Goal: Contribute content

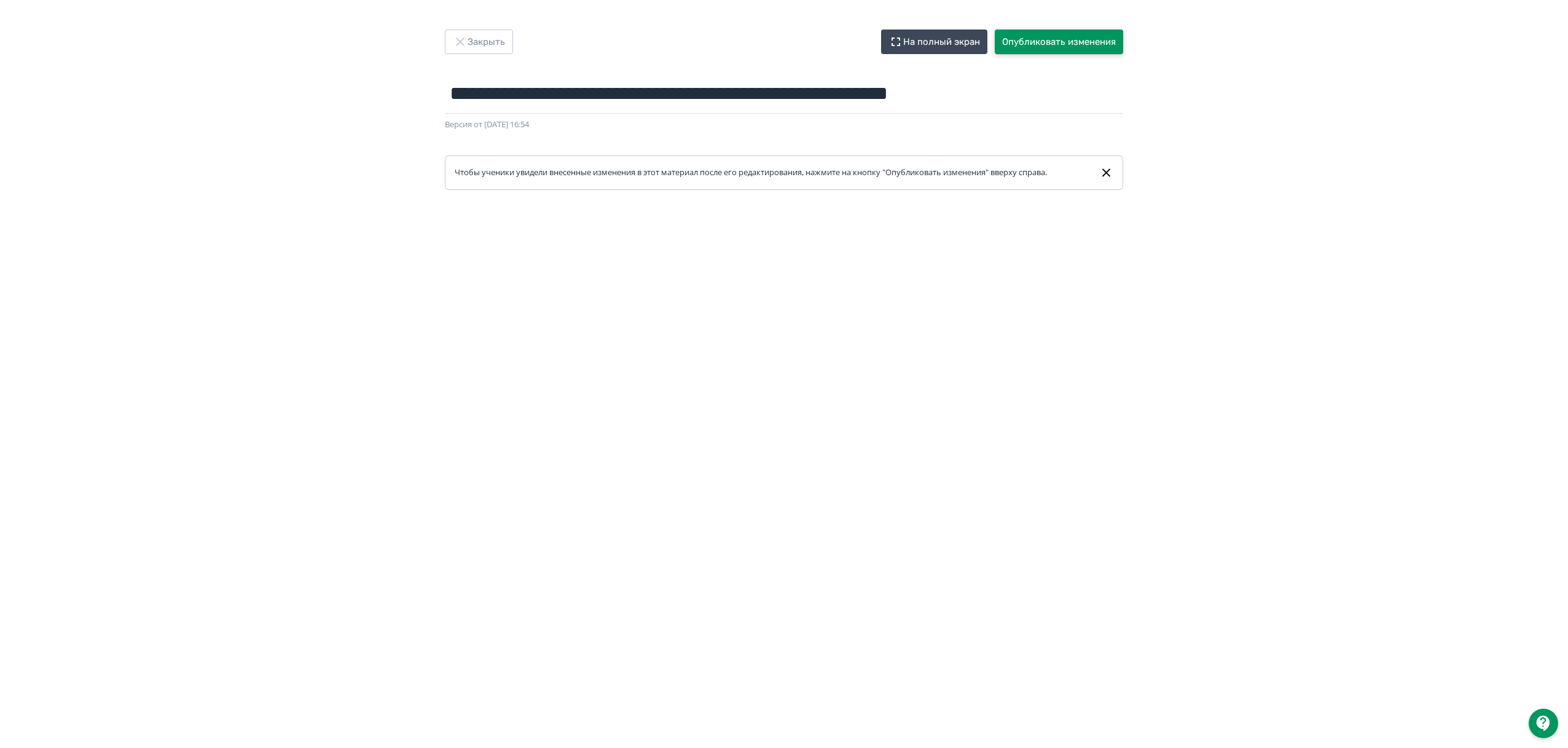
click at [1060, 35] on button "Опубликовать изменения" at bounding box center [1059, 41] width 128 height 24
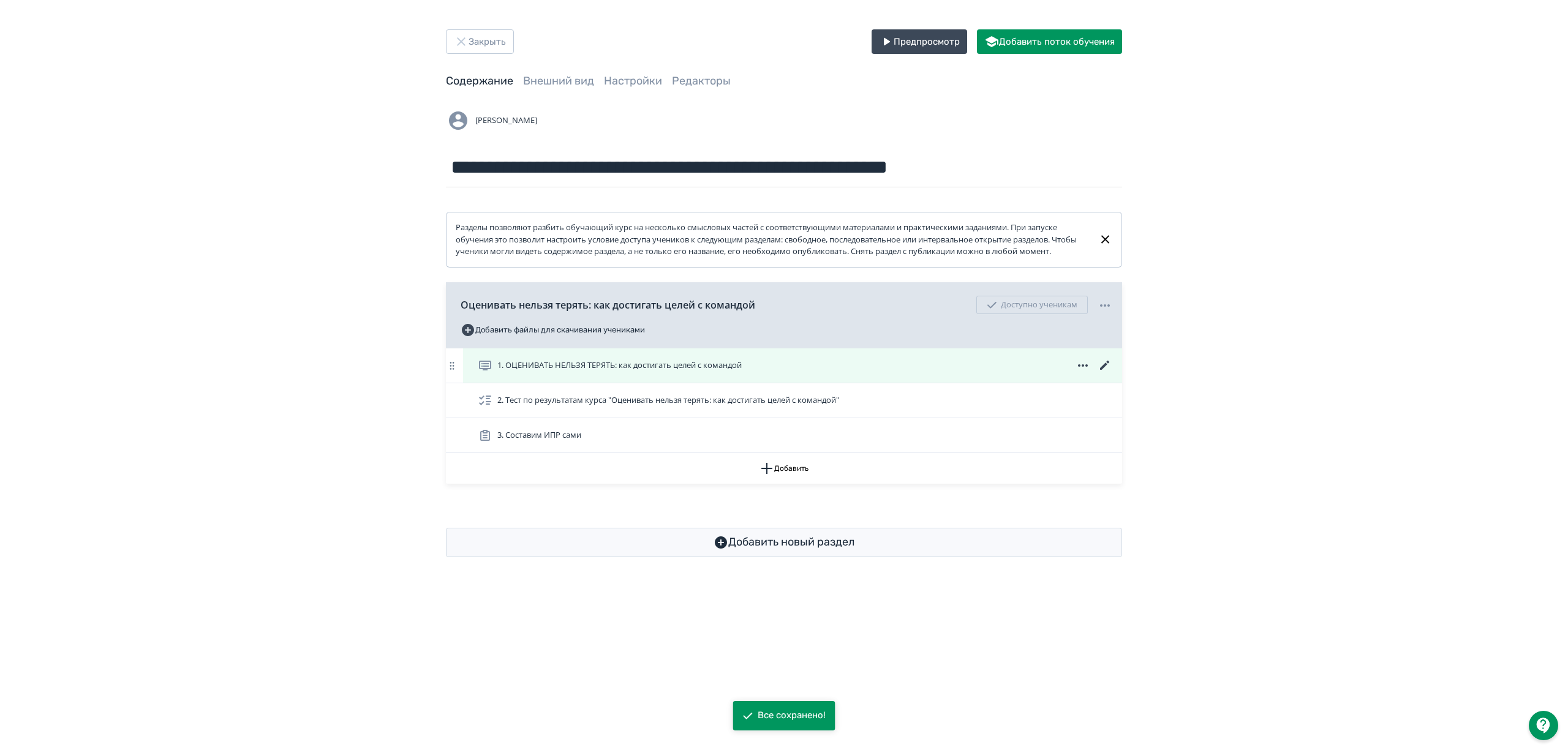
click at [593, 383] on div "1. ОЦЕНИВАТЬ НЕЛЬЗЯ ТЕРЯТЬ: как достигать целей с командой" at bounding box center [793, 365] width 660 height 34
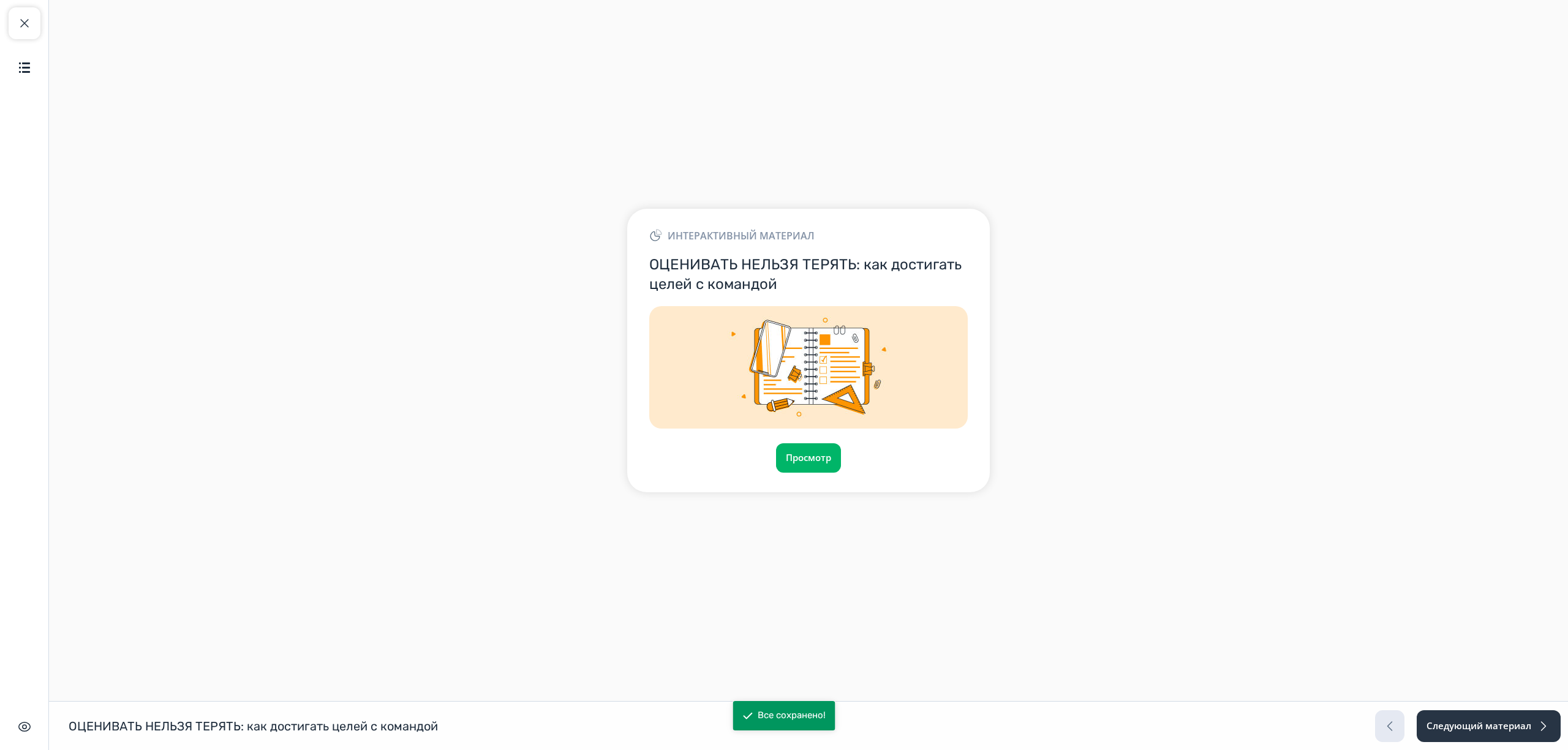
click at [808, 473] on div "Интерактивный материал ОЦЕНИВАТЬ НЕЛЬЗЯ ТЕРЯТЬ: как достигать целей с командой …" at bounding box center [808, 350] width 363 height 283
click at [810, 469] on button "Просмотр" at bounding box center [809, 458] width 66 height 29
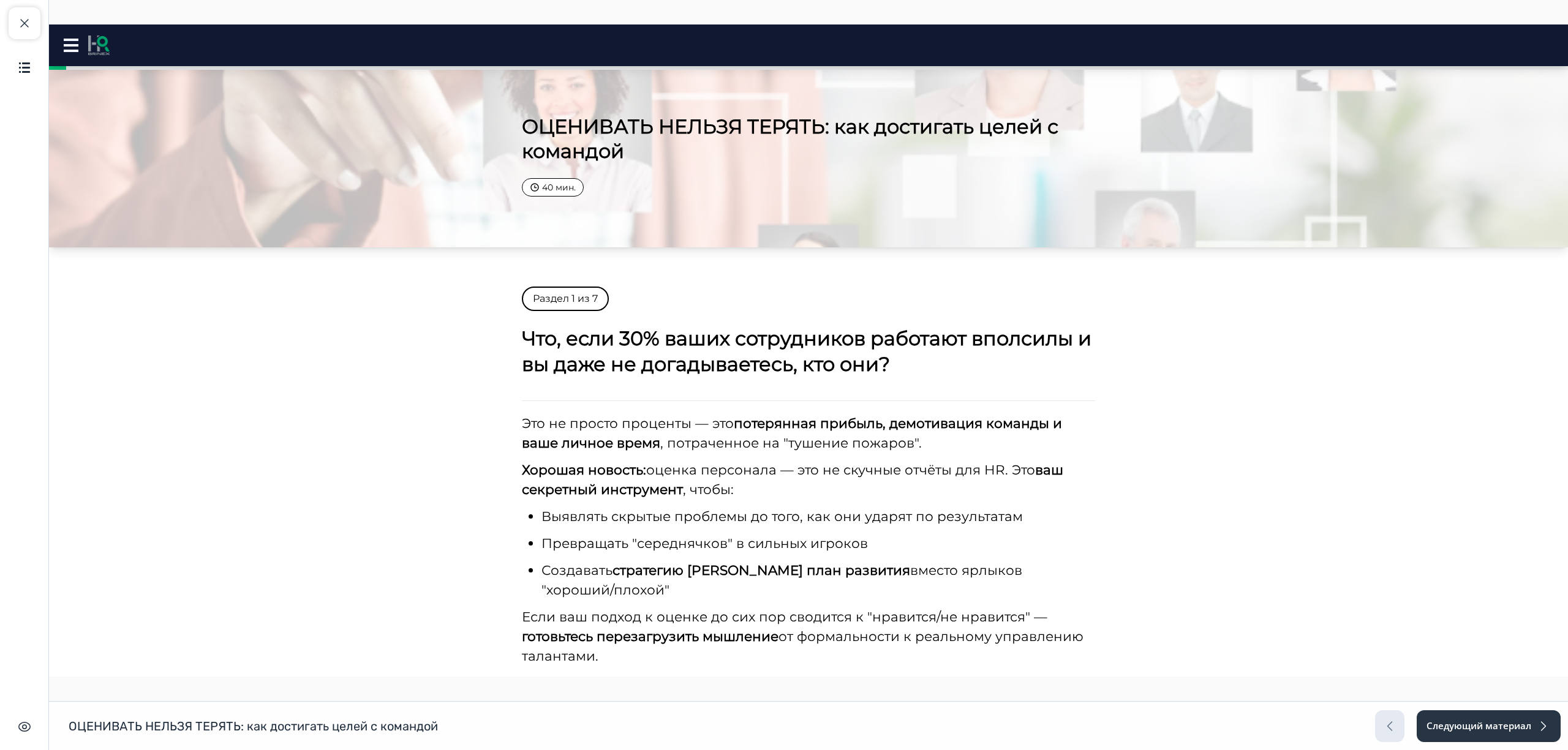
scroll to position [133, 0]
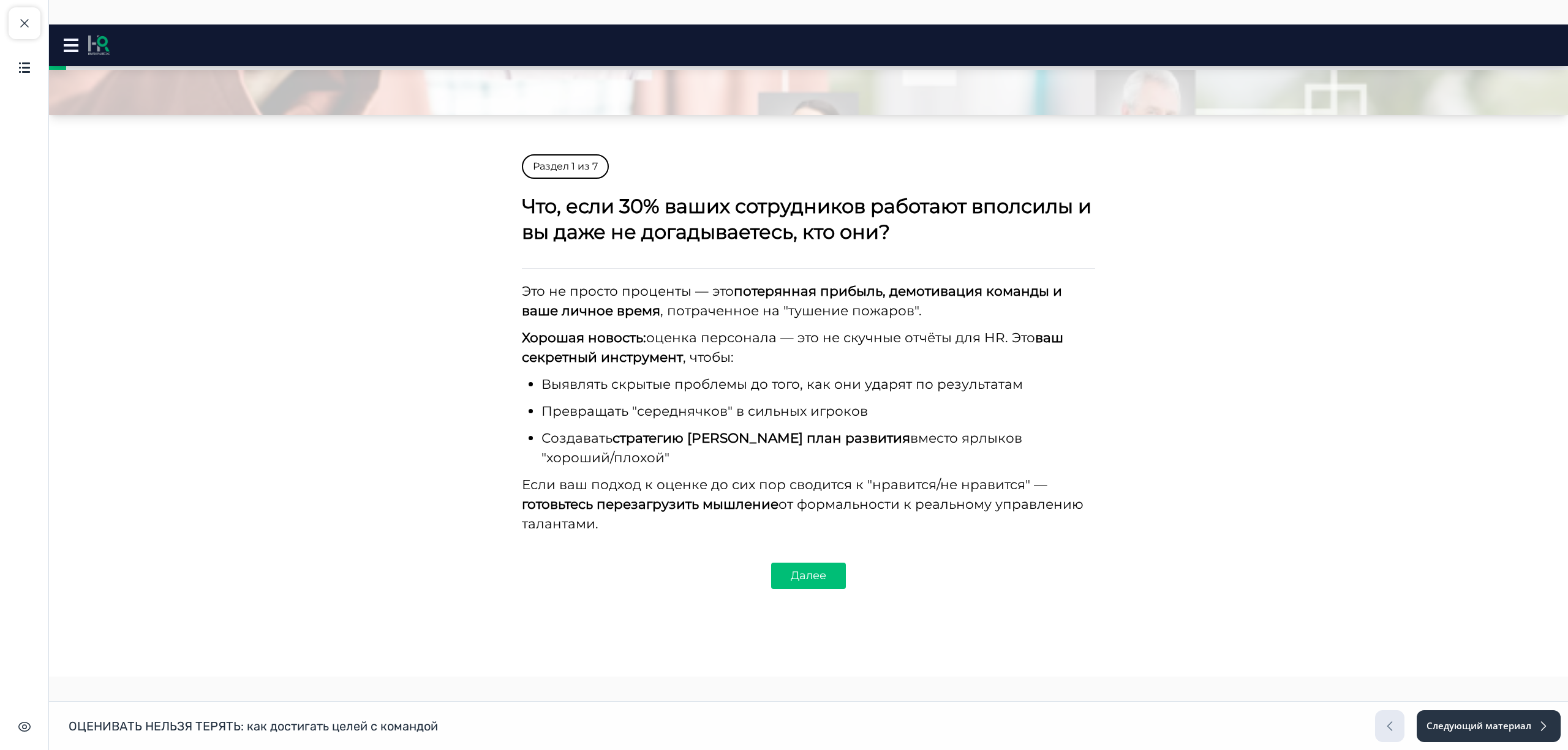
drag, startPoint x: 789, startPoint y: 542, endPoint x: 806, endPoint y: 562, distance: 26.2
click at [790, 563] on button "Далее" at bounding box center [808, 576] width 74 height 27
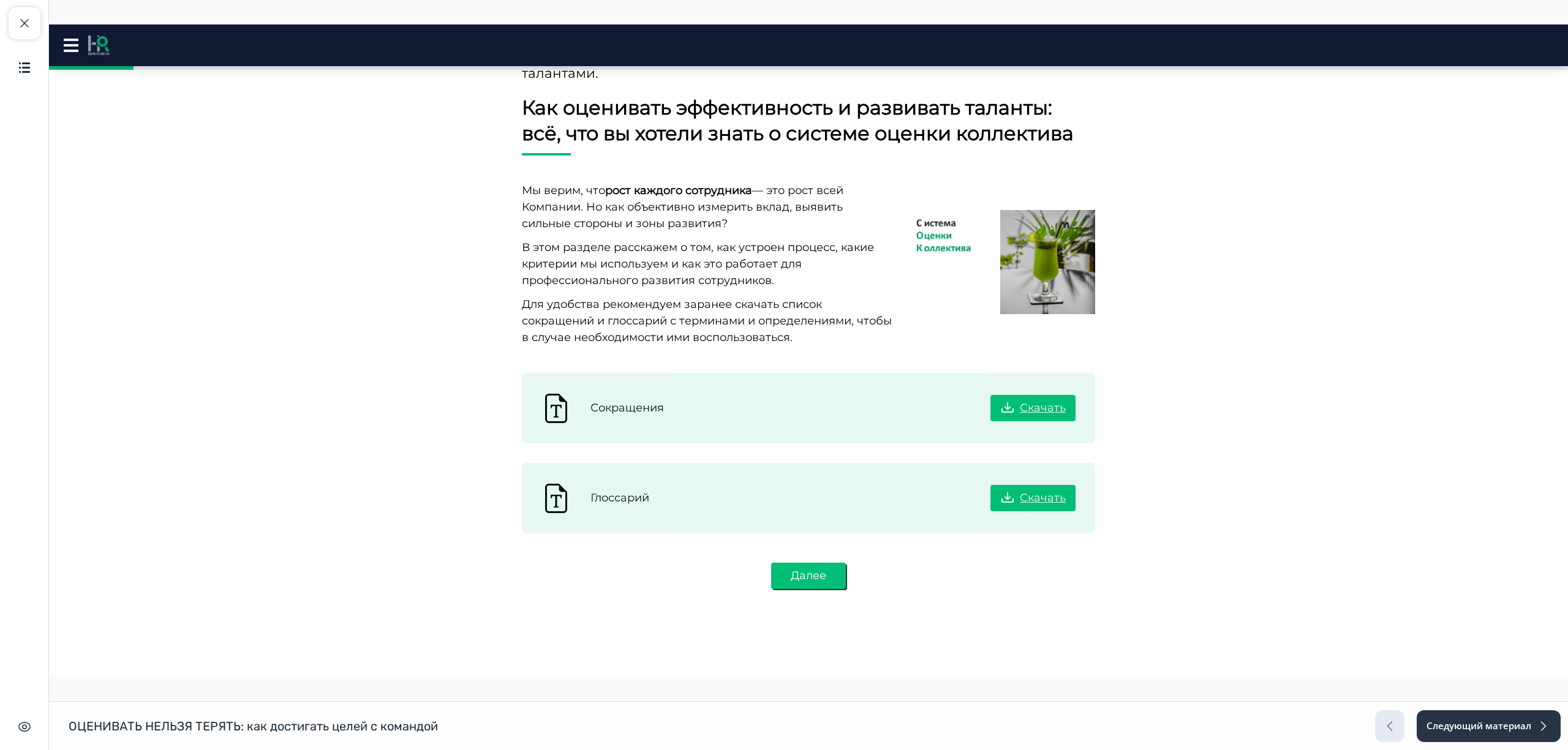
click at [803, 563] on button "Далее" at bounding box center [808, 576] width 74 height 27
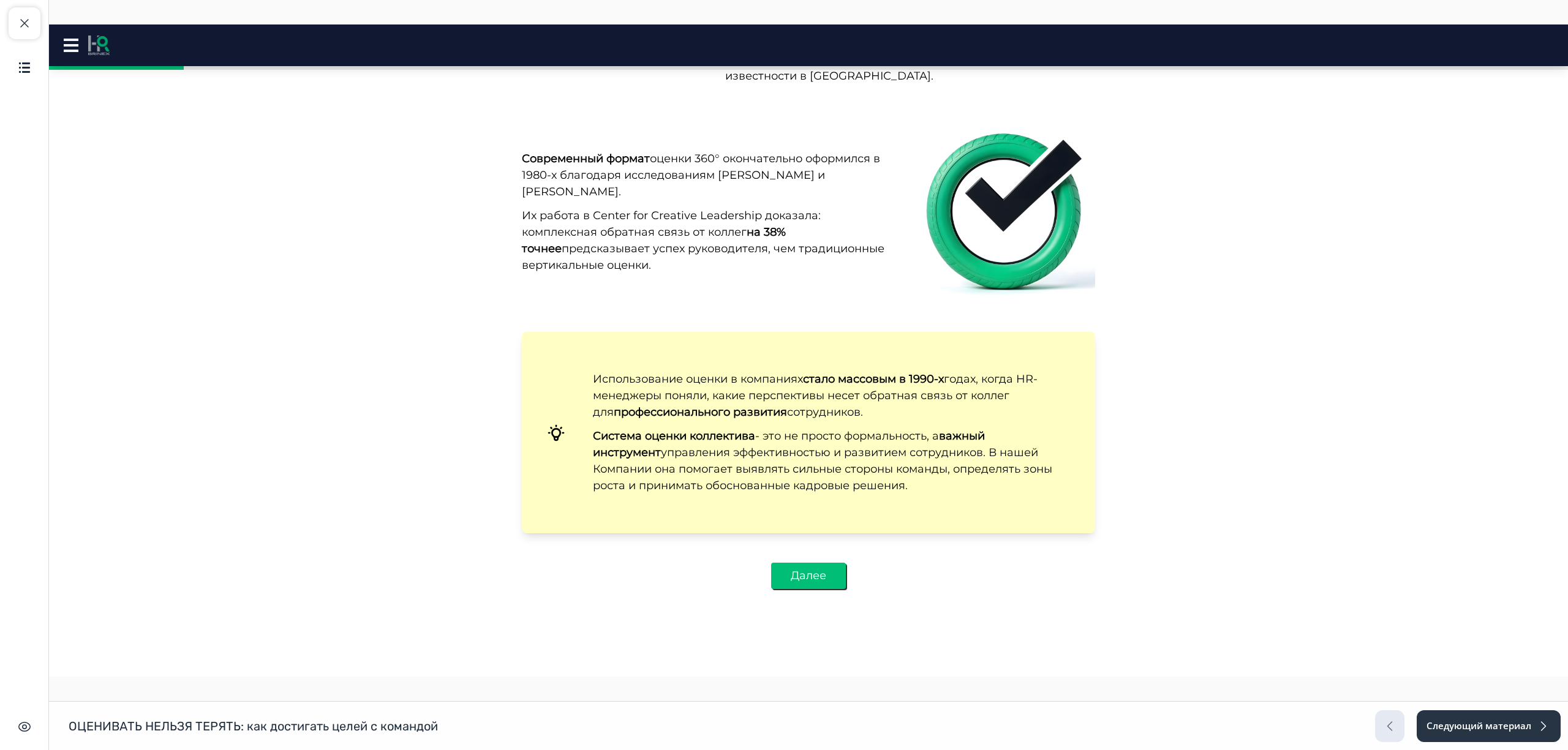
click at [809, 563] on button "Далее" at bounding box center [808, 576] width 74 height 27
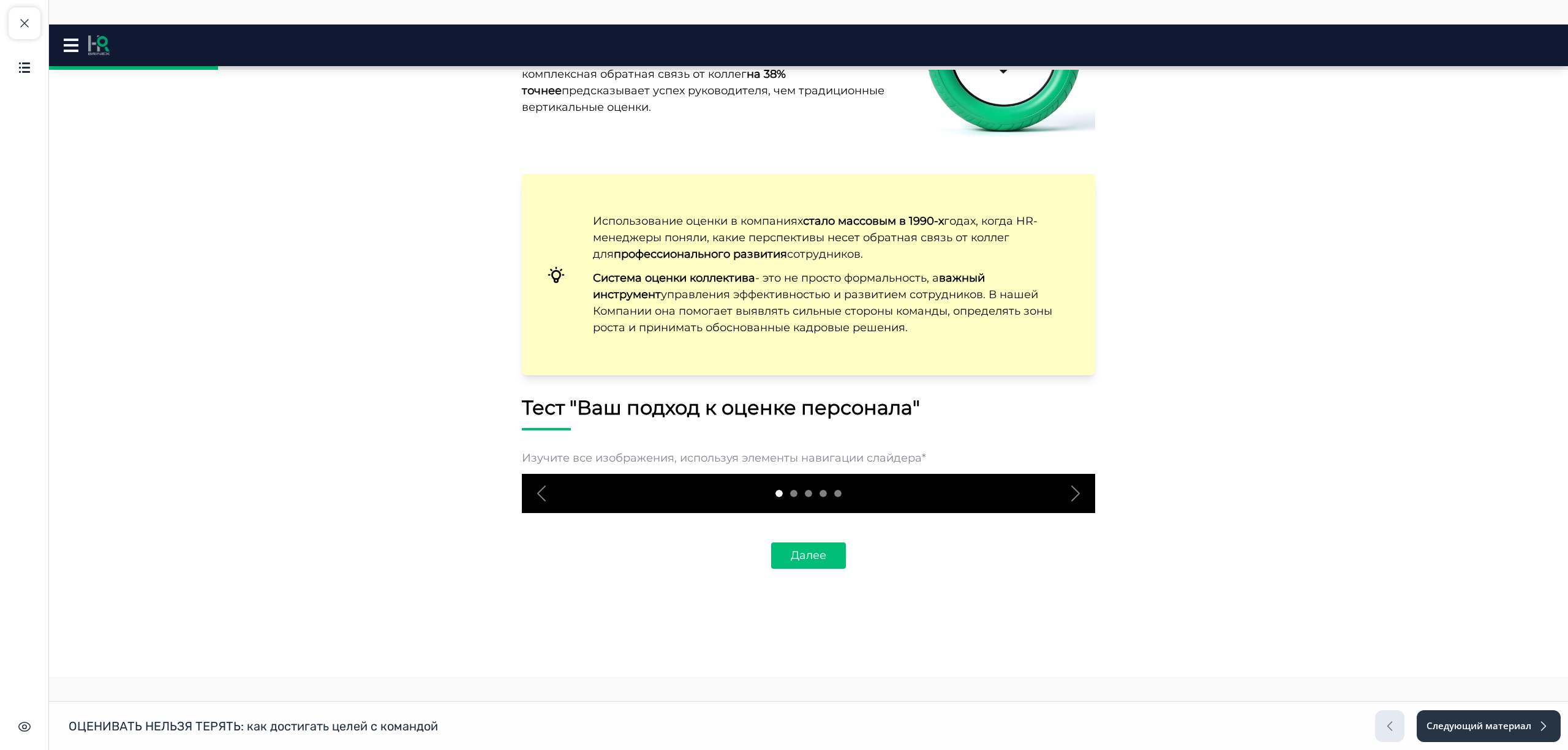
scroll to position [1846, 0]
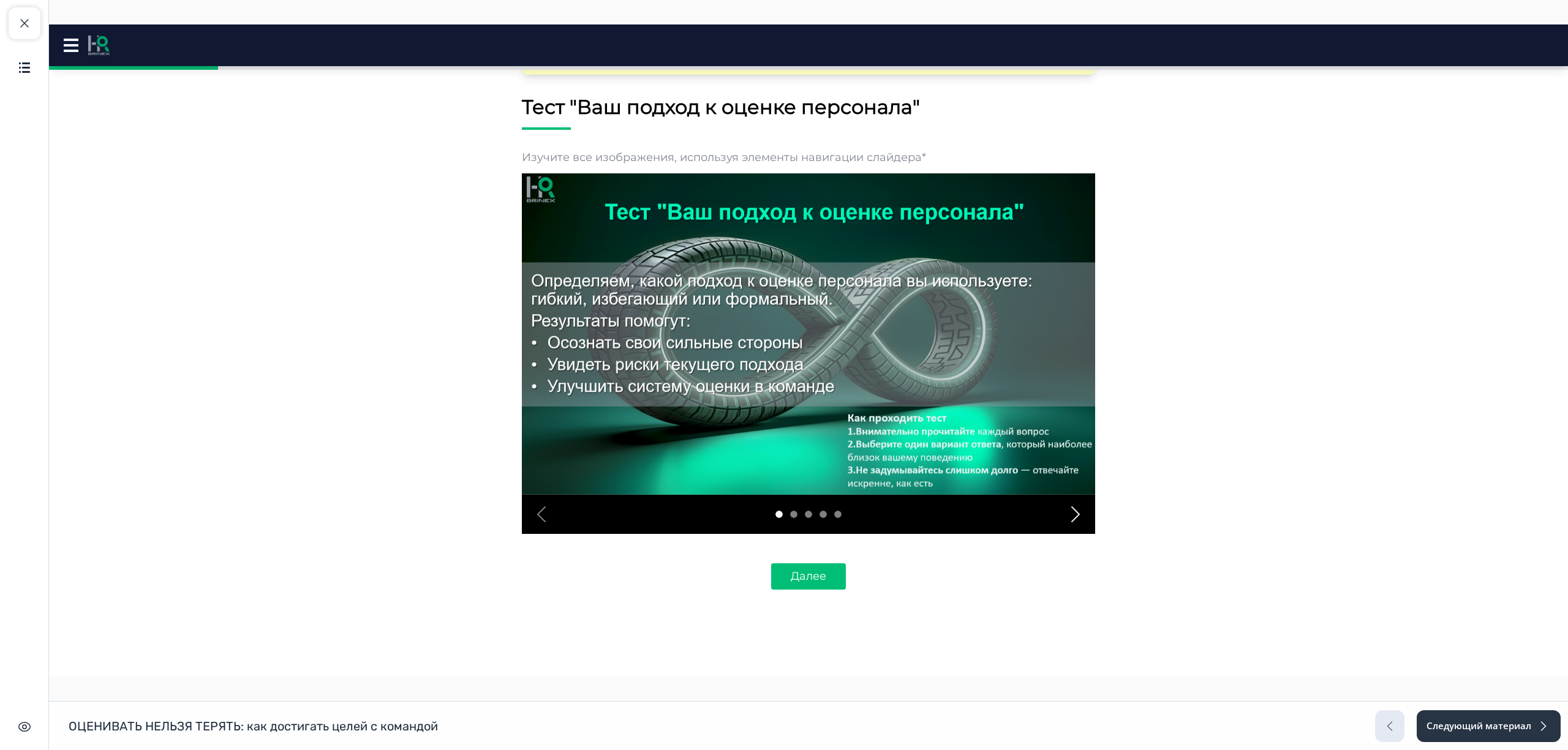
click at [1069, 505] on span "button" at bounding box center [1076, 515] width 19 height 19
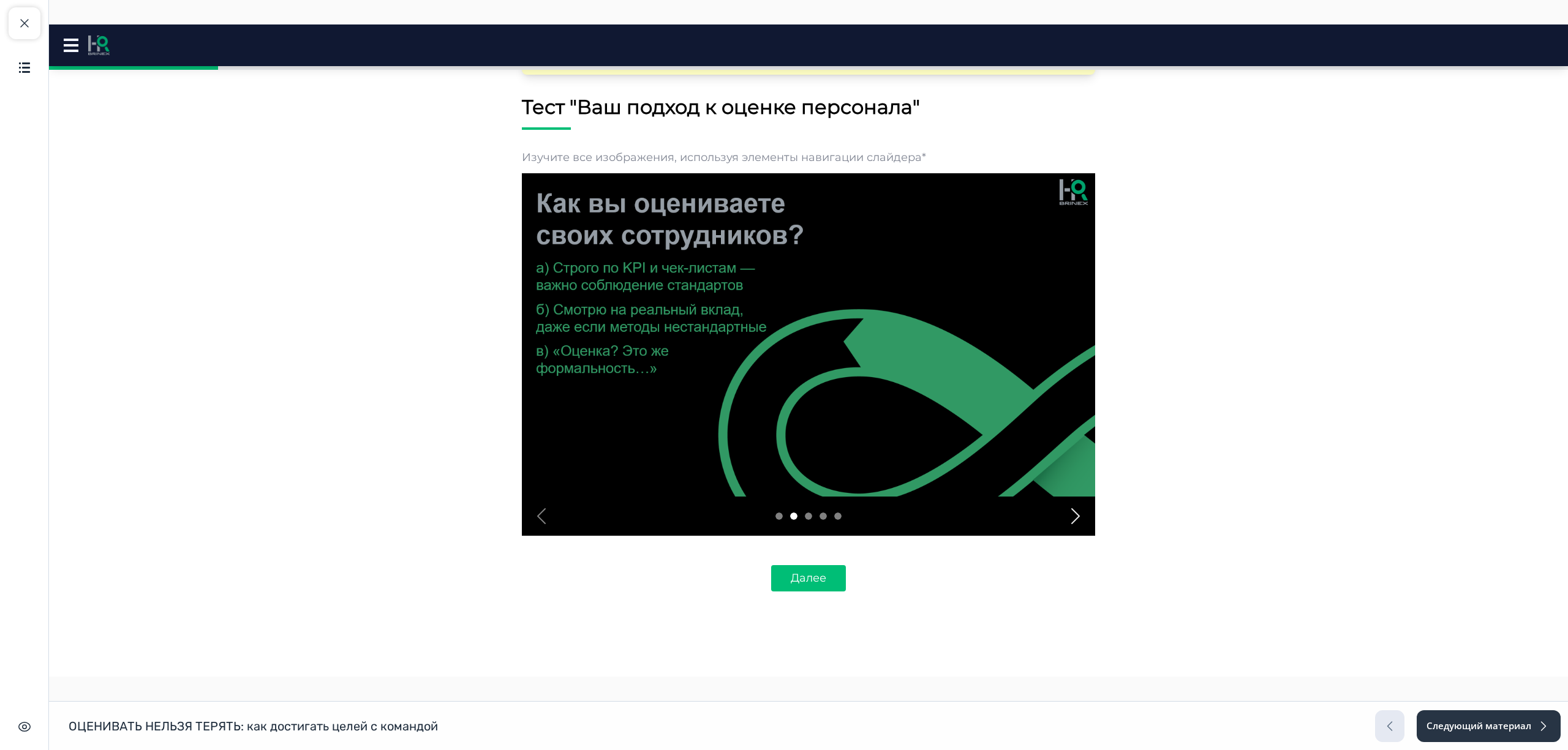
click at [1069, 507] on span "button" at bounding box center [1076, 516] width 19 height 19
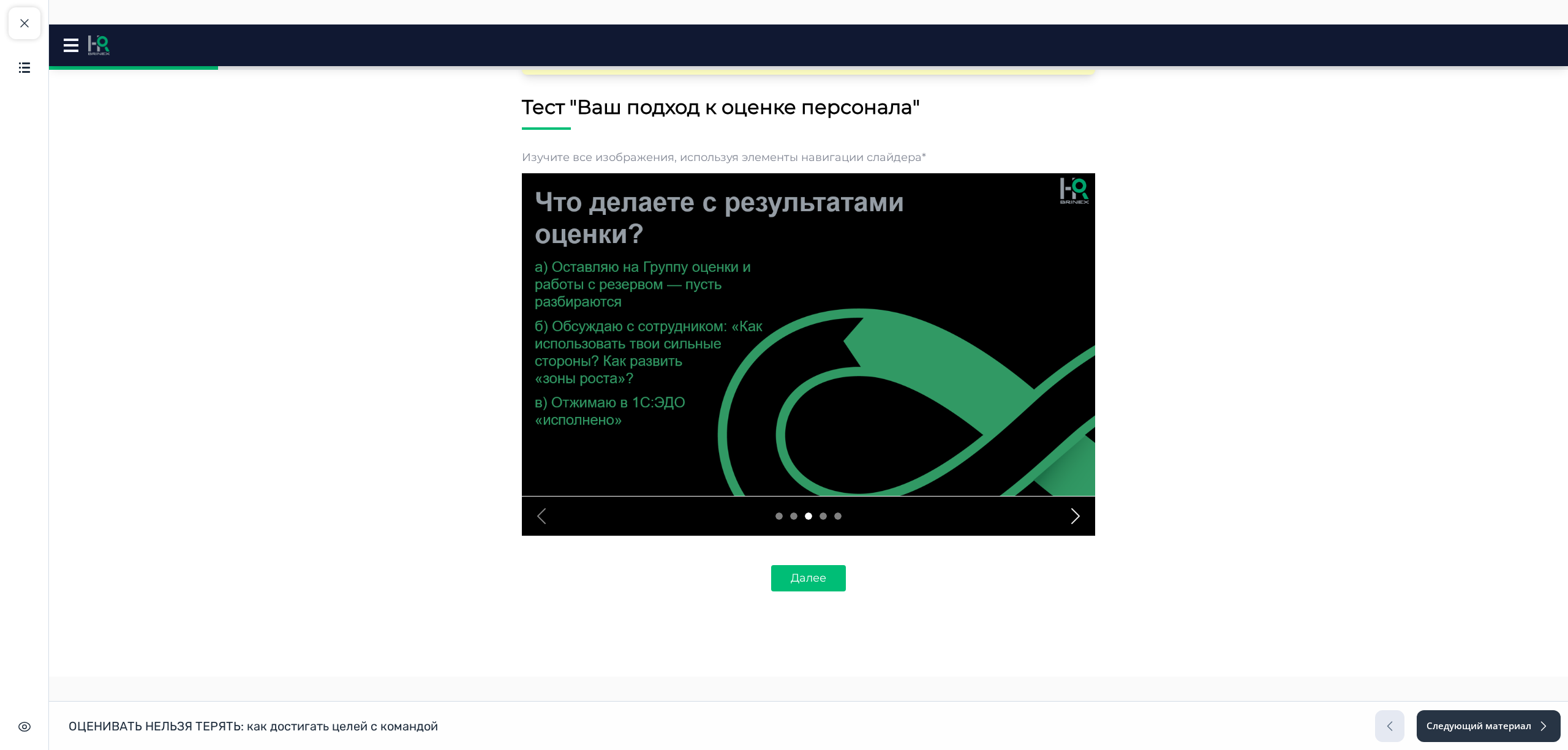
click at [1069, 507] on span "button" at bounding box center [1076, 516] width 19 height 19
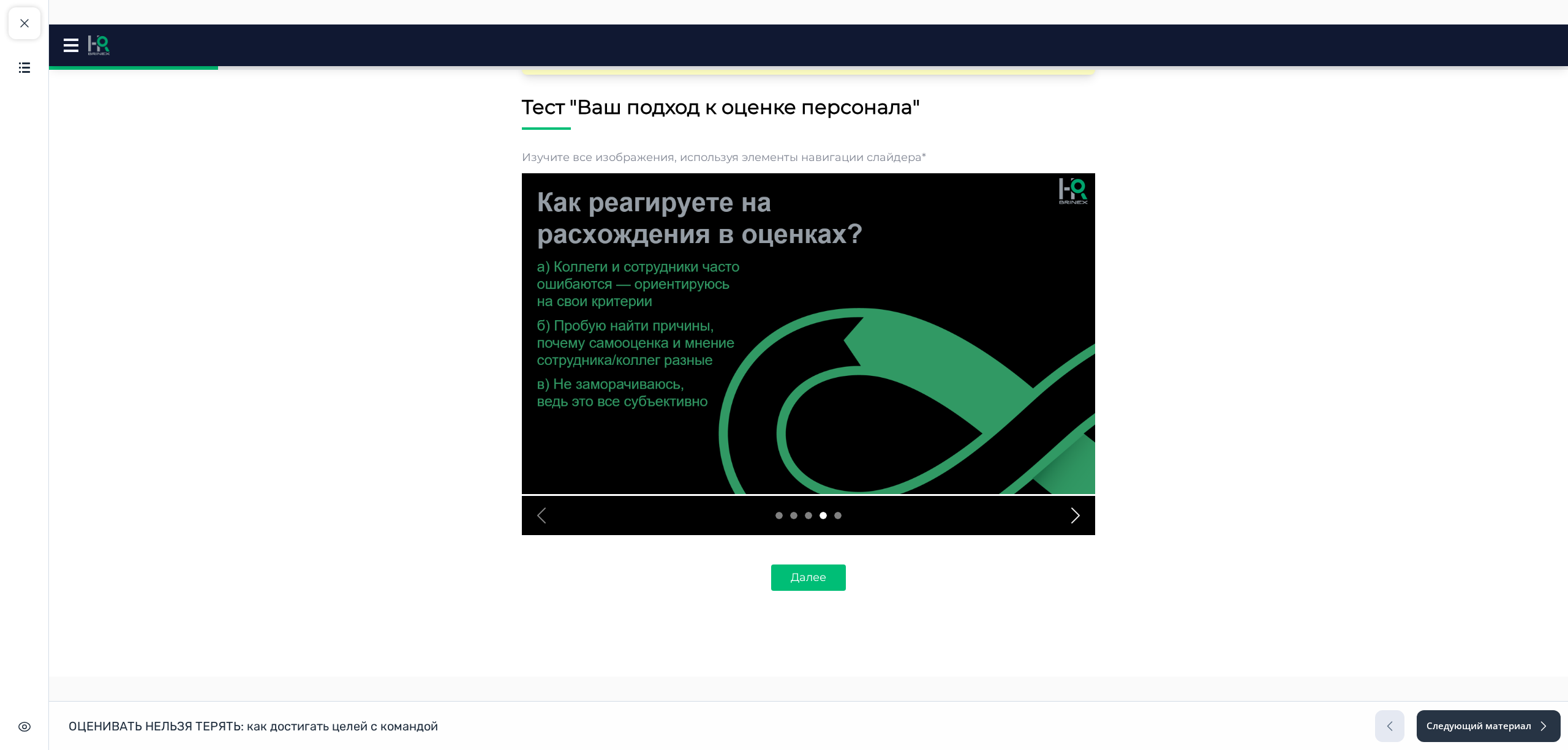
click at [1069, 506] on span "button" at bounding box center [1076, 516] width 19 height 19
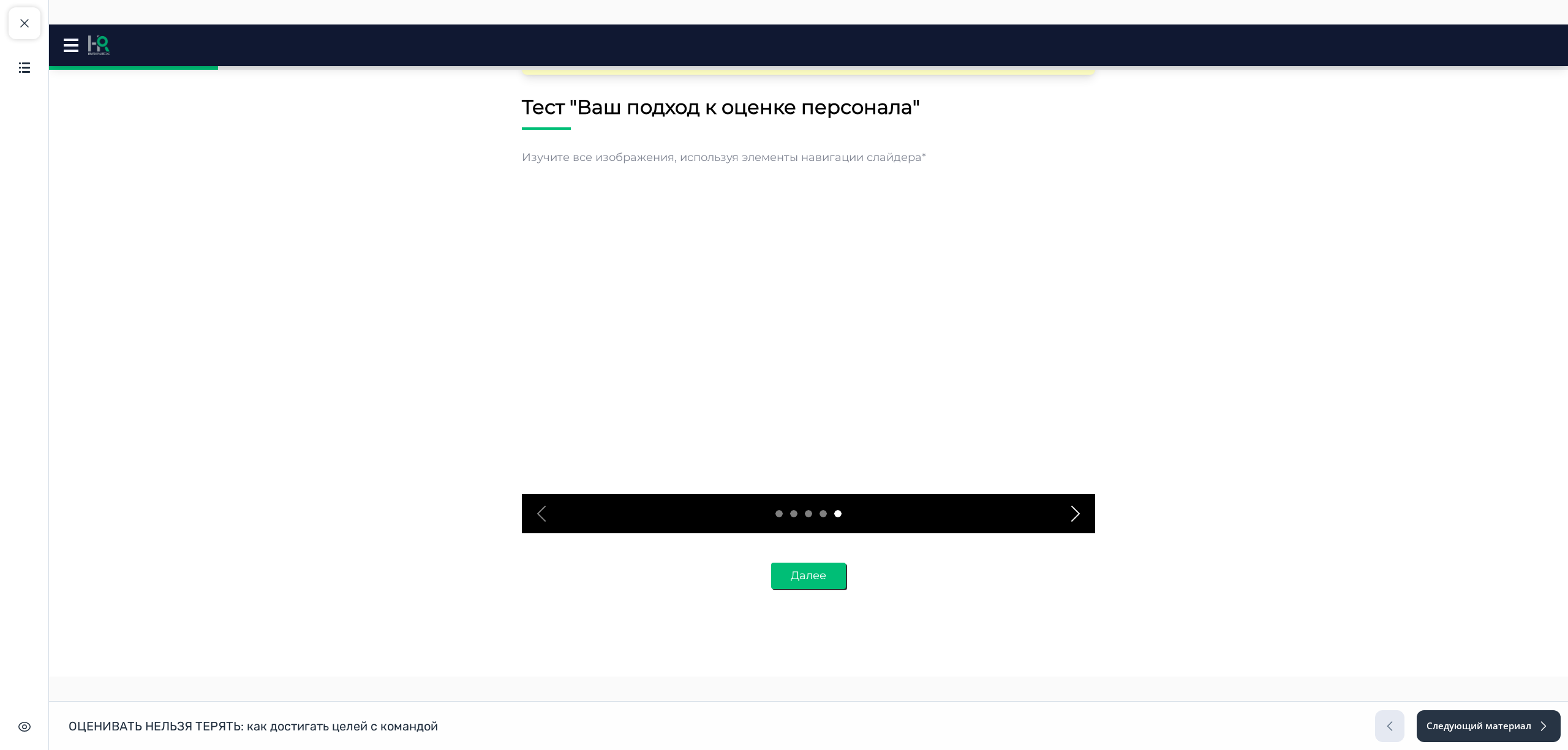
scroll to position [1541, 0]
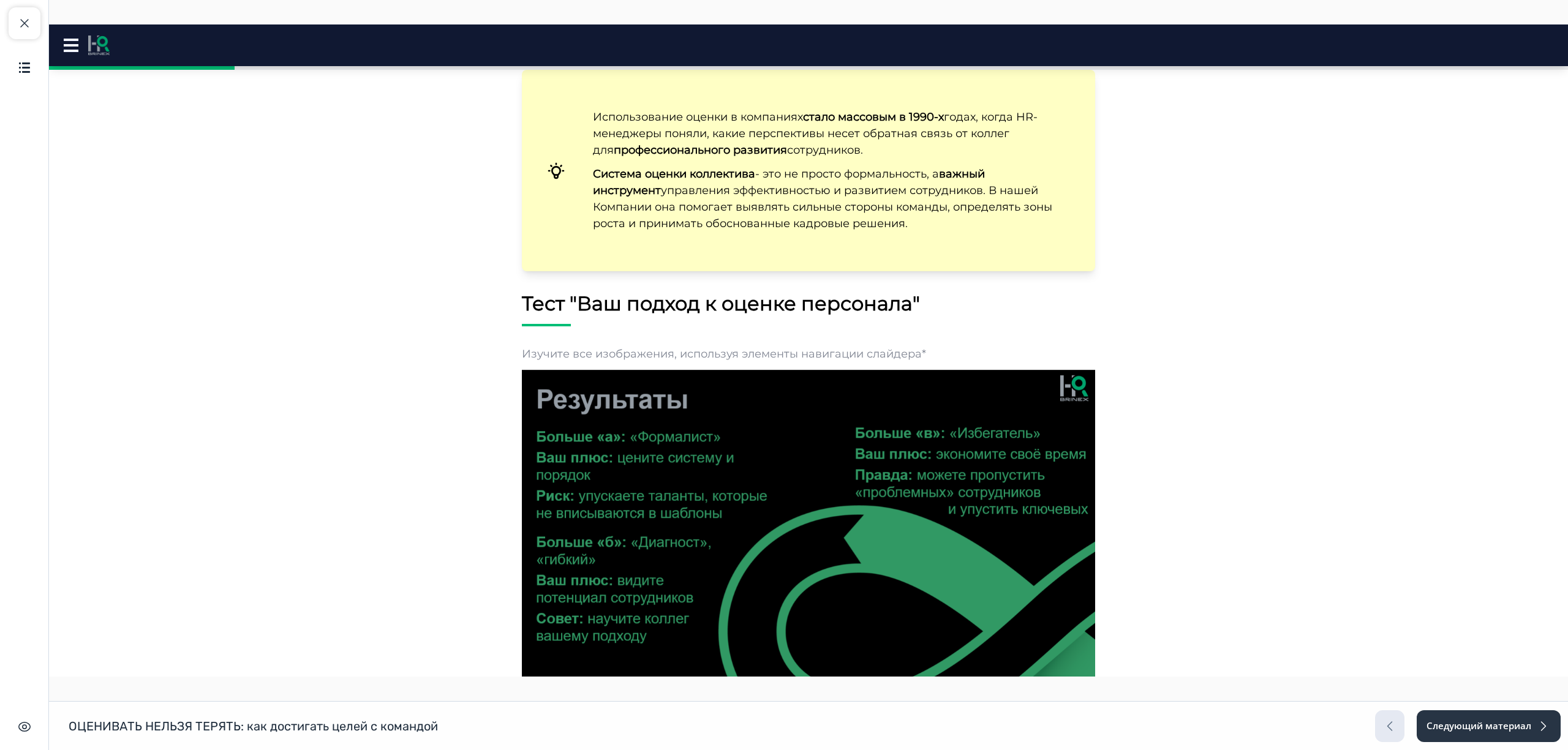
scroll to position [1730, 0]
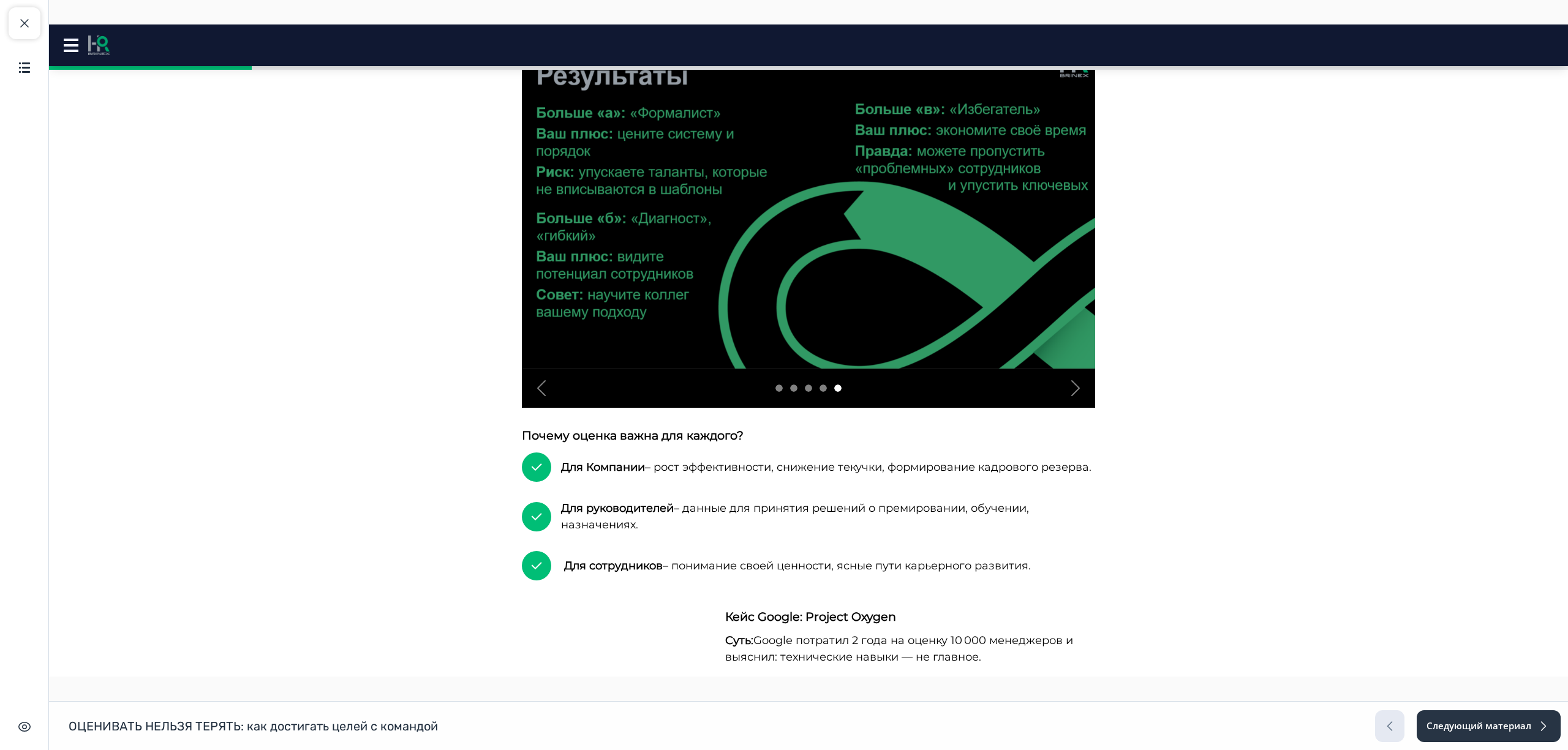
scroll to position [1976, 0]
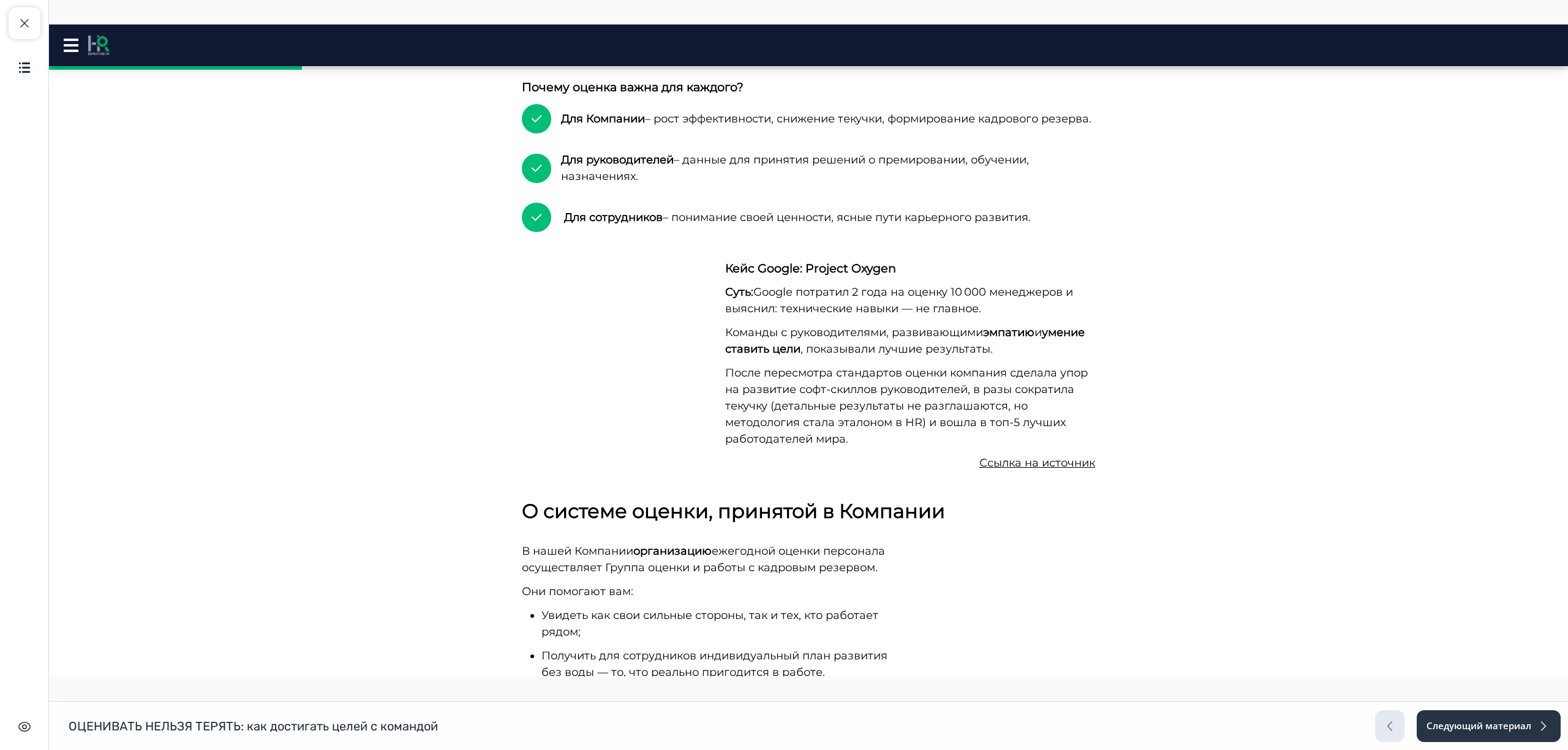
scroll to position [2336, 0]
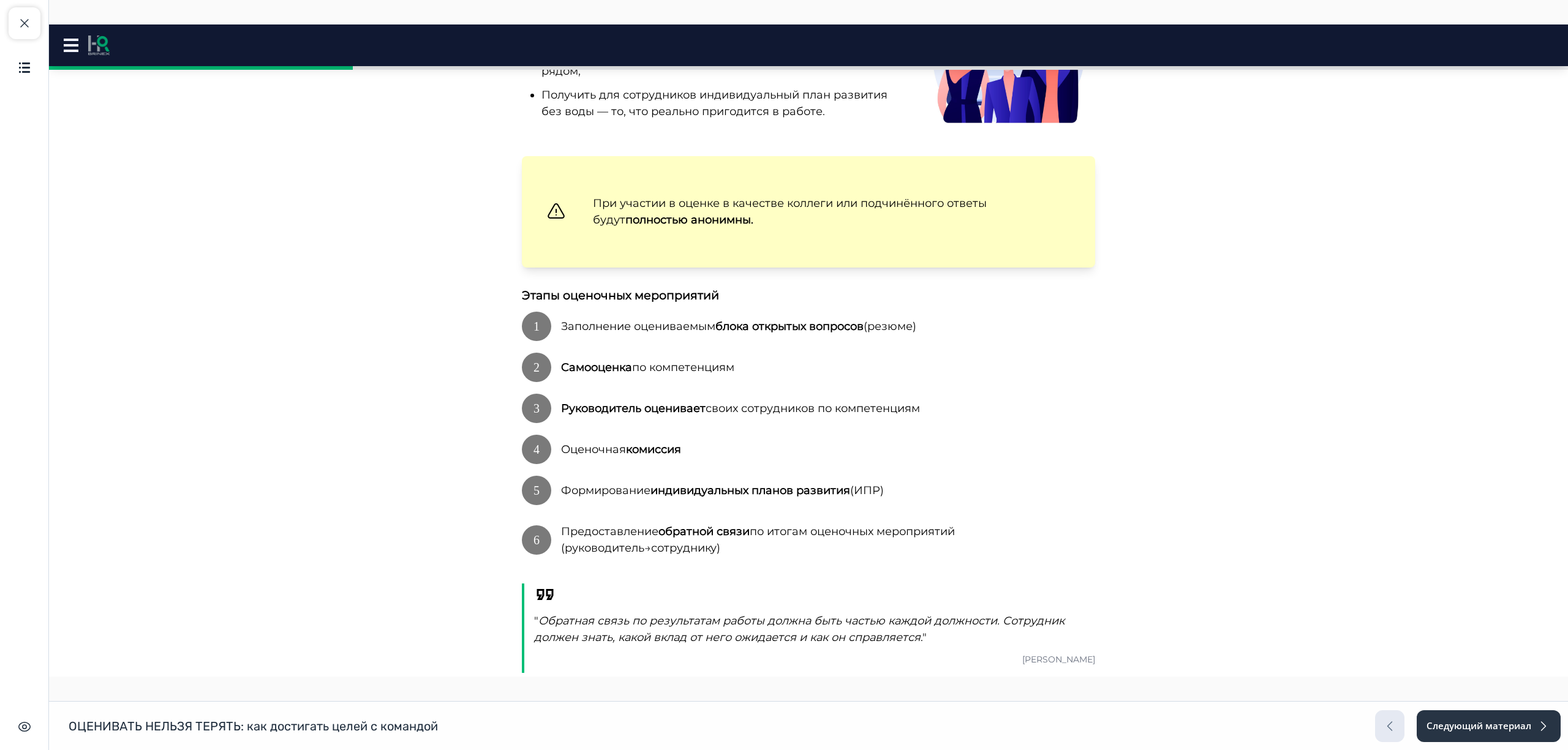
scroll to position [2901, 0]
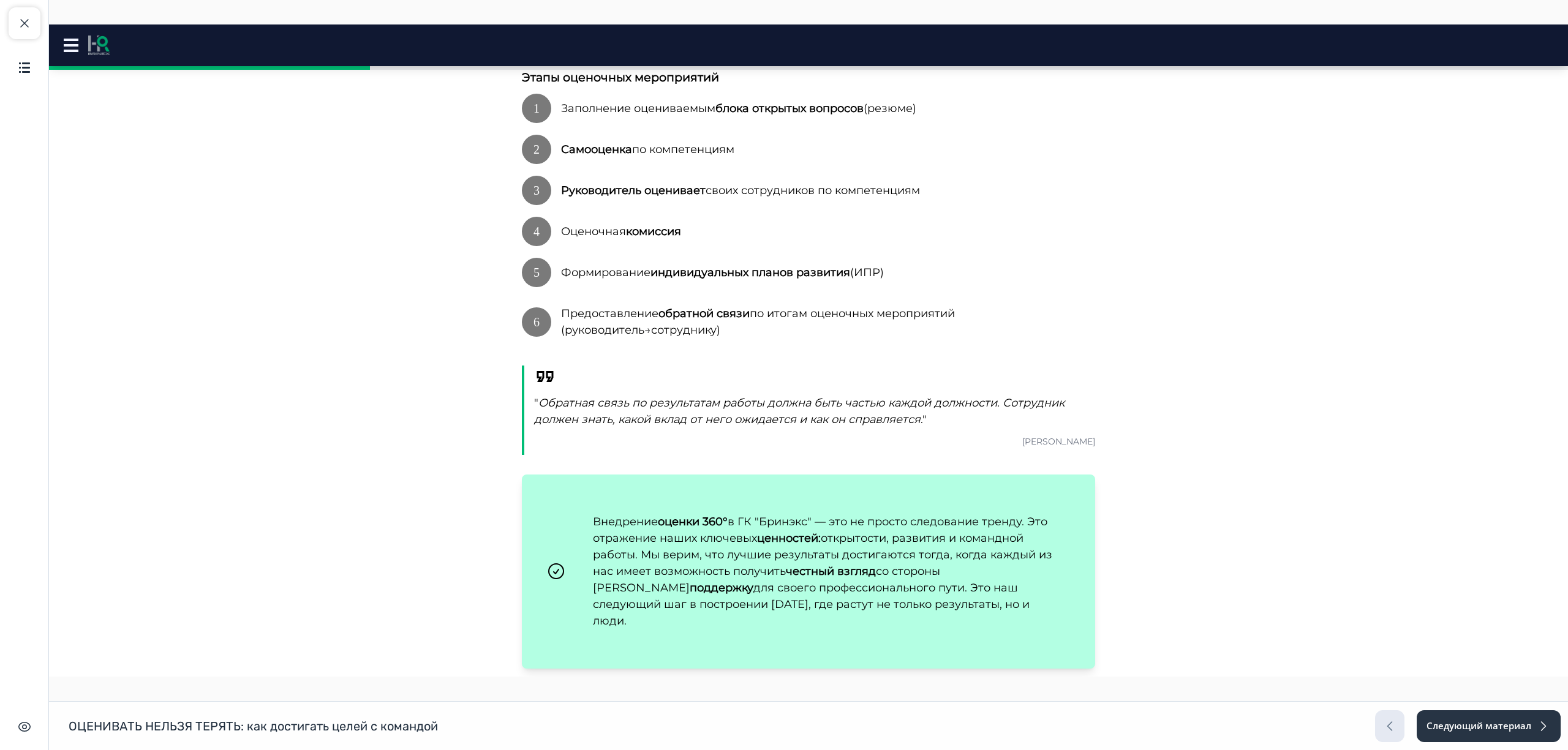
scroll to position [3116, 0]
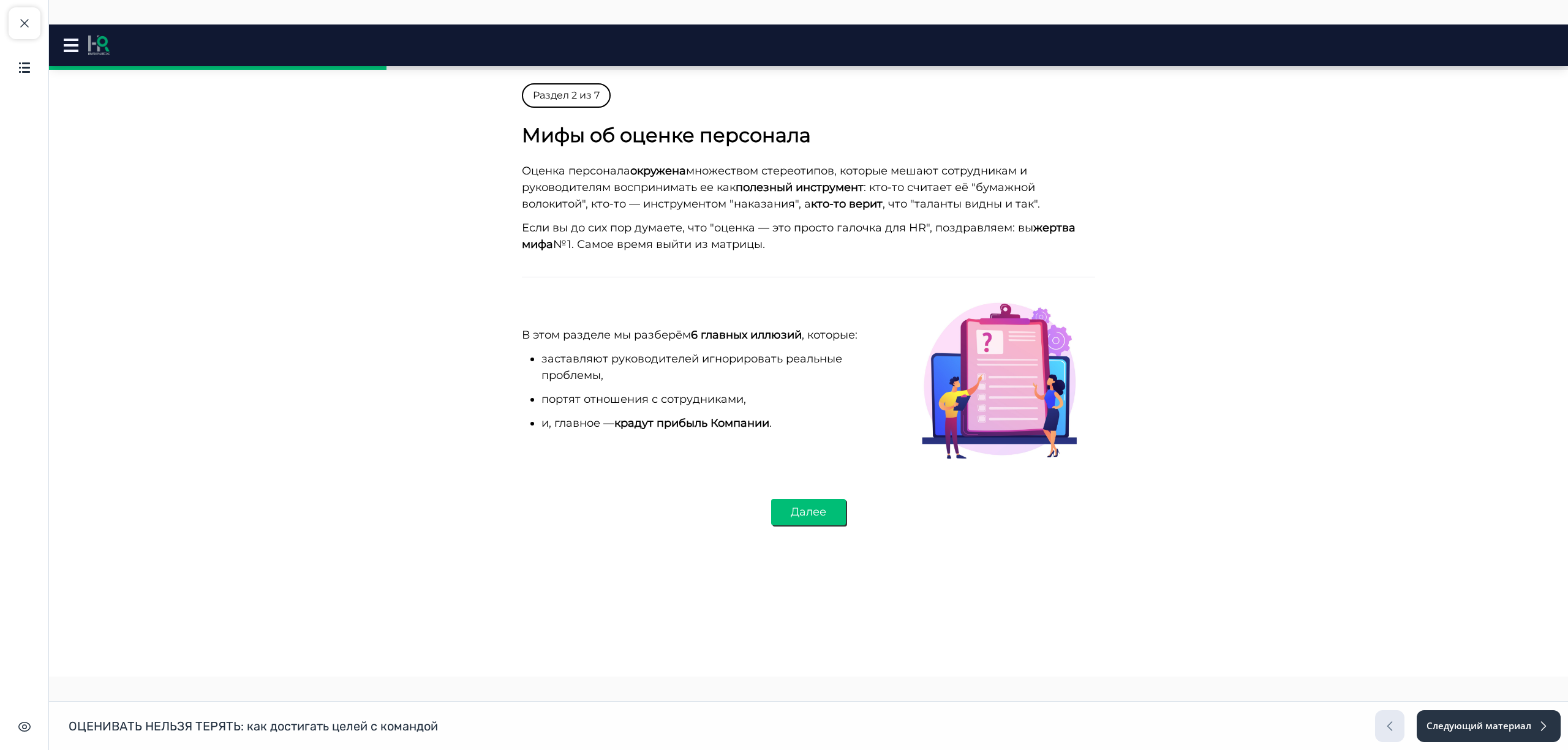
click at [797, 512] on button "Далее" at bounding box center [808, 512] width 74 height 27
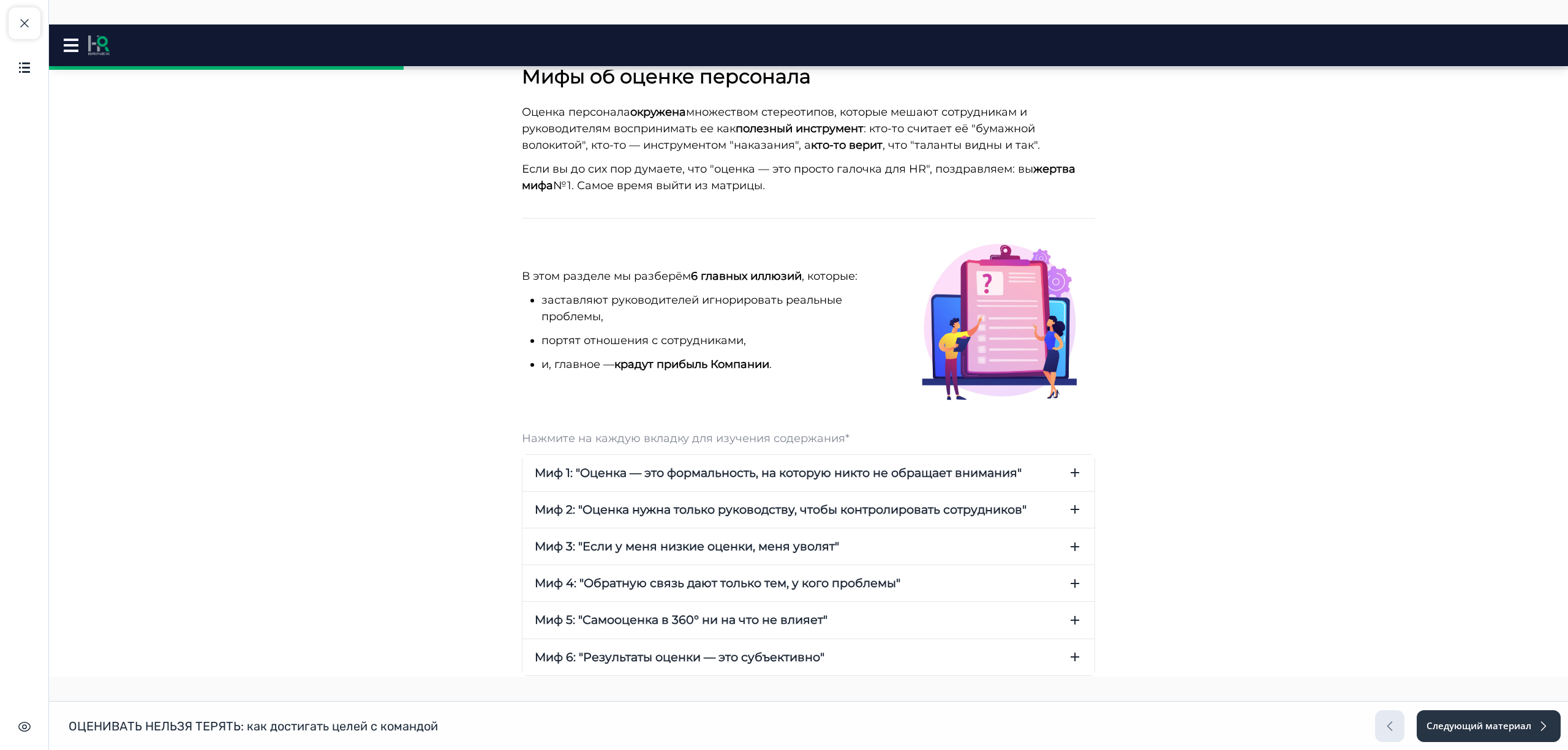
scroll to position [141, 0]
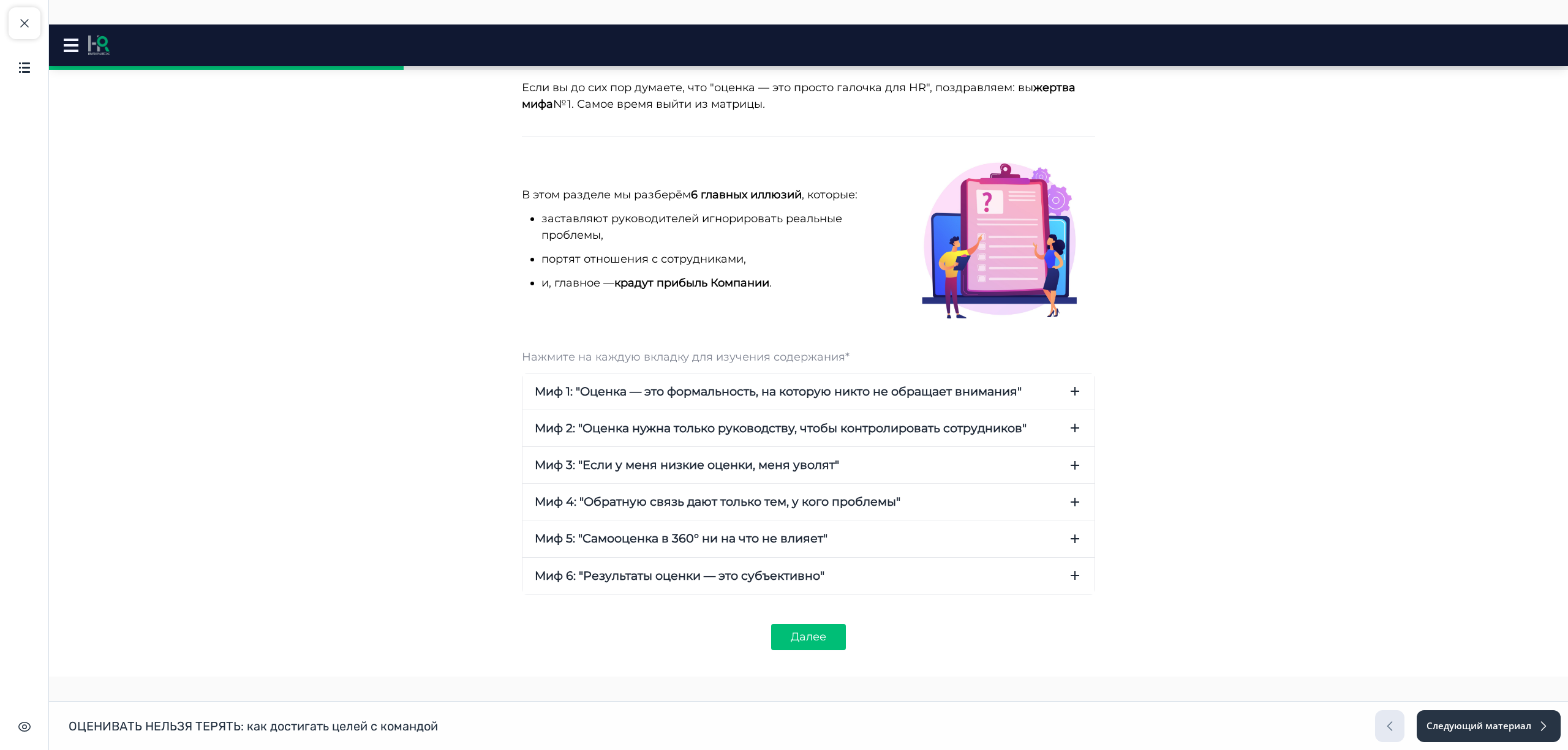
drag, startPoint x: 846, startPoint y: 378, endPoint x: 1031, endPoint y: 402, distance: 186.6
click at [848, 378] on button "Миф 1: "Оценка — это формальность, на которую никто не обращает внимания"" at bounding box center [809, 391] width 572 height 36
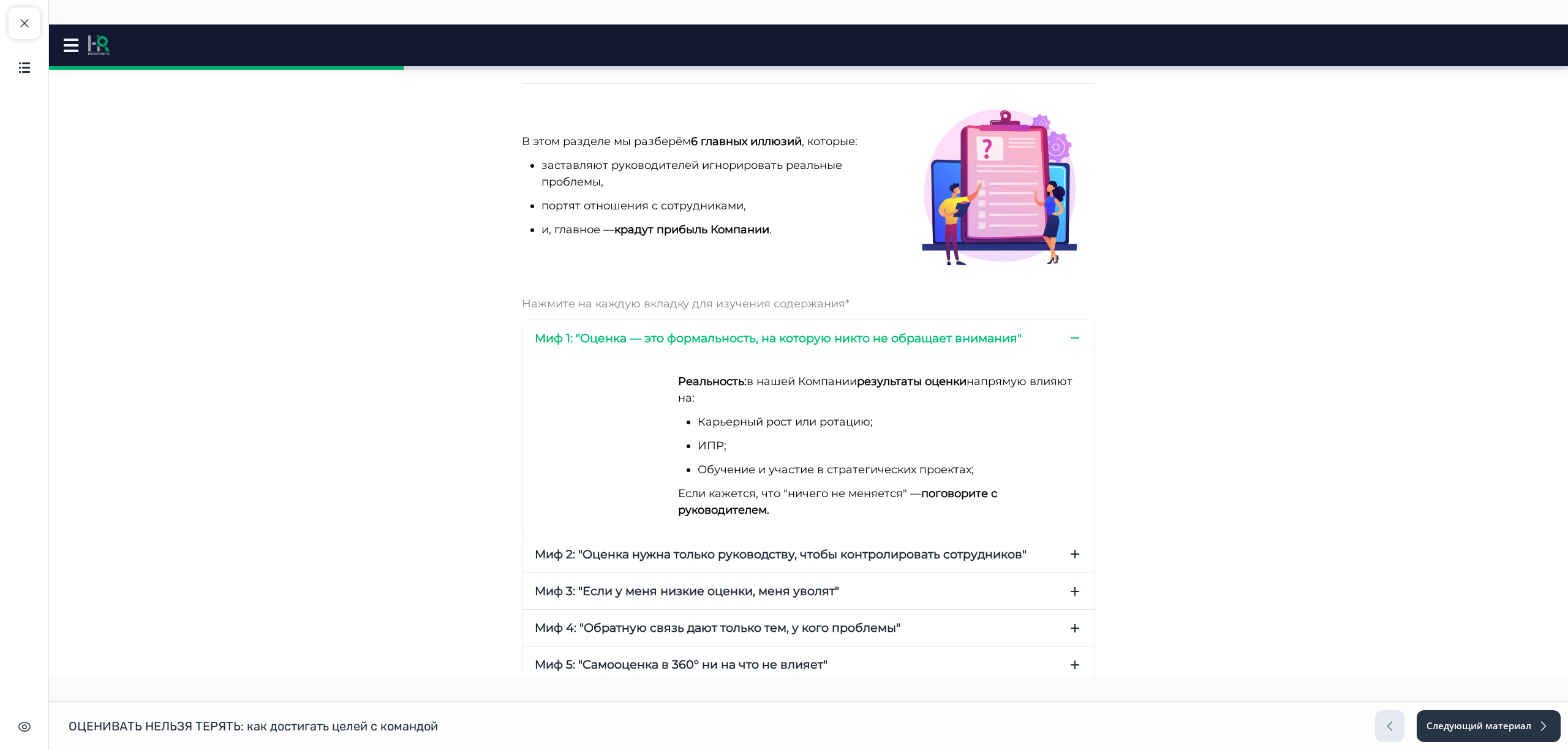
scroll to position [221, 0]
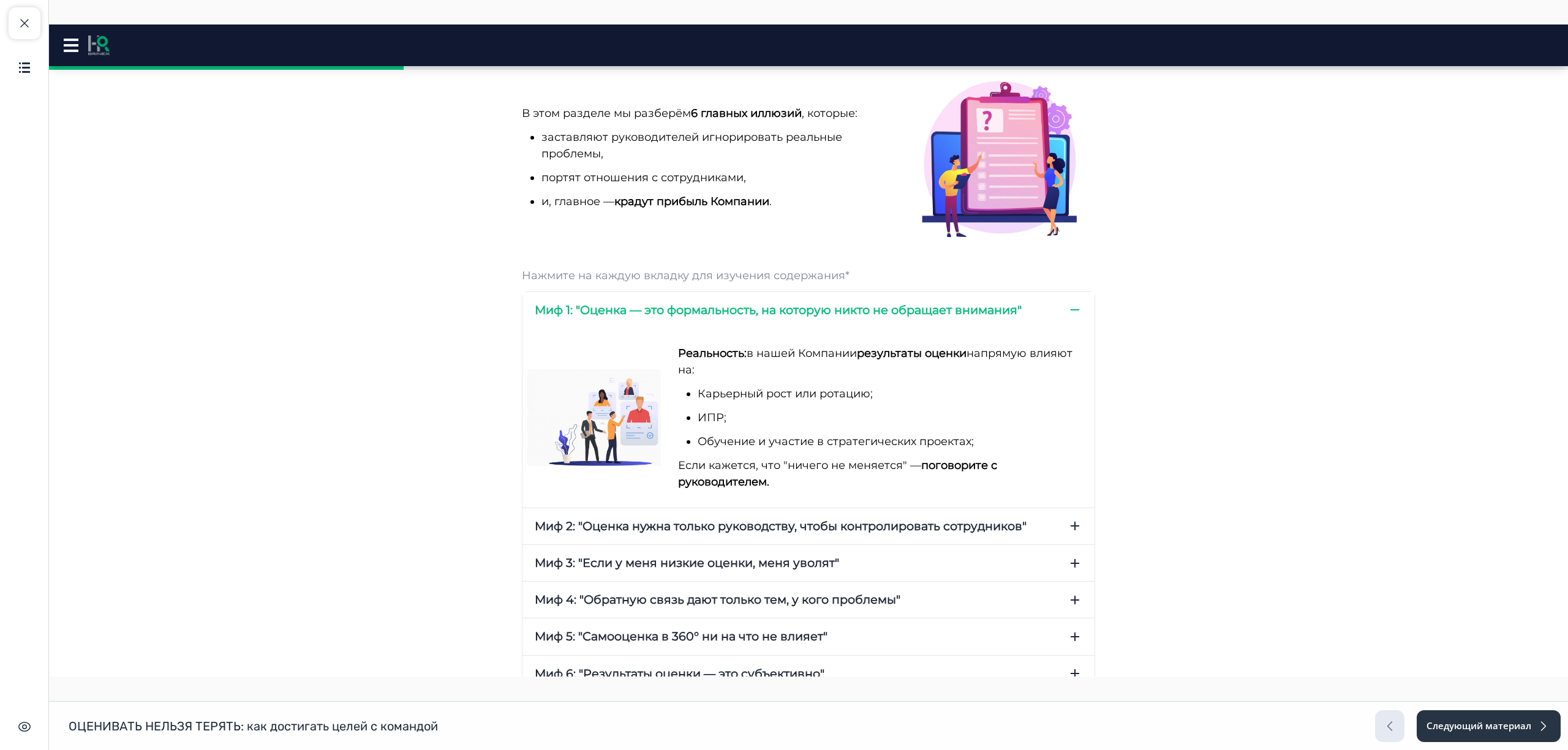
click at [890, 525] on span "Миф 2: "Оценка нужна только руководству, чтобы контролировать сотрудников"" at bounding box center [781, 526] width 492 height 16
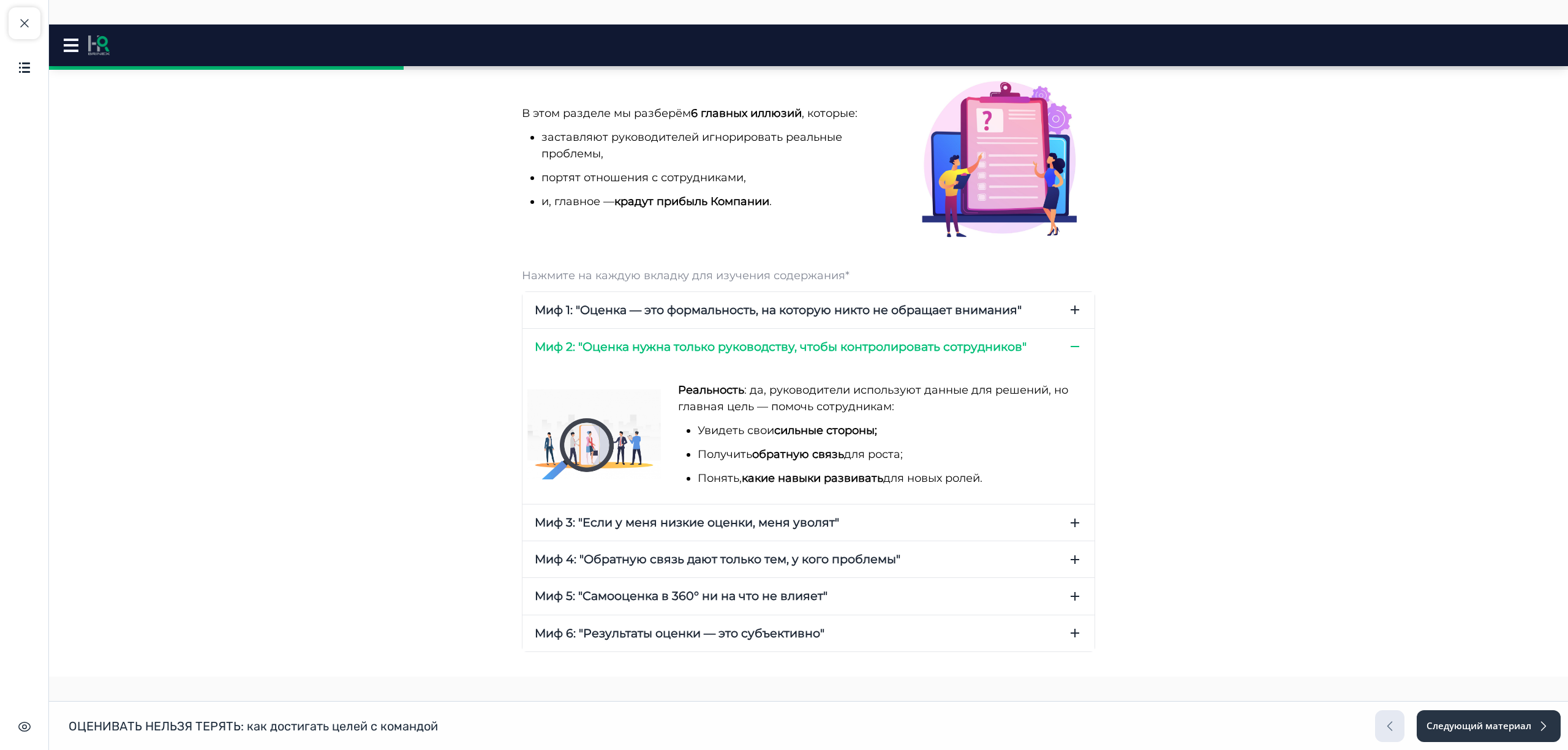
click at [838, 310] on span "Миф 1: "Оценка — это формальность, на которую никто не обращает внимания"" at bounding box center [778, 310] width 487 height 16
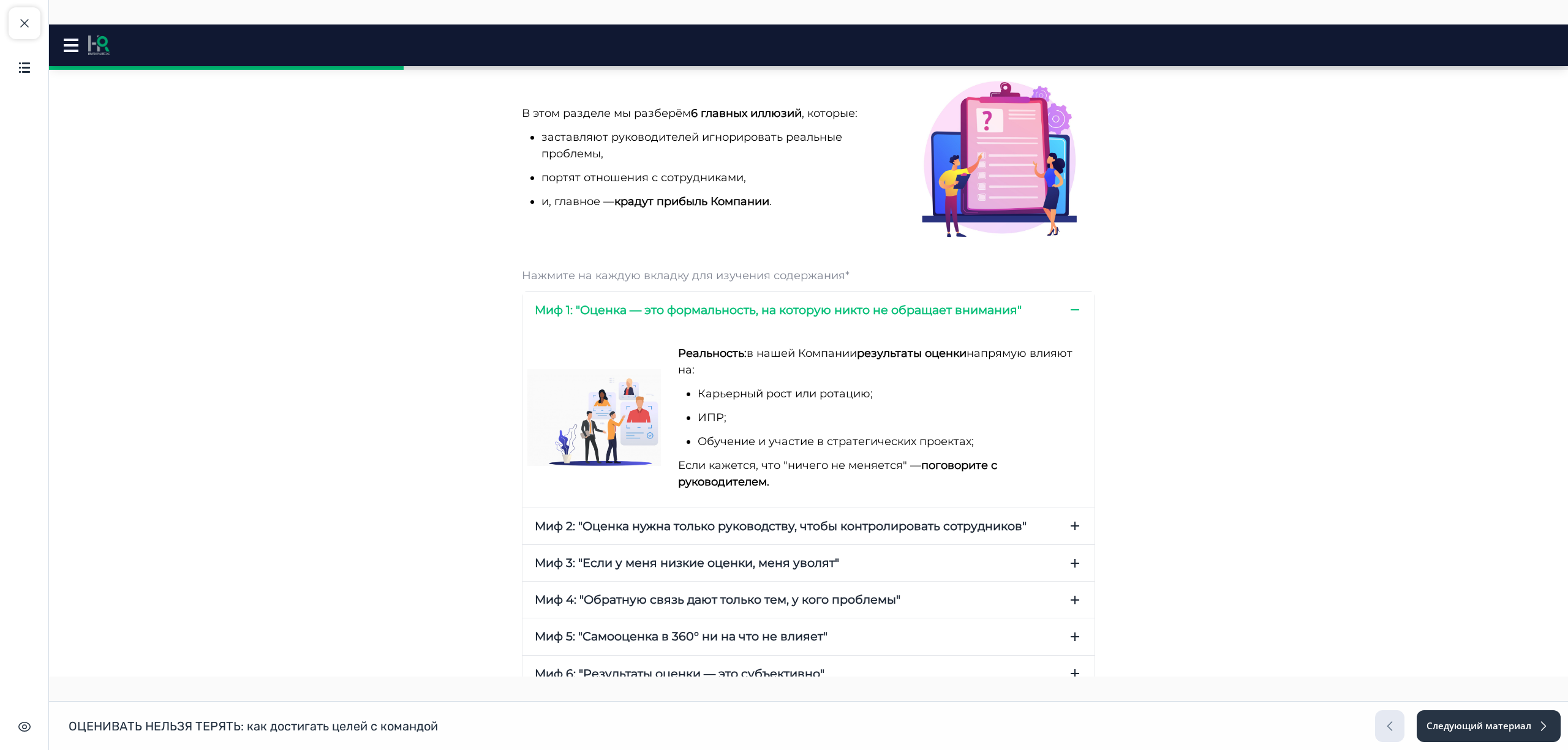
click at [790, 522] on span "Миф 2: "Оценка нужна только руководству, чтобы контролировать сотрудников"" at bounding box center [781, 526] width 492 height 16
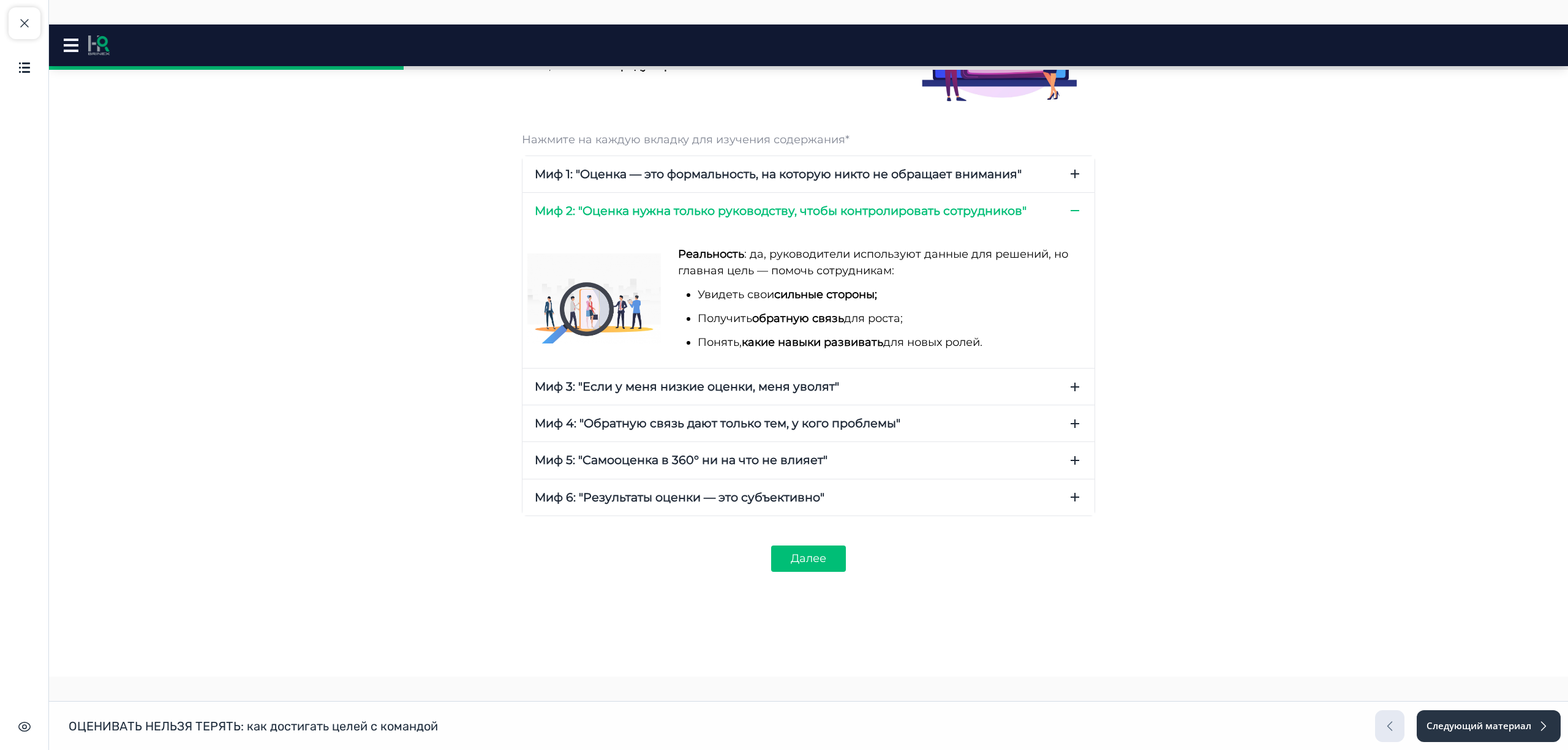
scroll to position [360, 0]
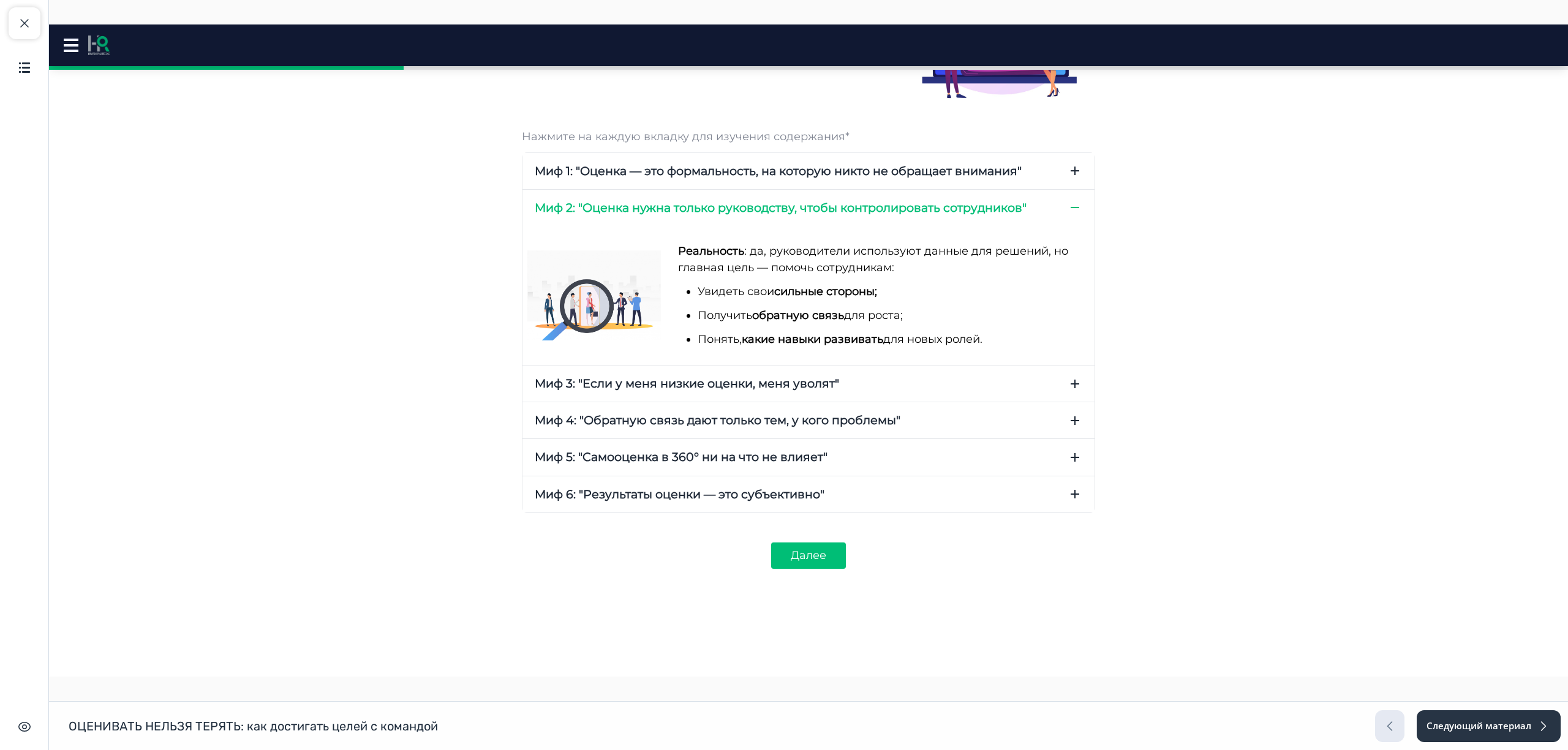
click at [841, 380] on button "Миф 3: "Если у меня низкие оценки, меня уволят"" at bounding box center [809, 383] width 572 height 36
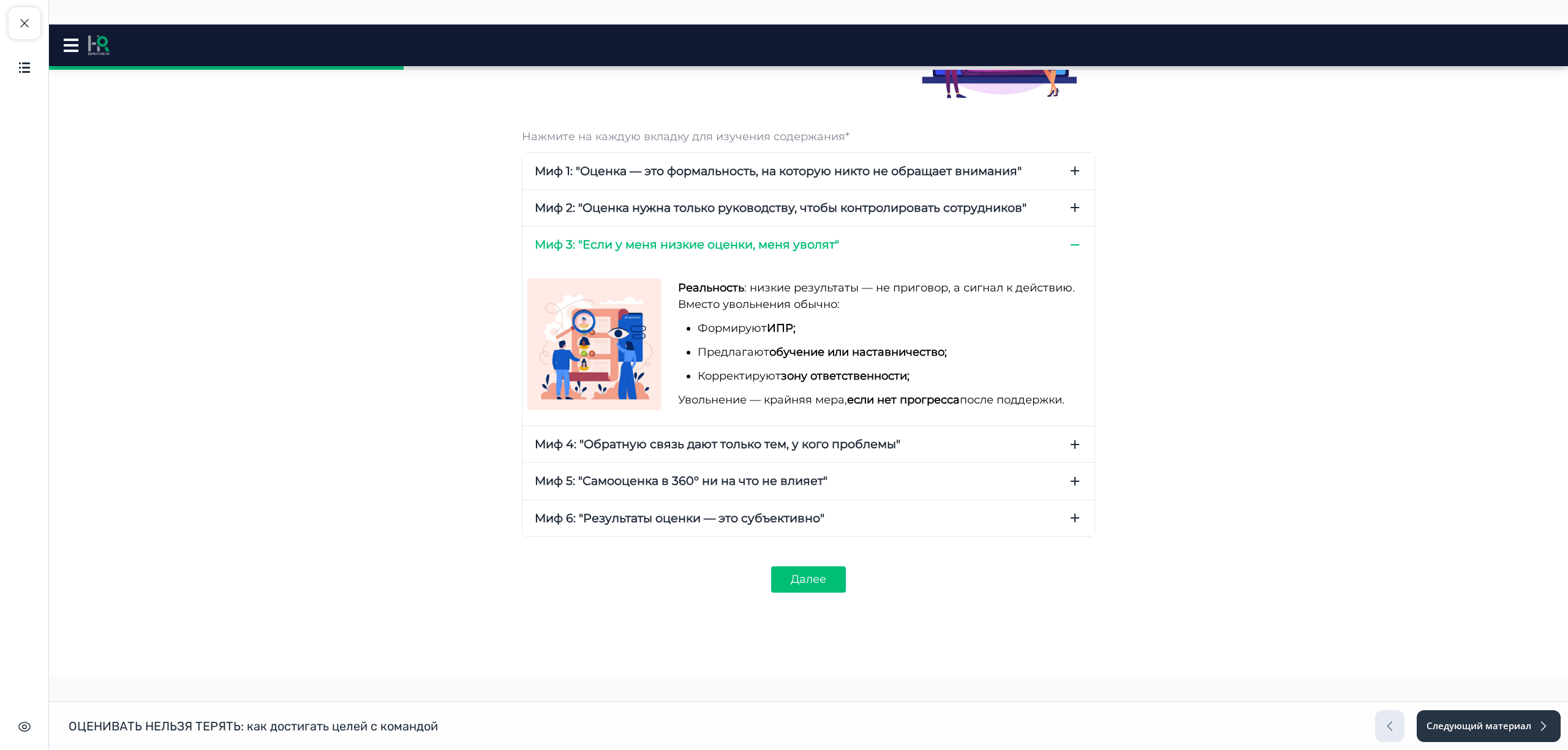
click at [811, 437] on span "Миф 4: "Обратную связь дают только тем, у кого проблемы"" at bounding box center [718, 445] width 365 height 16
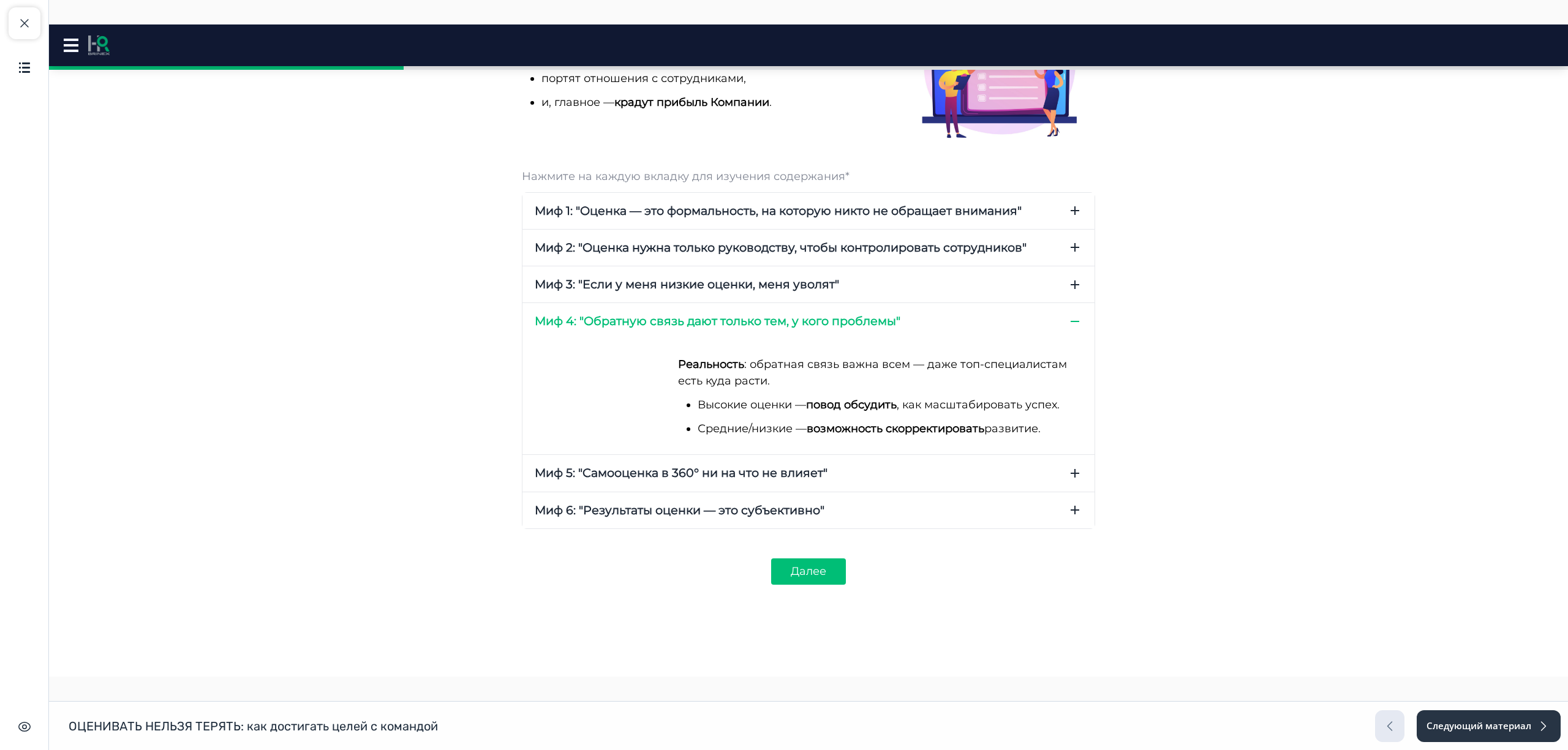
scroll to position [337, 0]
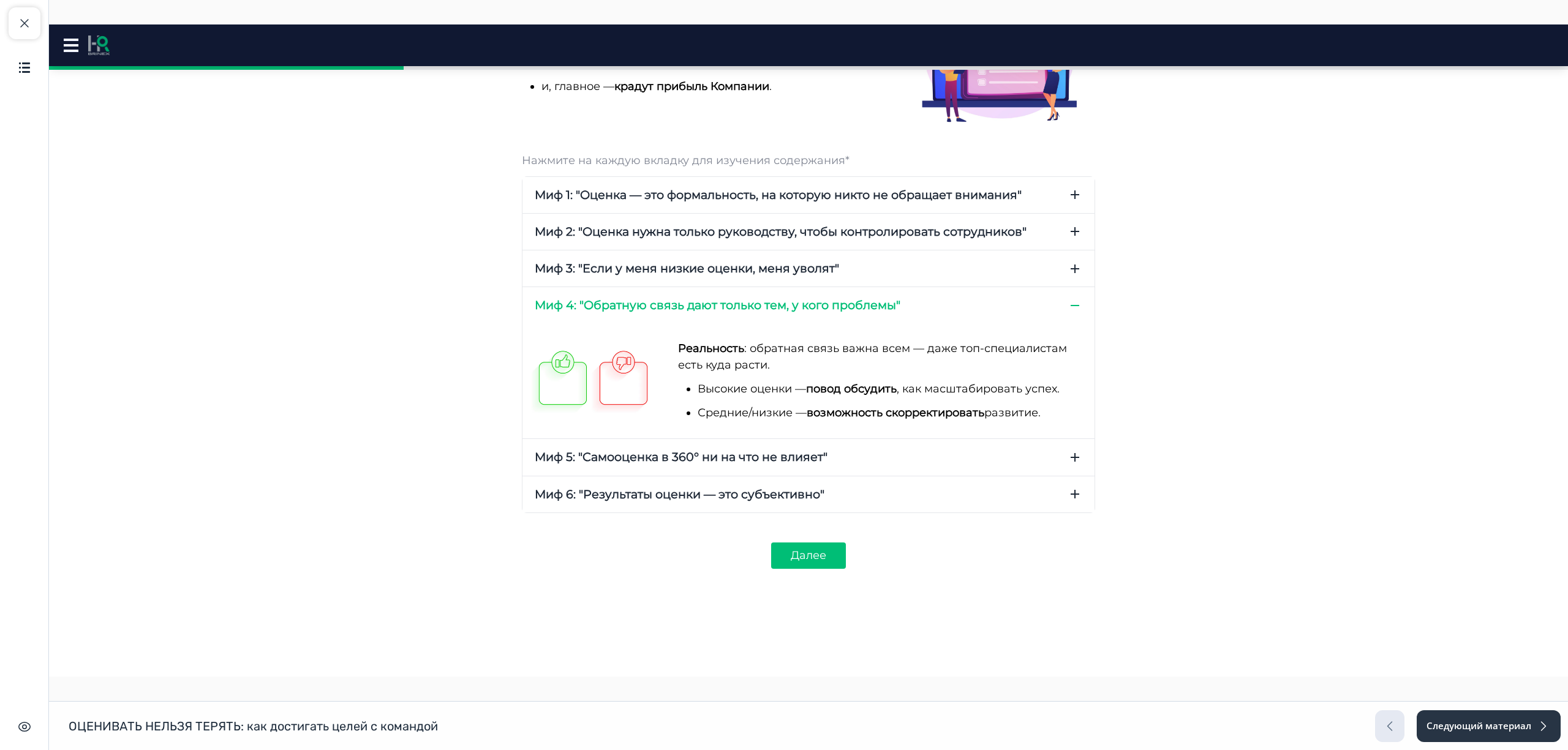
click at [858, 457] on button "Миф 5: "Самооценка в 360° ни на что не влияет"" at bounding box center [809, 457] width 572 height 36
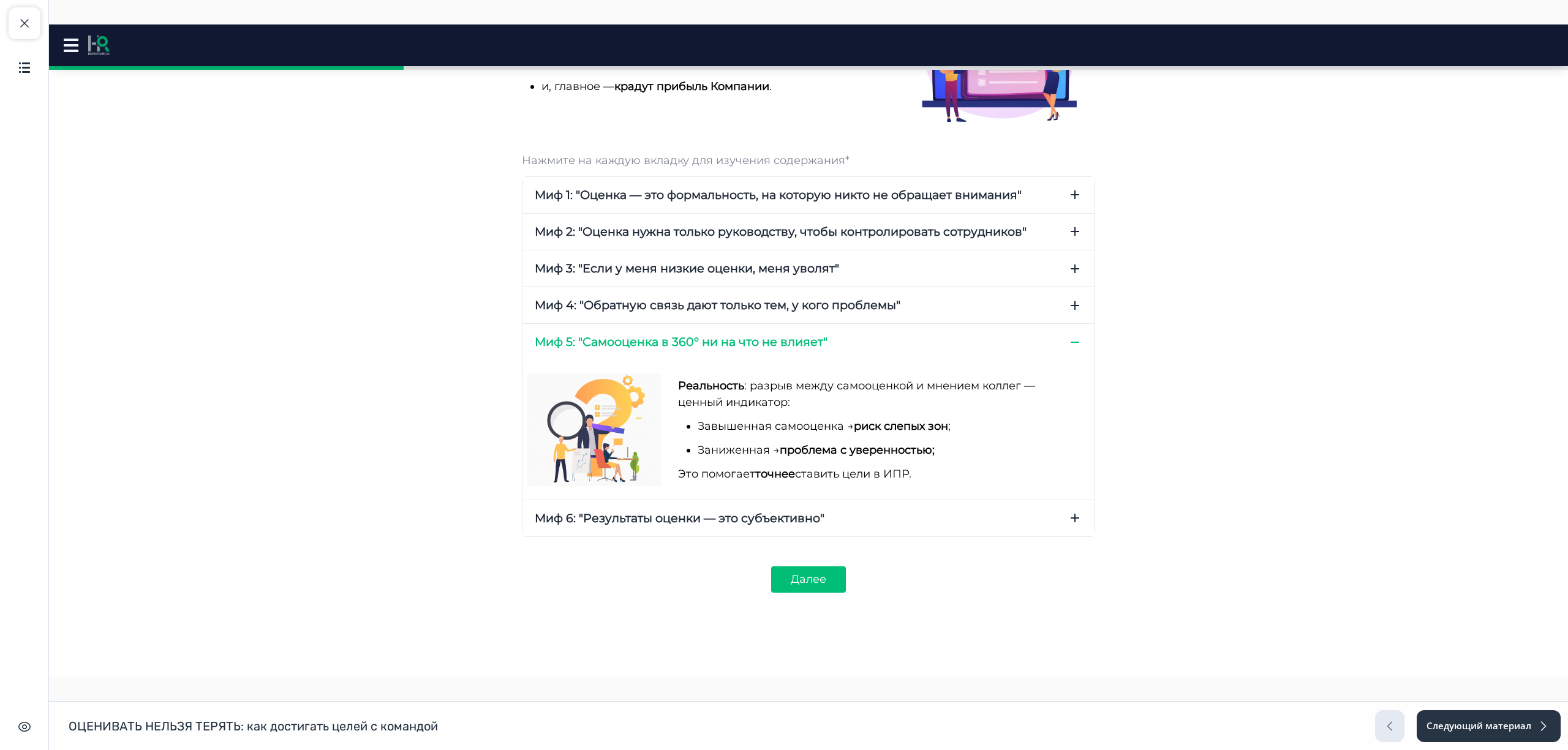
click at [841, 525] on button "Миф 6: "Результаты оценки — это субъективно"" at bounding box center [809, 518] width 572 height 36
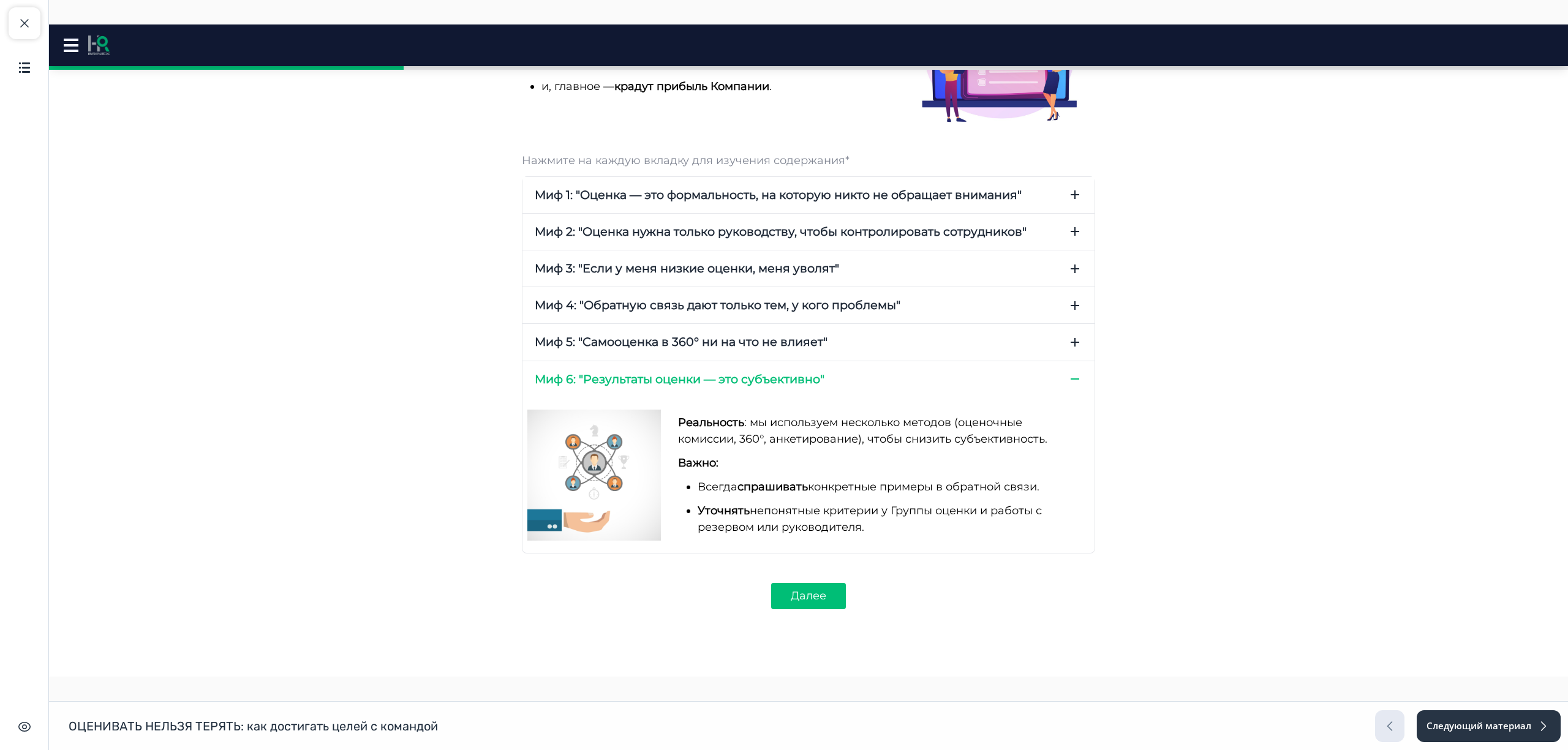
click at [834, 328] on button "Миф 5: "Самооценка в 360° ни на что не влияет"" at bounding box center [809, 342] width 572 height 36
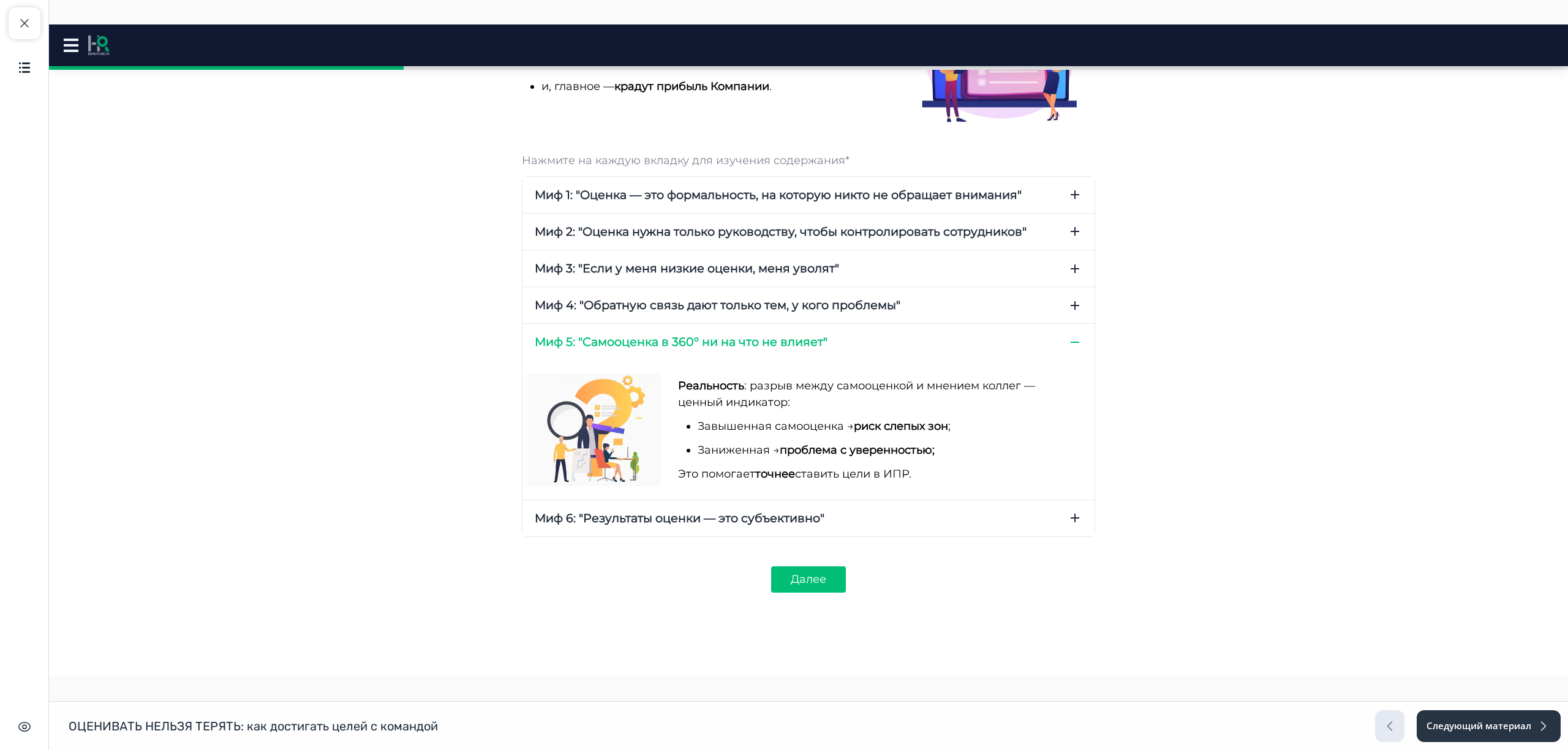
click at [853, 297] on span "Миф 4: "Обратную связь дают только тем, у кого проблемы"" at bounding box center [718, 305] width 365 height 16
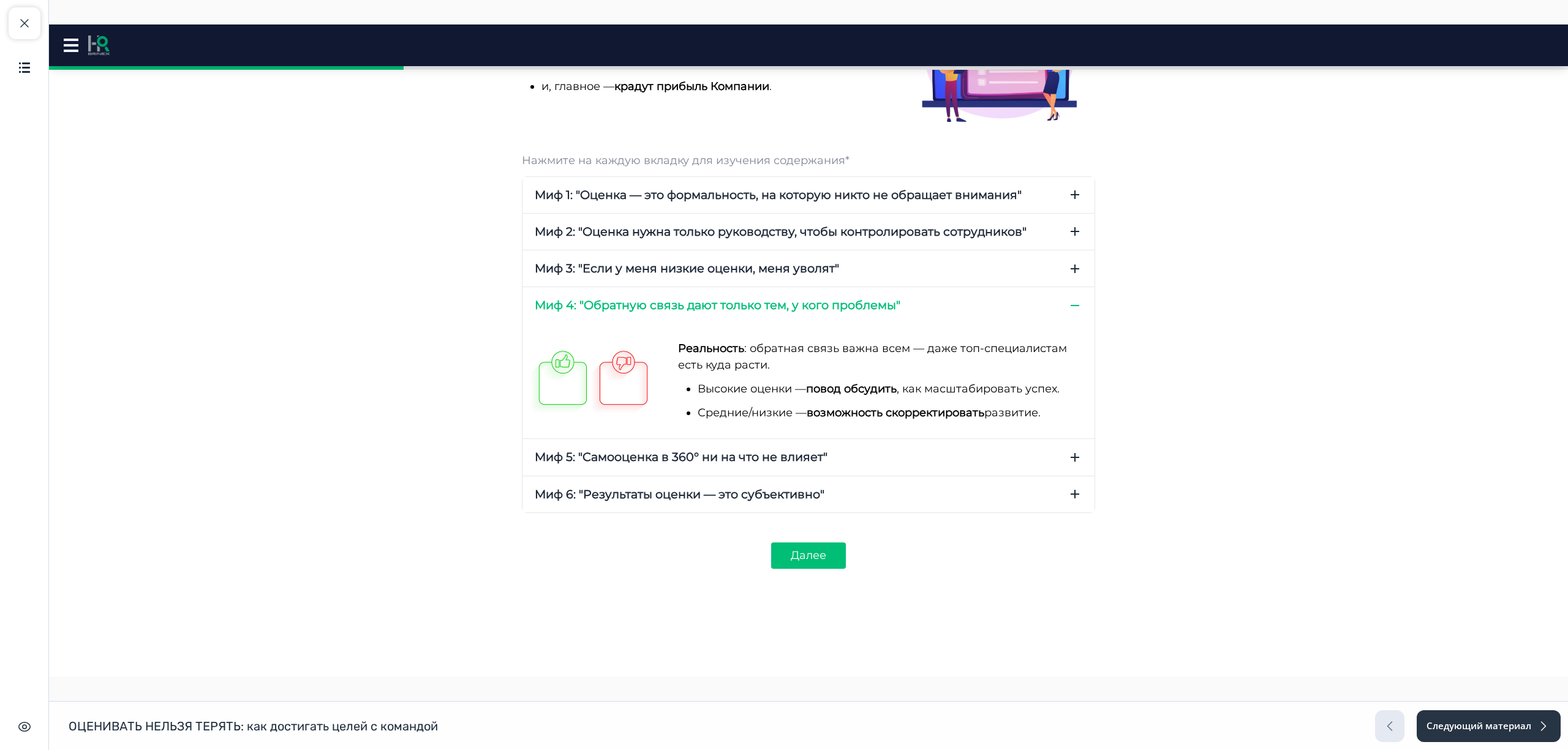
click at [856, 493] on button "Миф 6: "Результаты оценки — это субъективно"" at bounding box center [809, 495] width 572 height 36
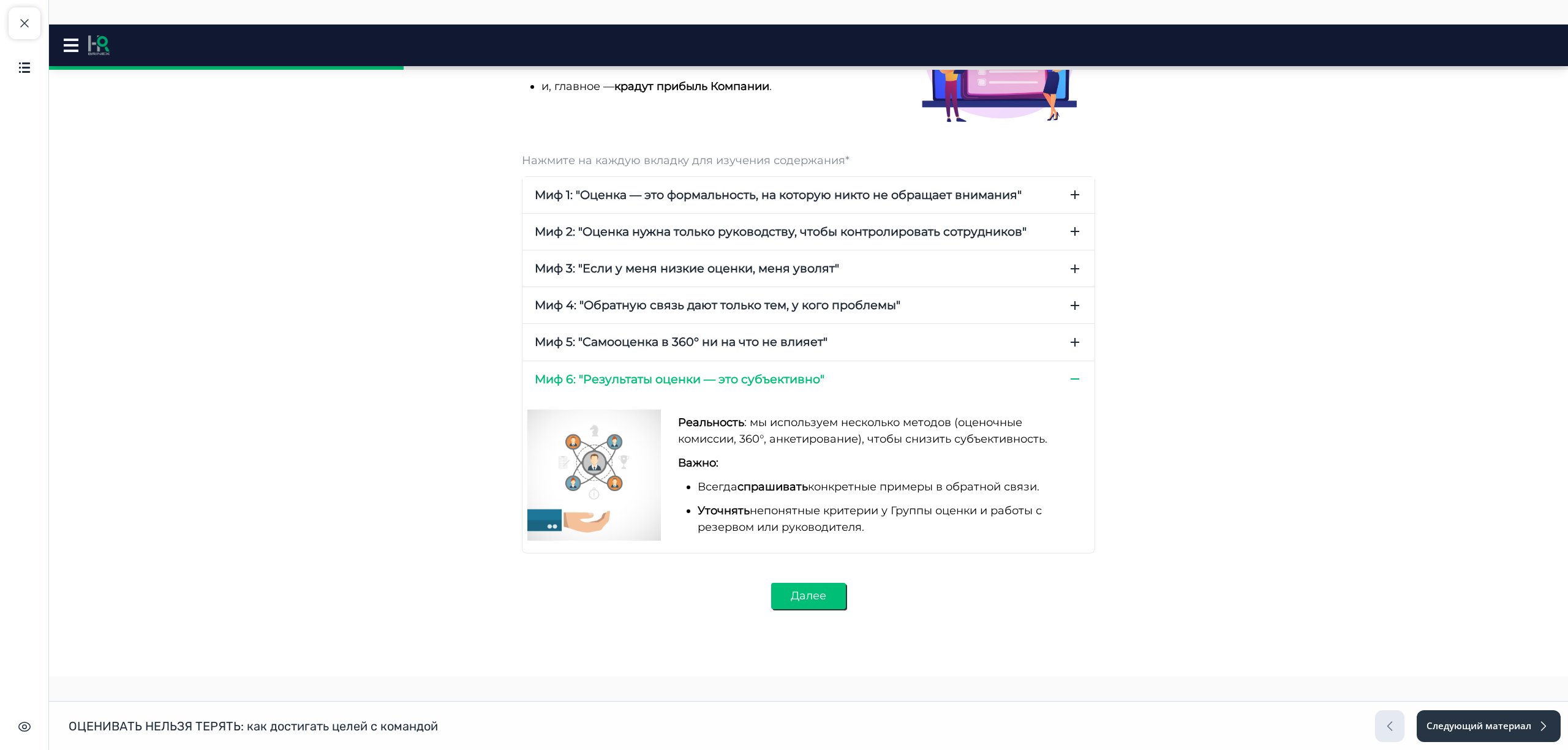
click at [794, 599] on button "Далее" at bounding box center [808, 596] width 74 height 27
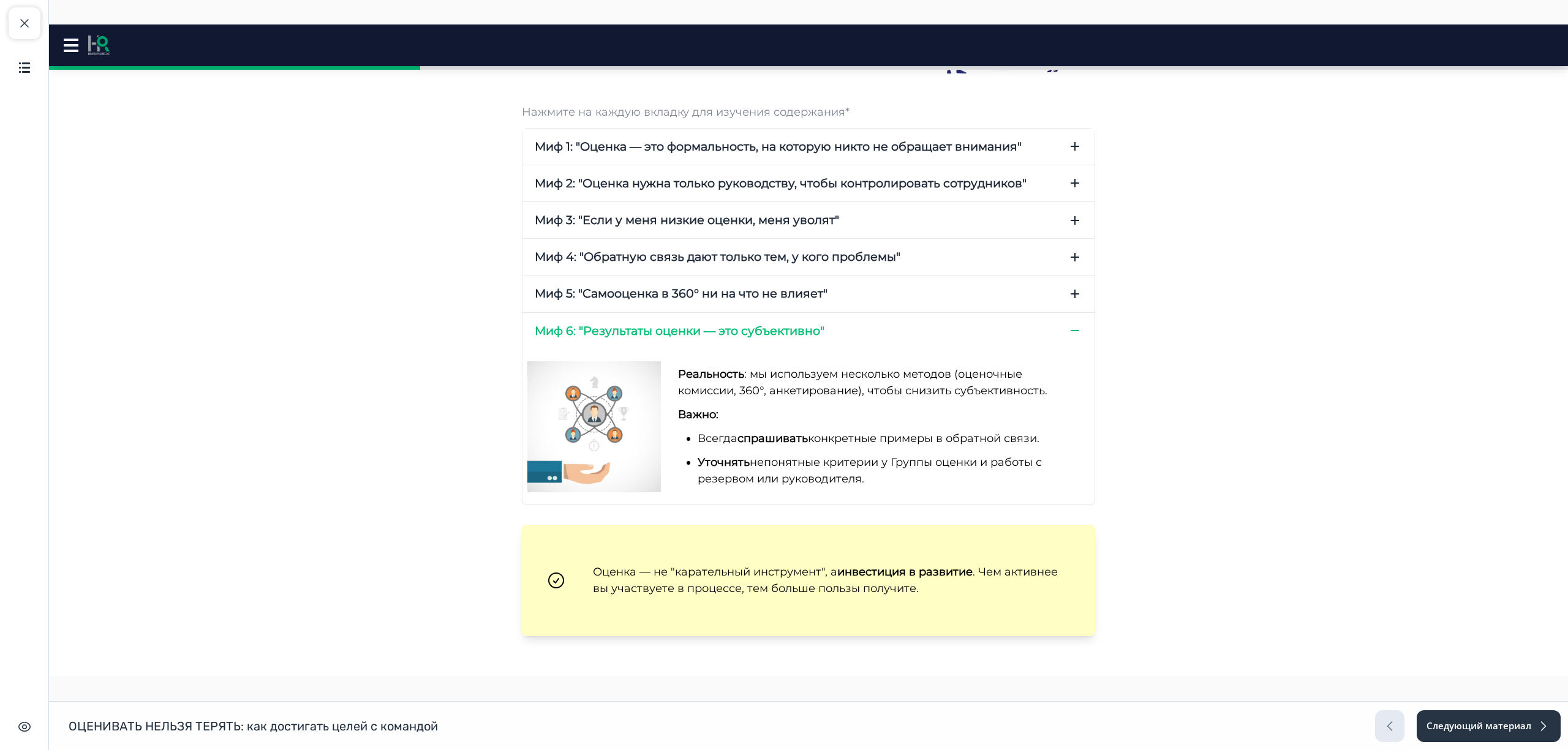
scroll to position [345, 0]
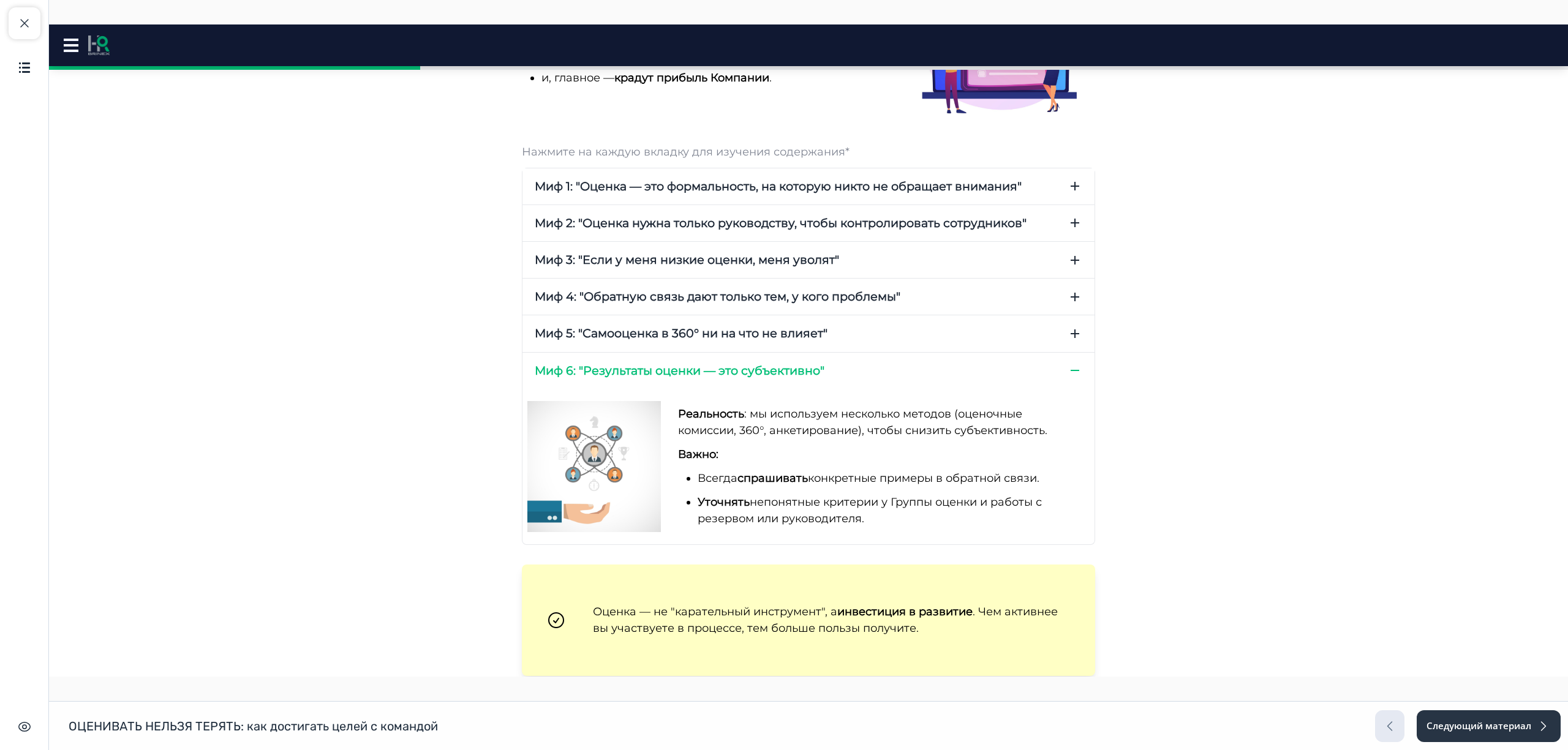
click at [868, 183] on span "Миф 1: "Оценка — это формальность, на которую никто не обращает внимания"" at bounding box center [778, 187] width 487 height 16
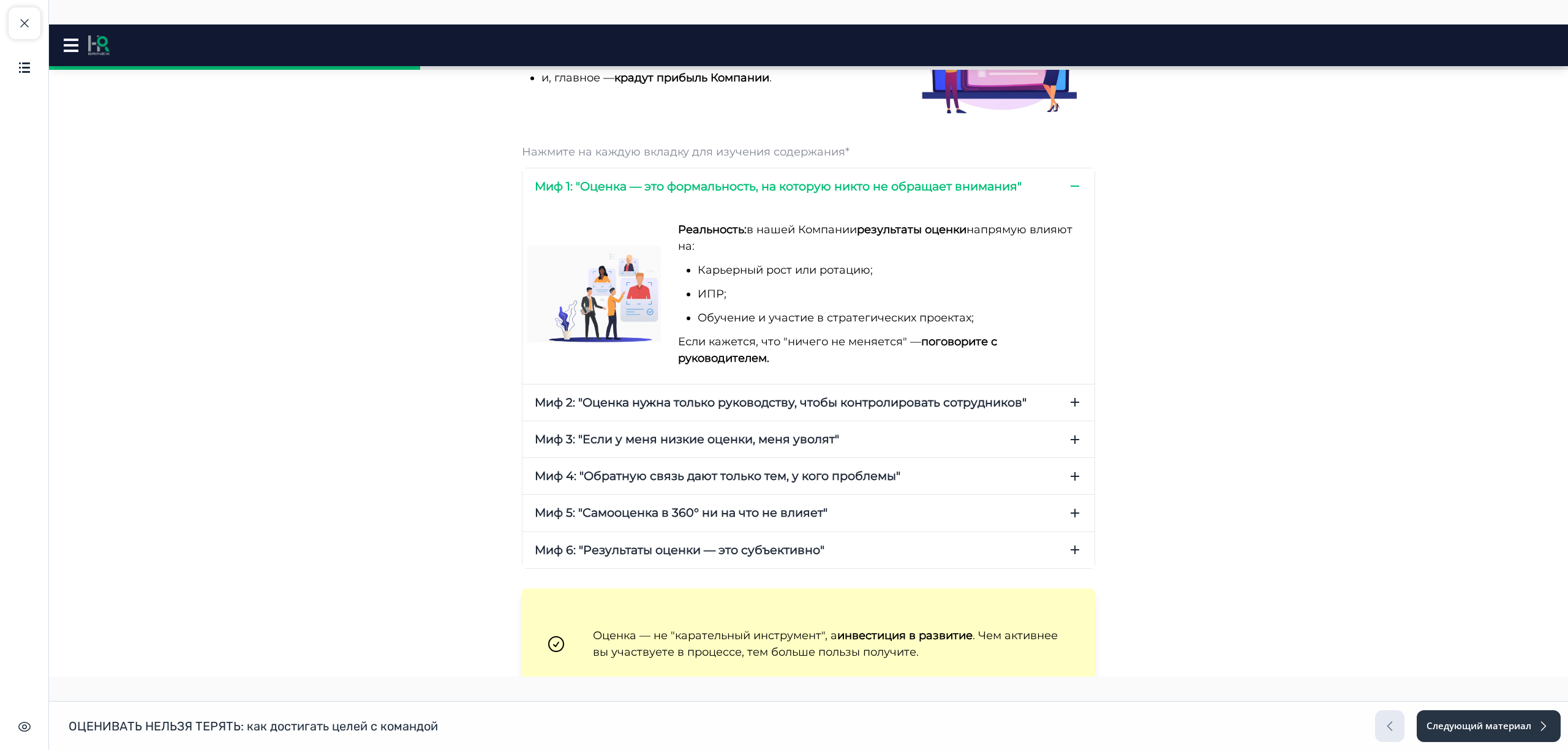
click at [853, 399] on span "Миф 2: "Оценка нужна только руководству, чтобы контролировать сотрудников"" at bounding box center [781, 402] width 492 height 16
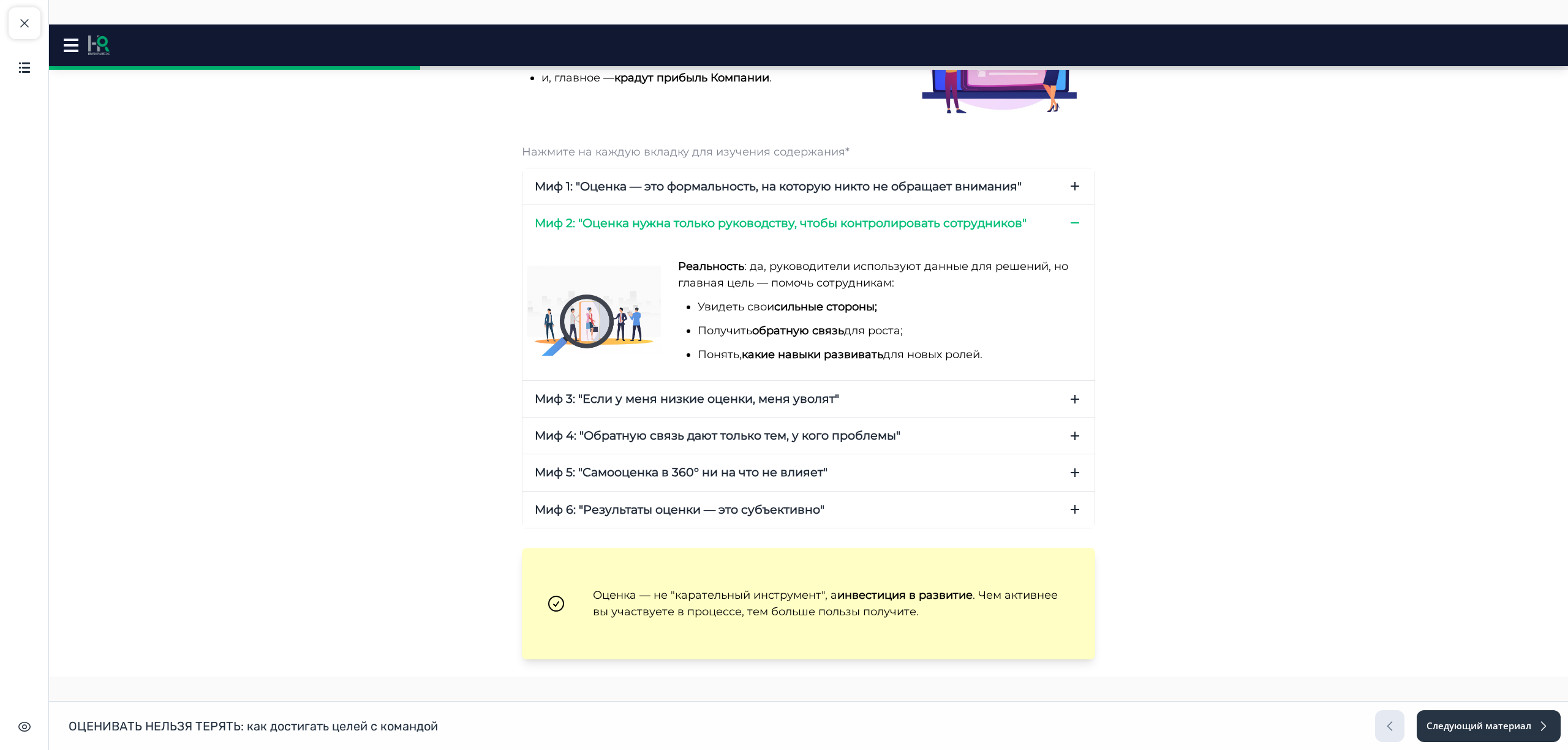
click at [873, 396] on button "Миф 3: "Если у меня низкие оценки, меня уволят"" at bounding box center [809, 398] width 572 height 36
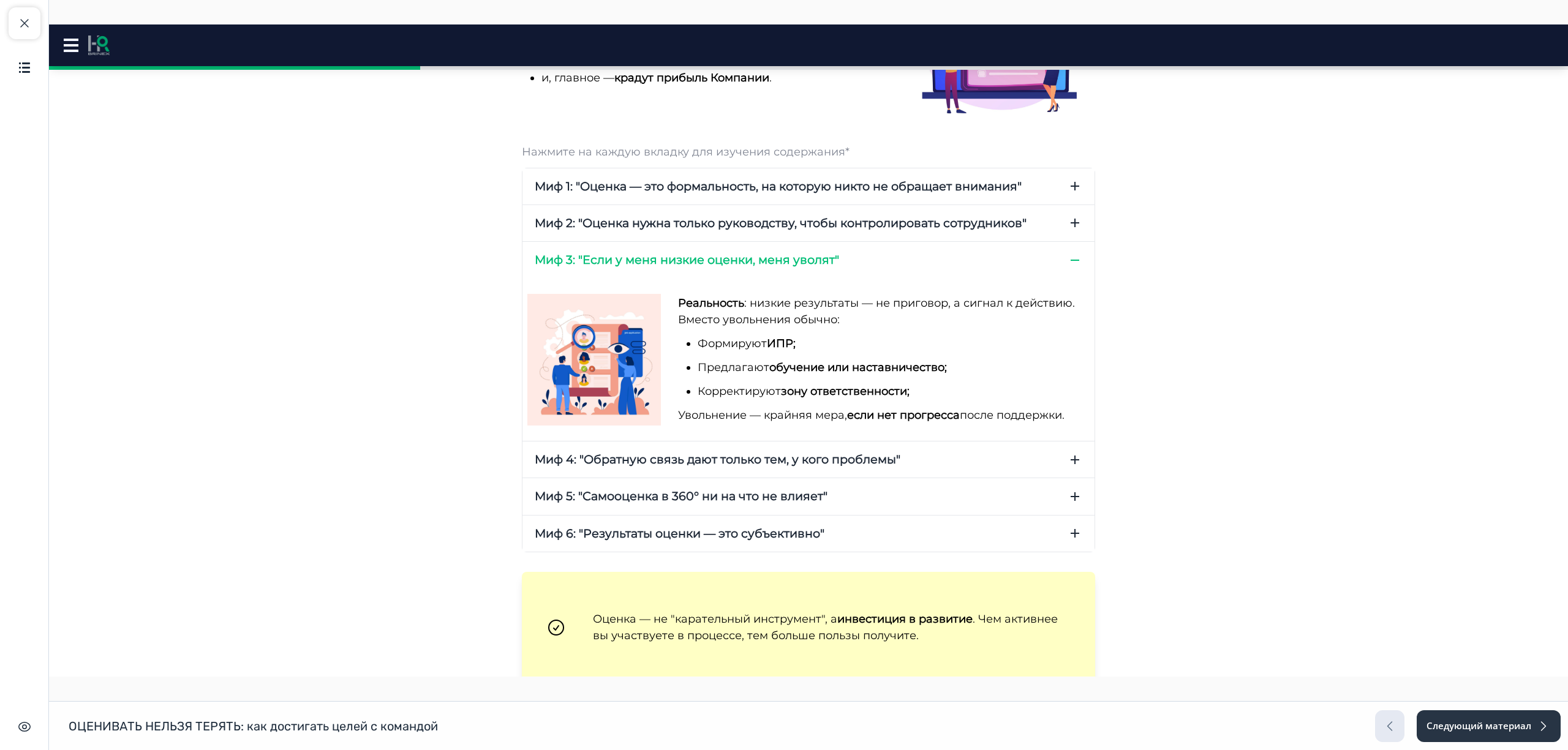
click at [887, 453] on span "Миф 4: "Обратную связь дают только тем, у кого проблемы"" at bounding box center [718, 460] width 365 height 16
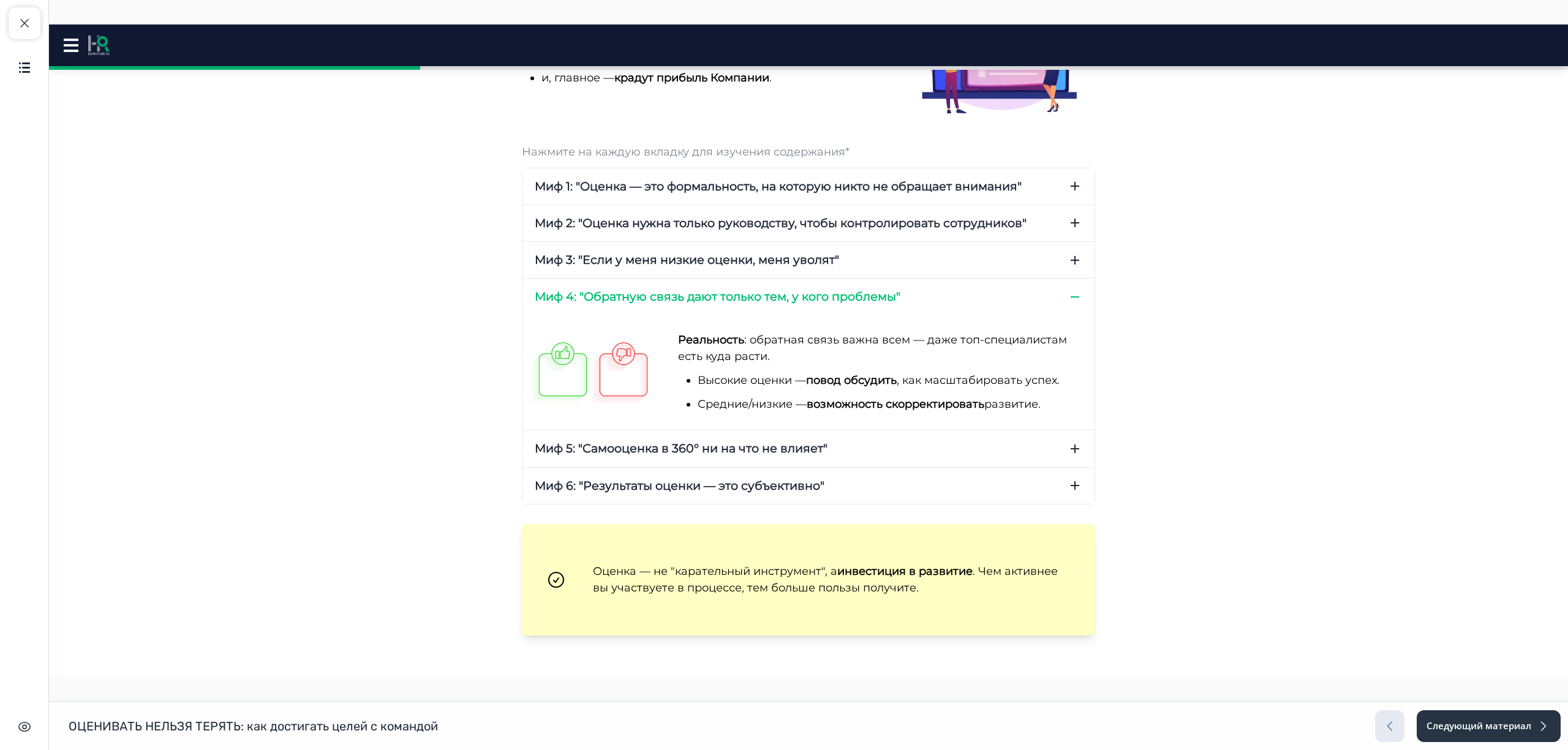
click at [869, 447] on button "Миф 5: "Самооценка в 360° ни на что не влияет"" at bounding box center [809, 449] width 572 height 36
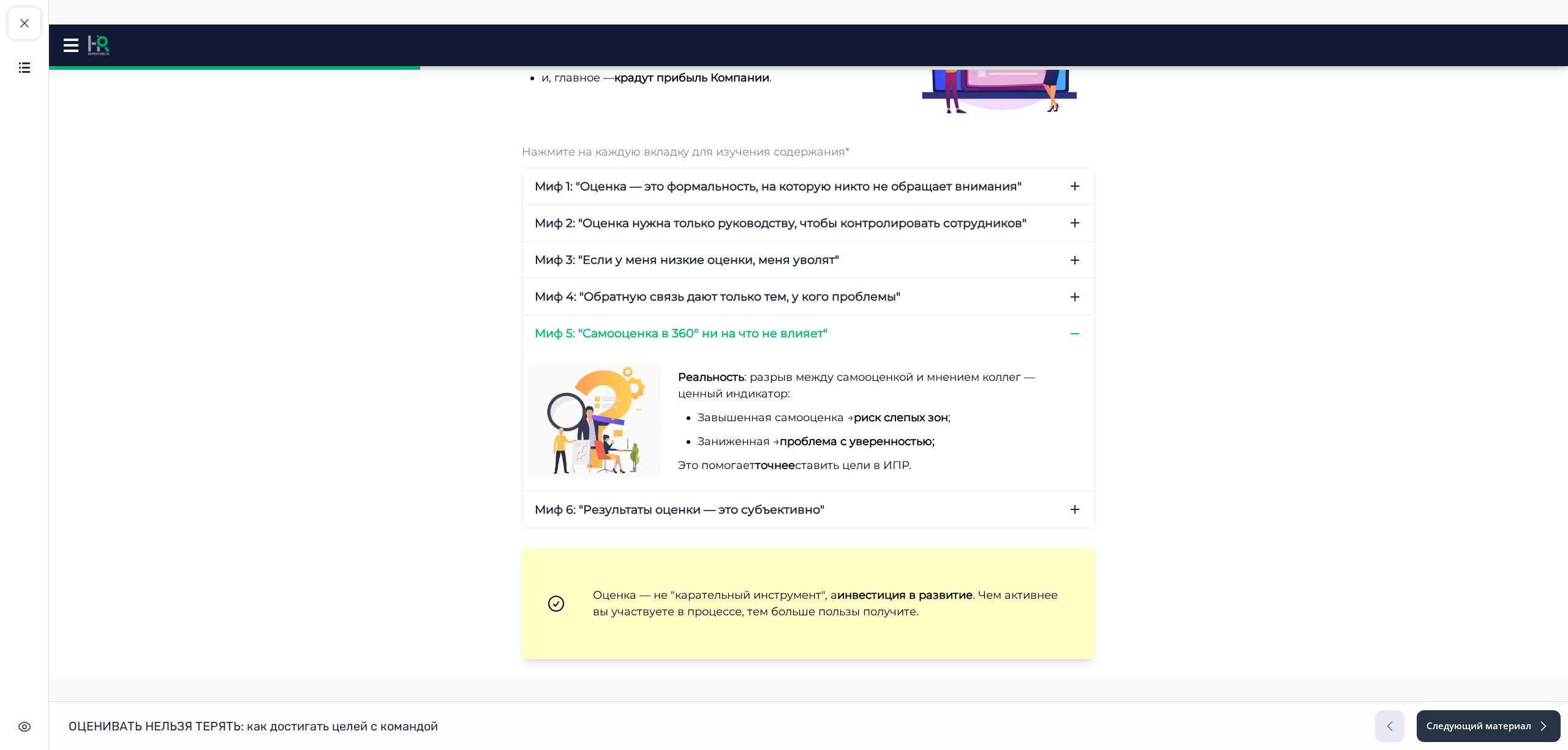
click at [914, 510] on button "Миф 6: "Результаты оценки — это субъективно"" at bounding box center [809, 510] width 572 height 36
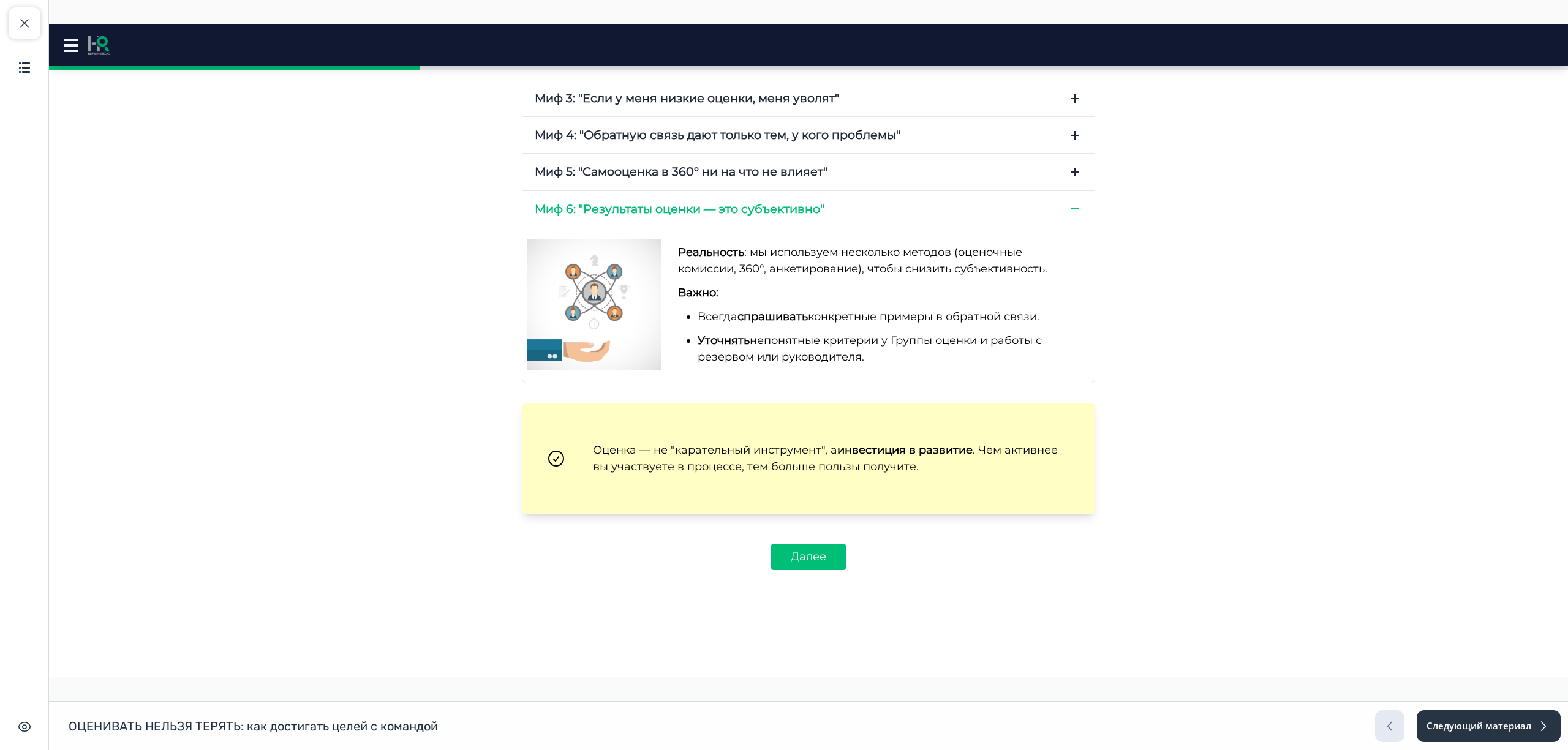
scroll to position [508, 0]
click at [806, 558] on button "Далее" at bounding box center [808, 556] width 74 height 27
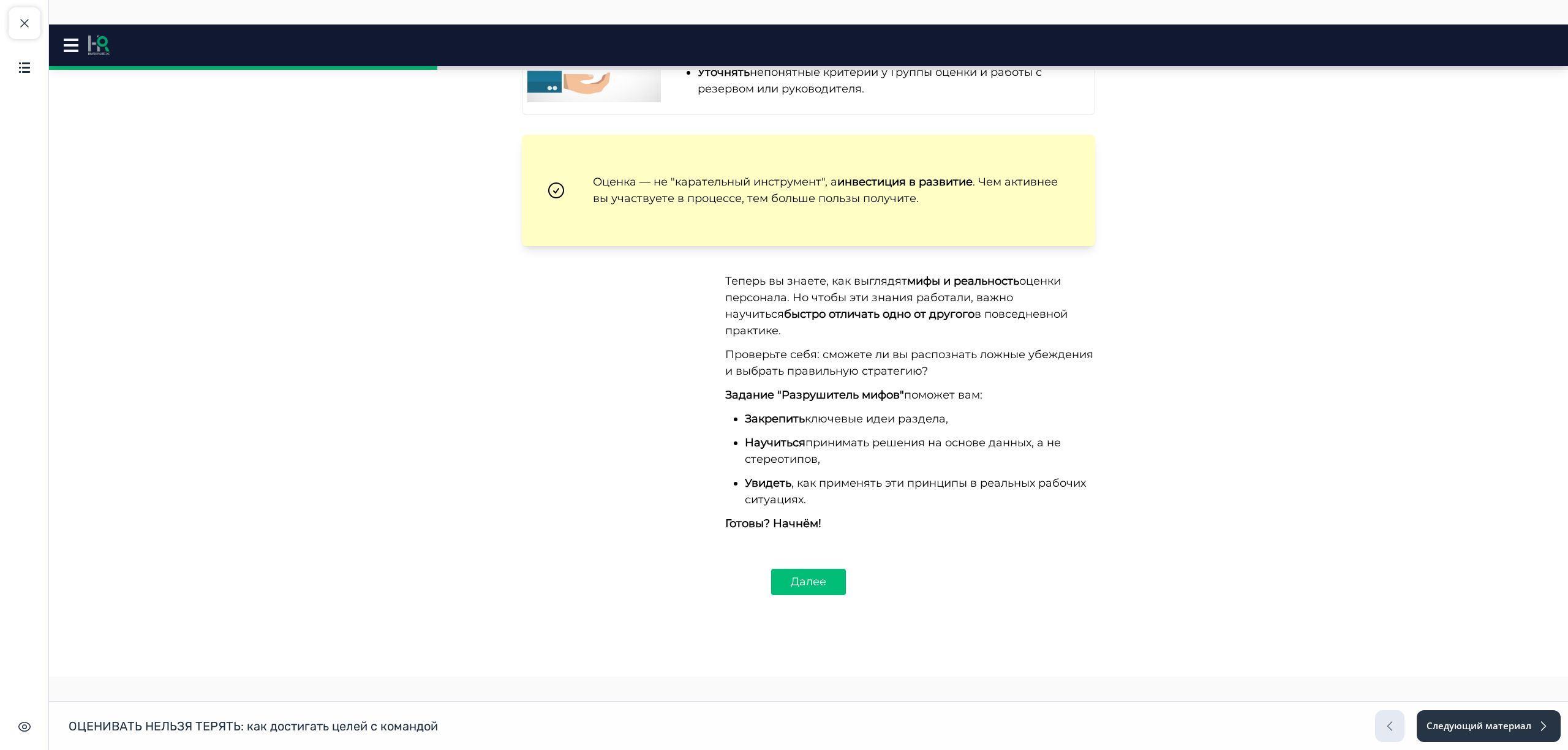
scroll to position [786, 0]
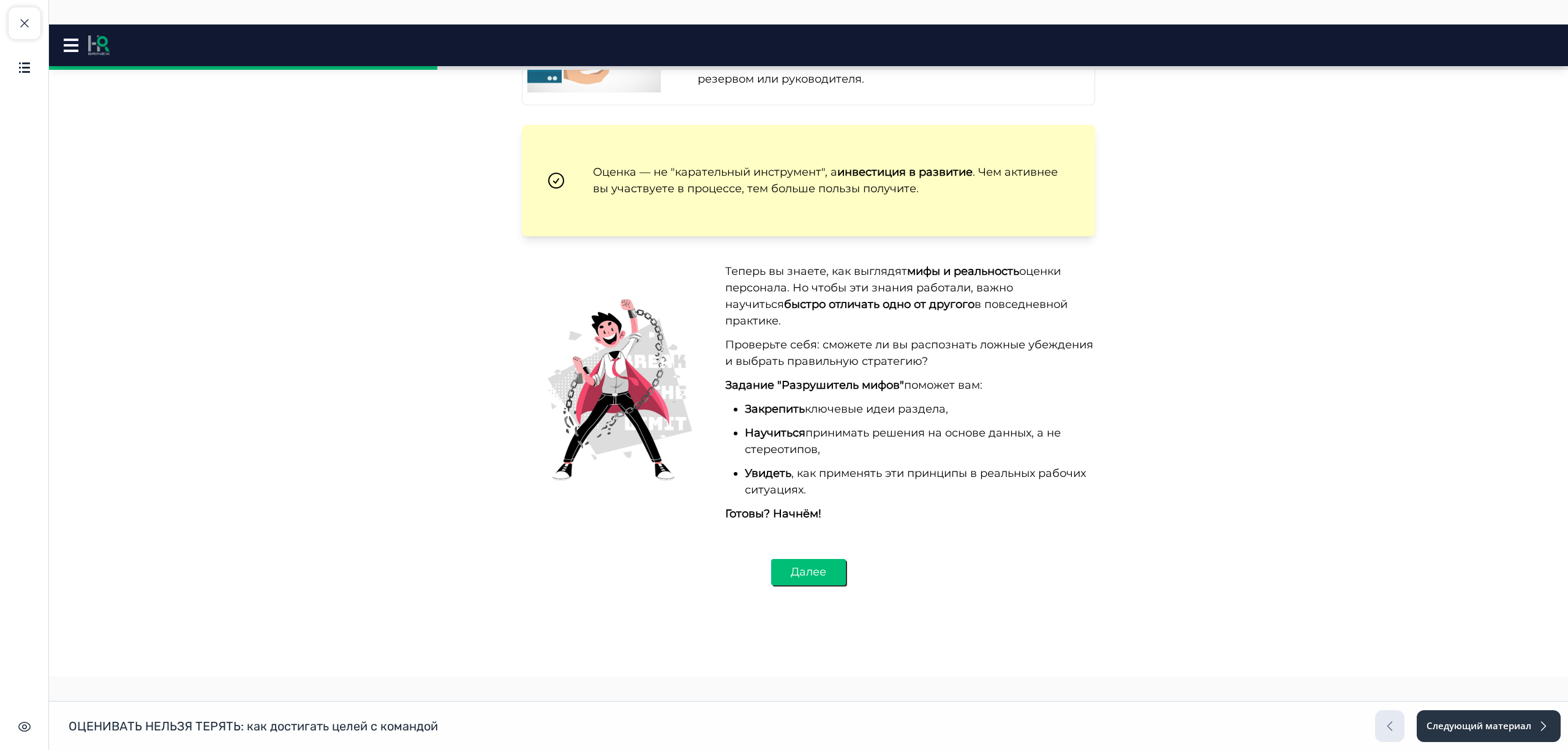
click at [810, 559] on button "Далее" at bounding box center [808, 572] width 74 height 27
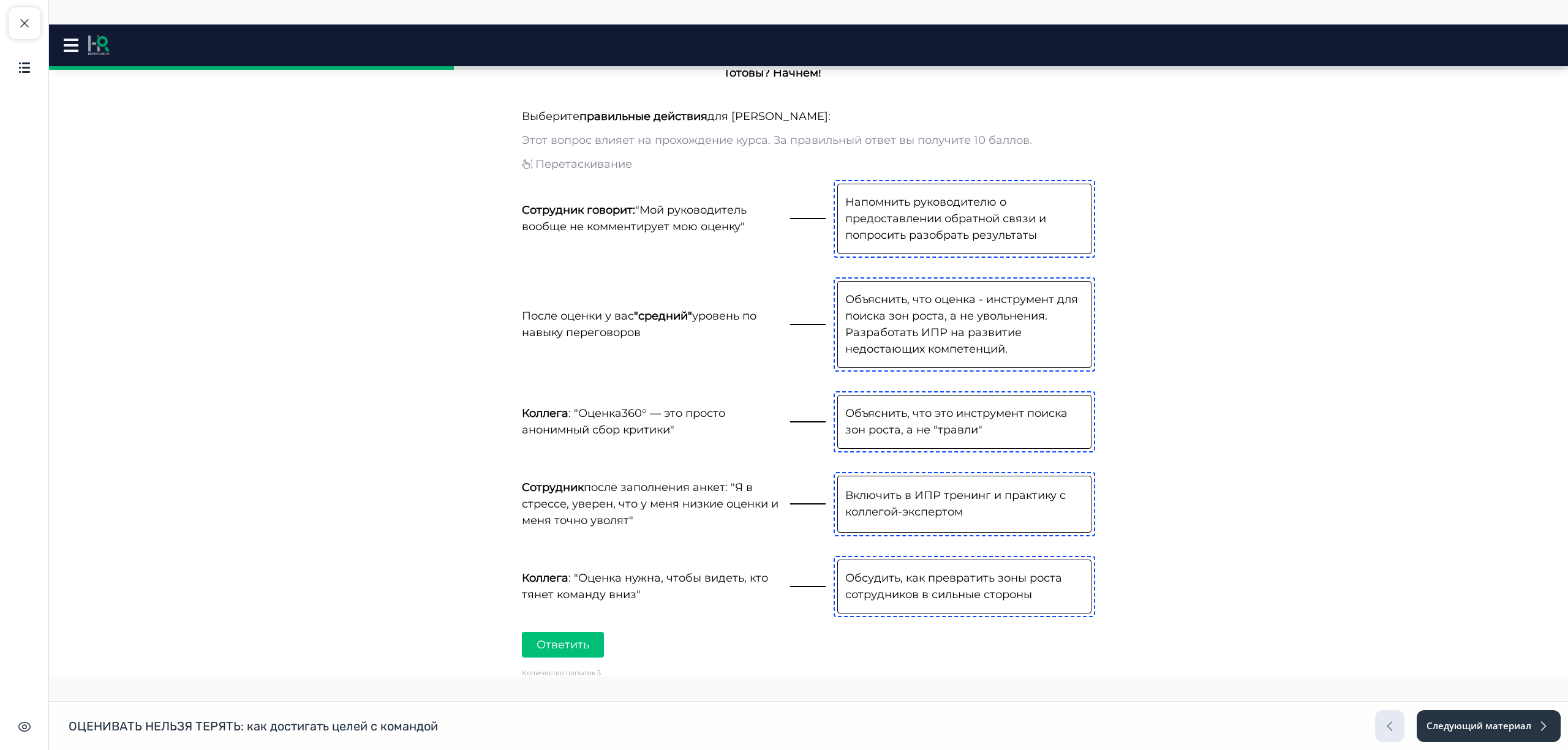
scroll to position [1252, 0]
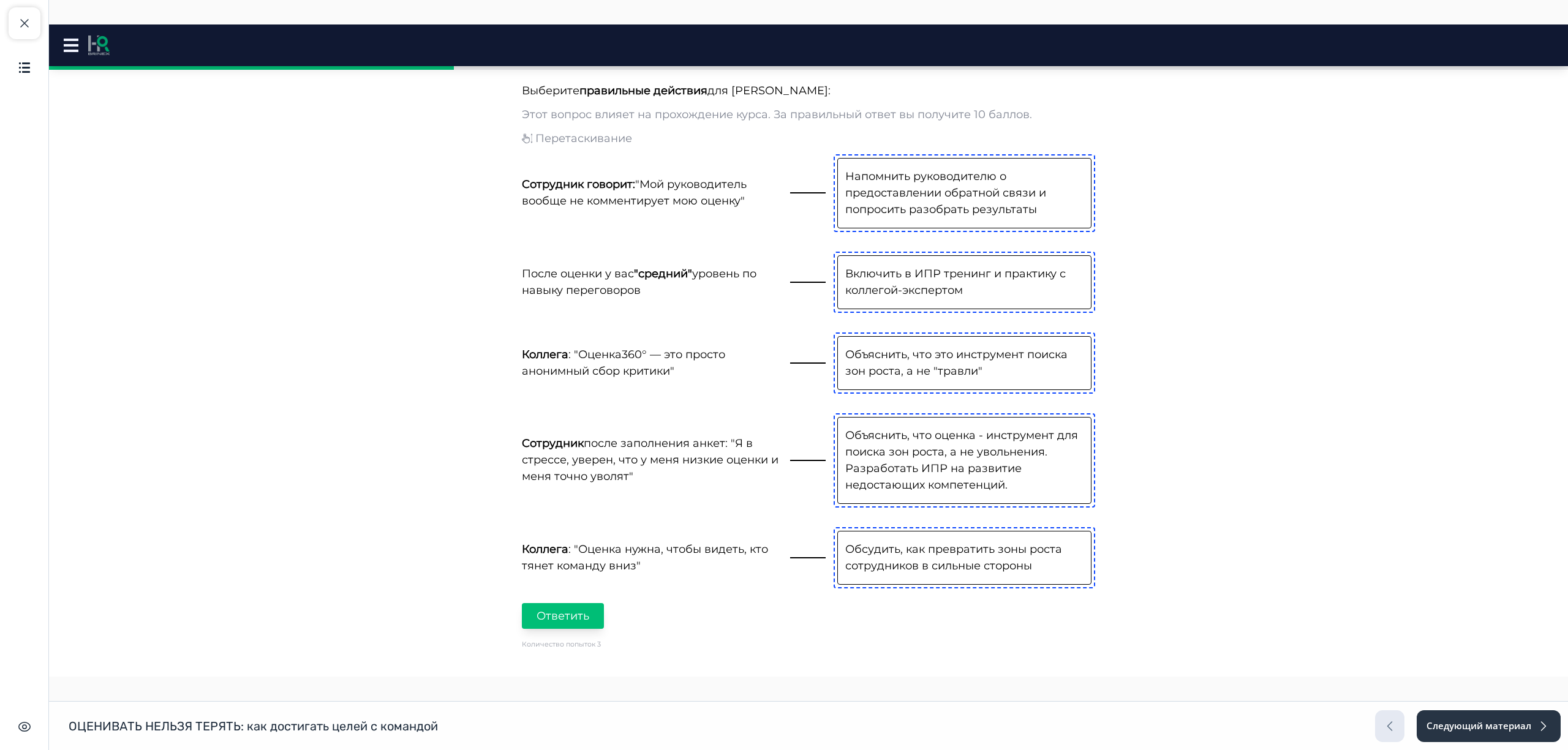
click at [569, 604] on button "Ответить" at bounding box center [563, 617] width 82 height 27
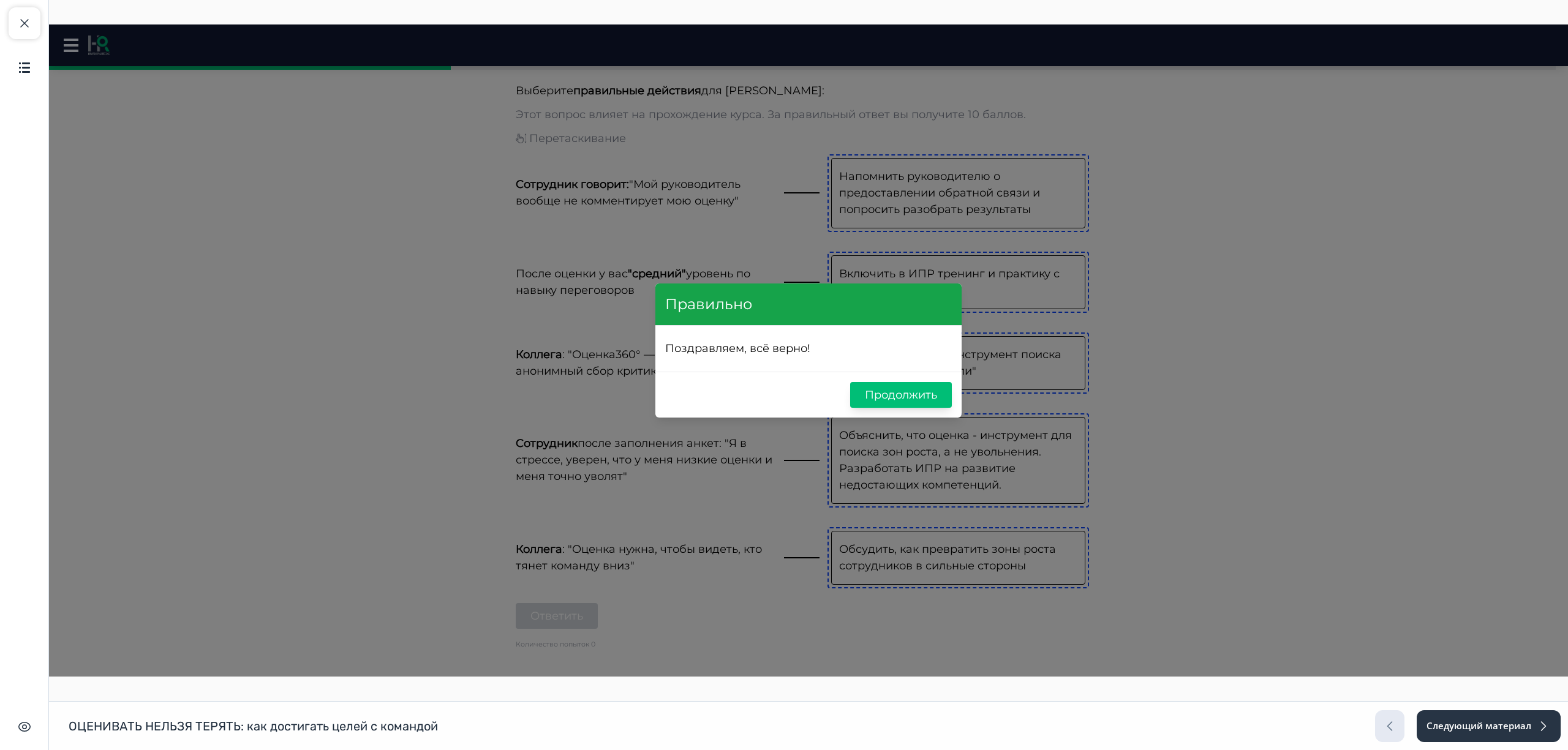
click at [892, 394] on button "Продолжить" at bounding box center [901, 395] width 102 height 27
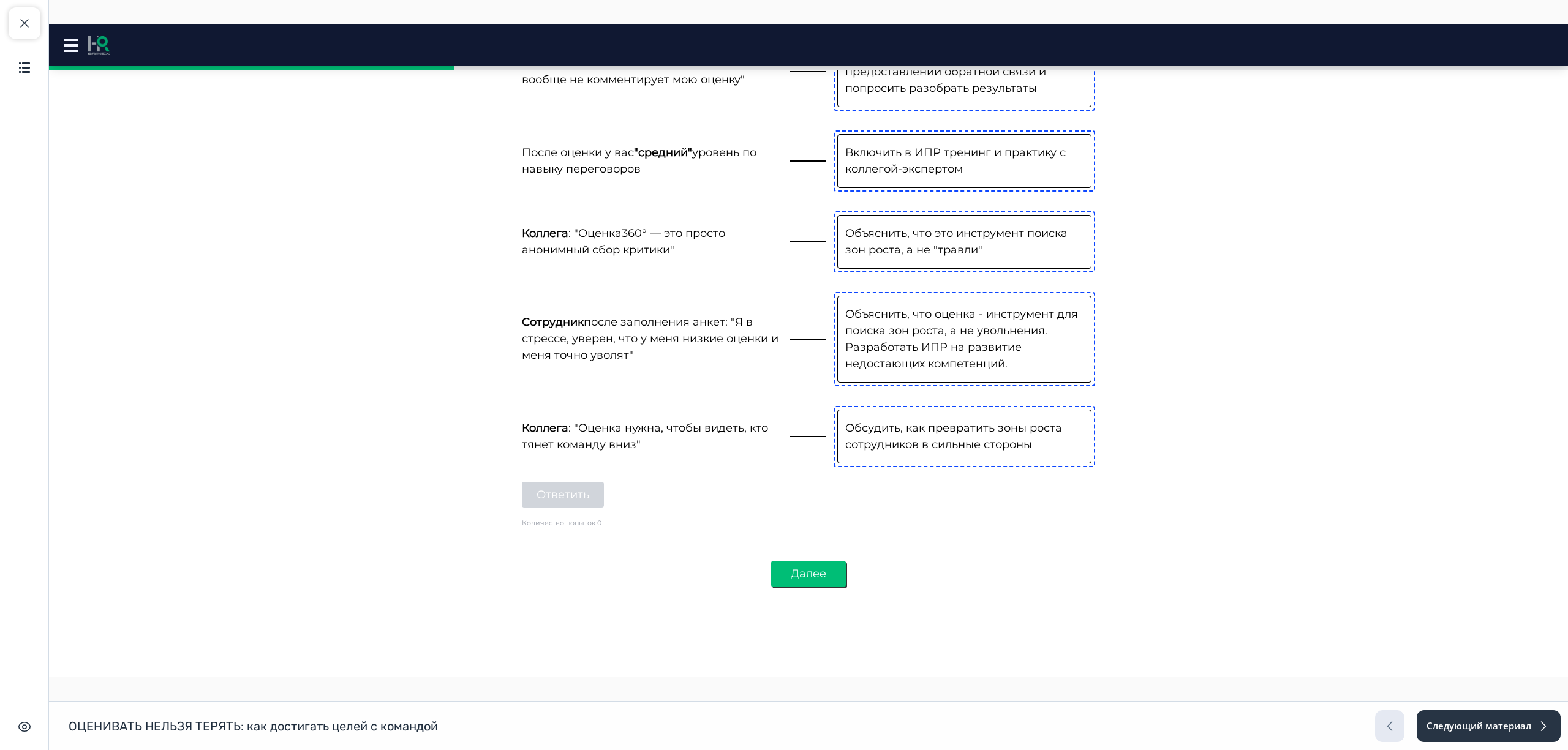
click at [800, 561] on button "Далее" at bounding box center [808, 574] width 74 height 27
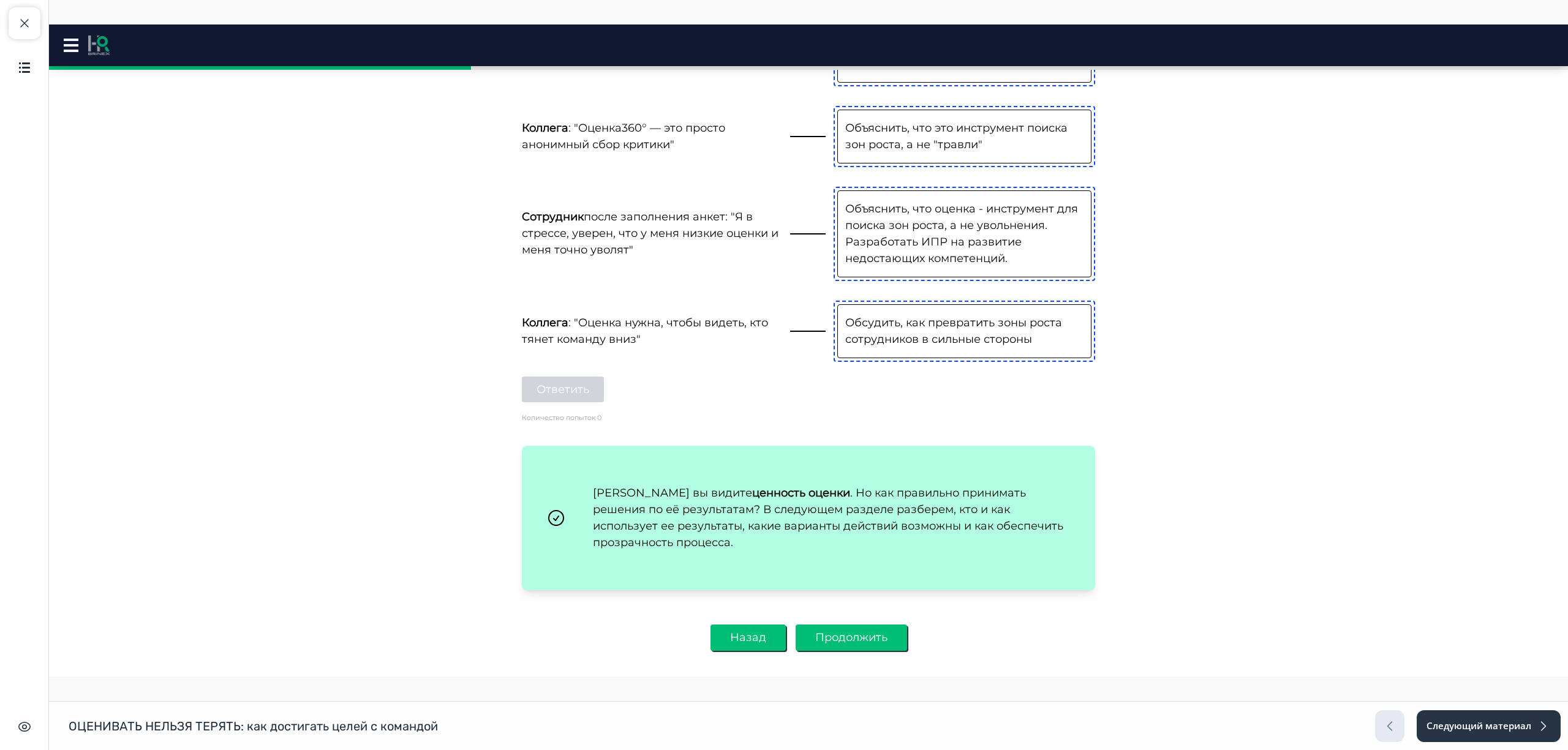
scroll to position [1489, 0]
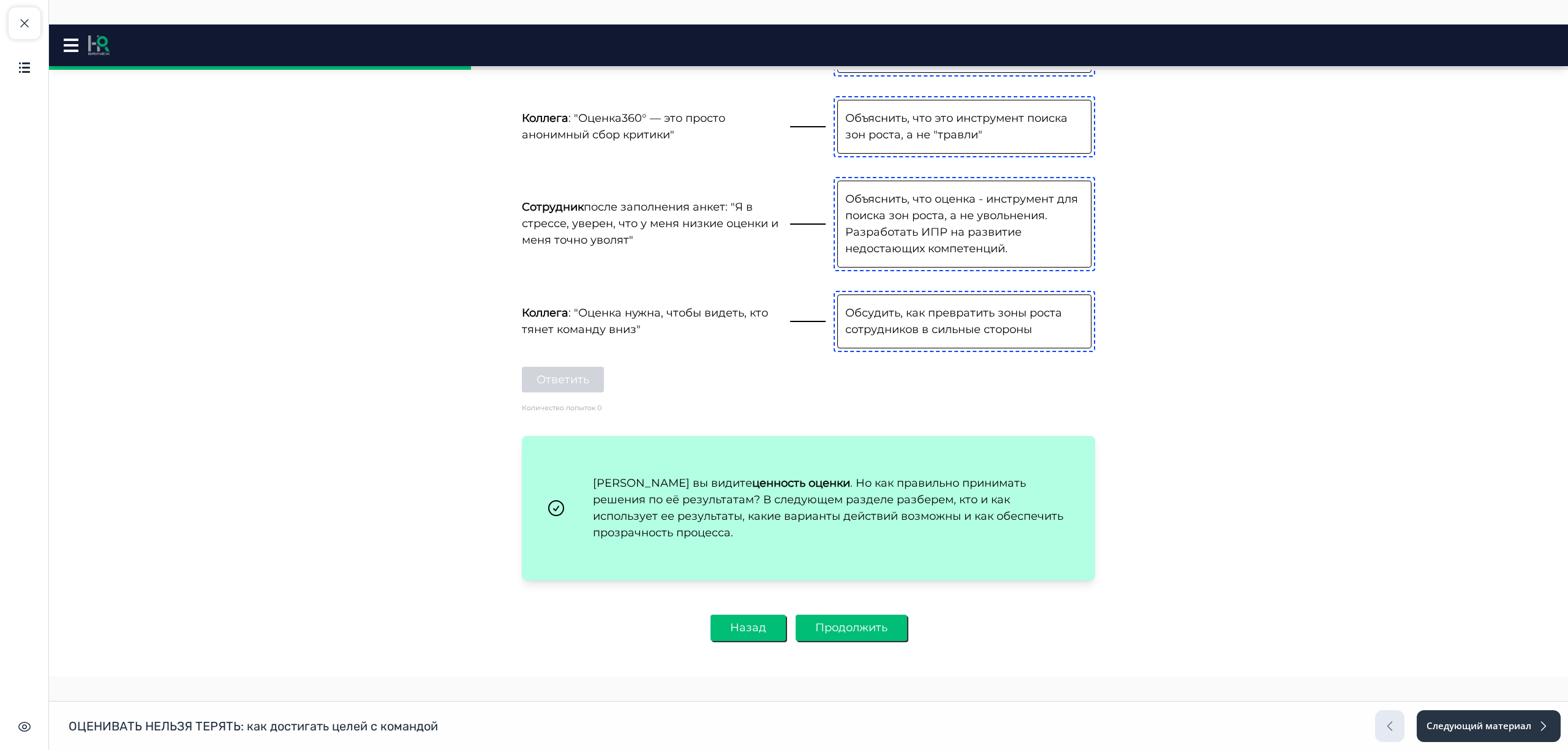
click at [851, 615] on button "Продолжить" at bounding box center [852, 628] width 112 height 27
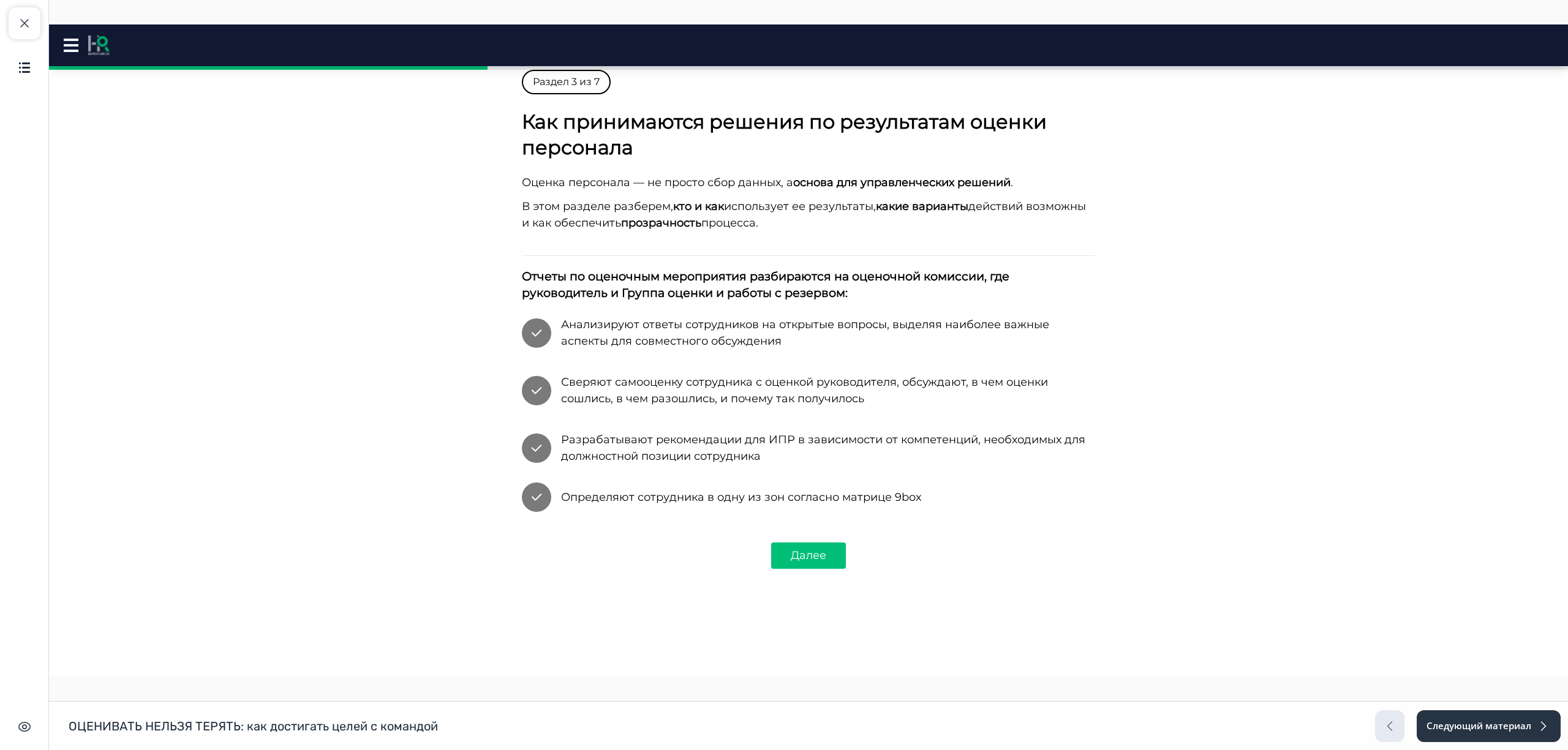
scroll to position [0, 0]
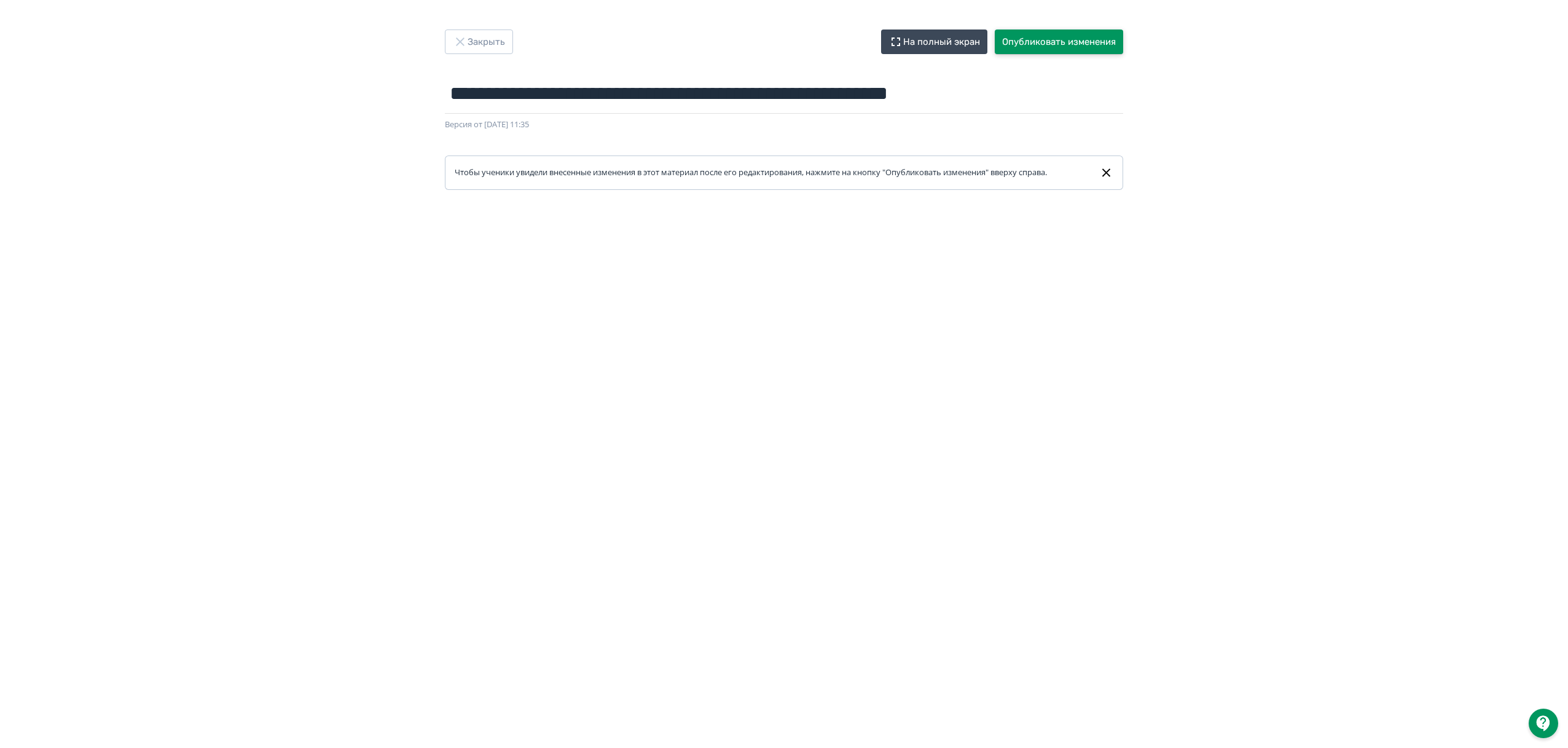
click at [1043, 41] on button "Опубликовать изменения" at bounding box center [1059, 41] width 128 height 24
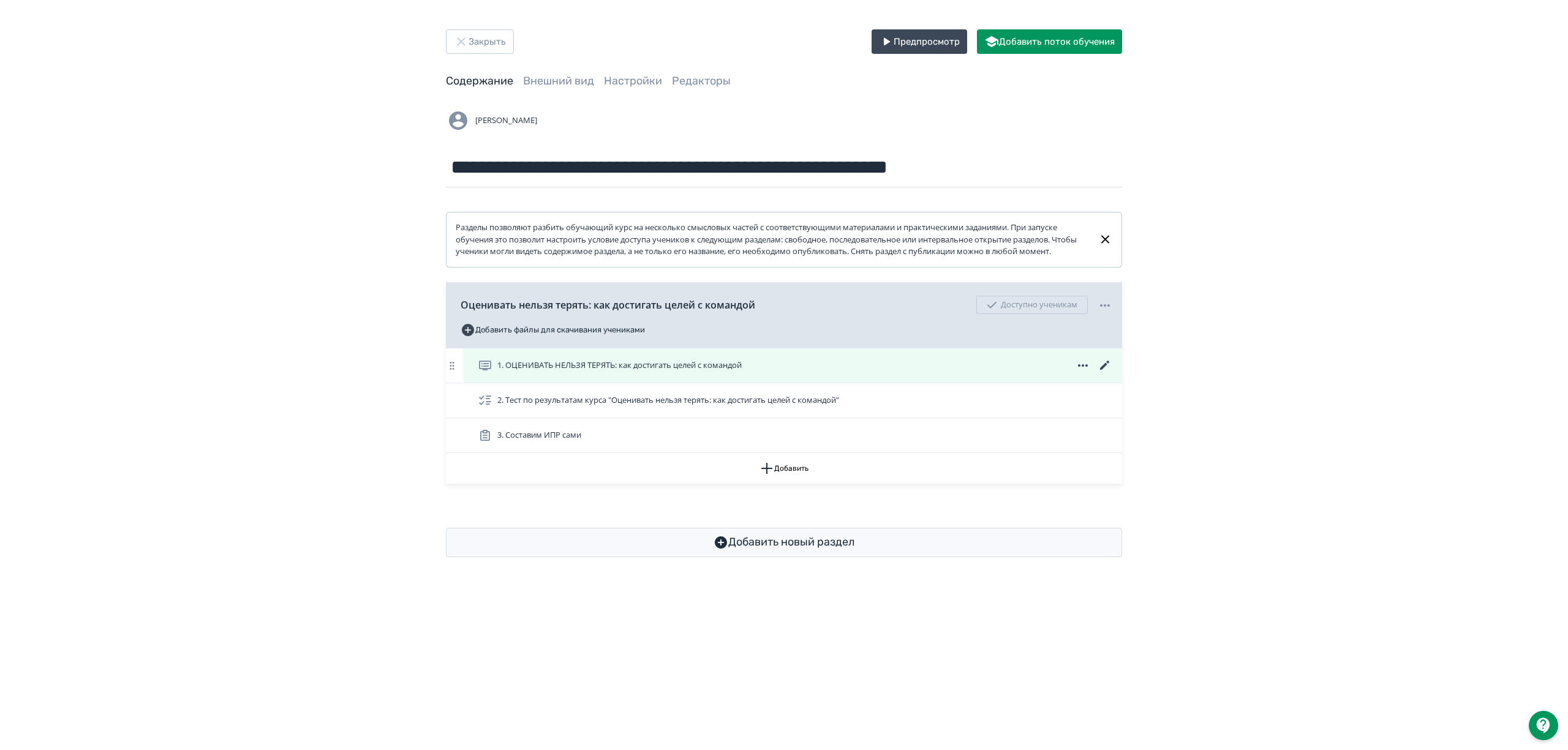
click at [1102, 373] on icon at bounding box center [1105, 365] width 15 height 15
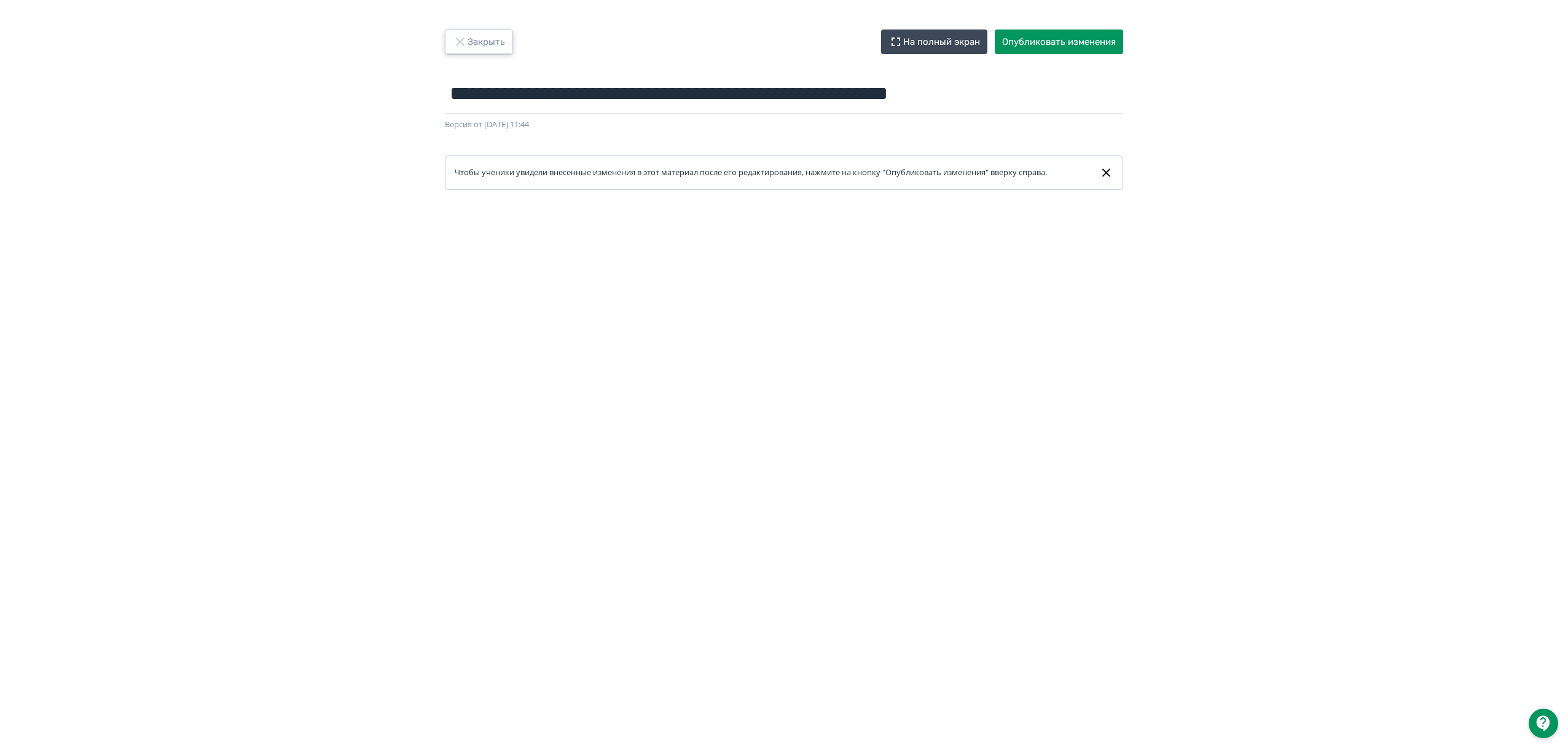
click at [480, 37] on button "Закрыть" at bounding box center [479, 41] width 68 height 24
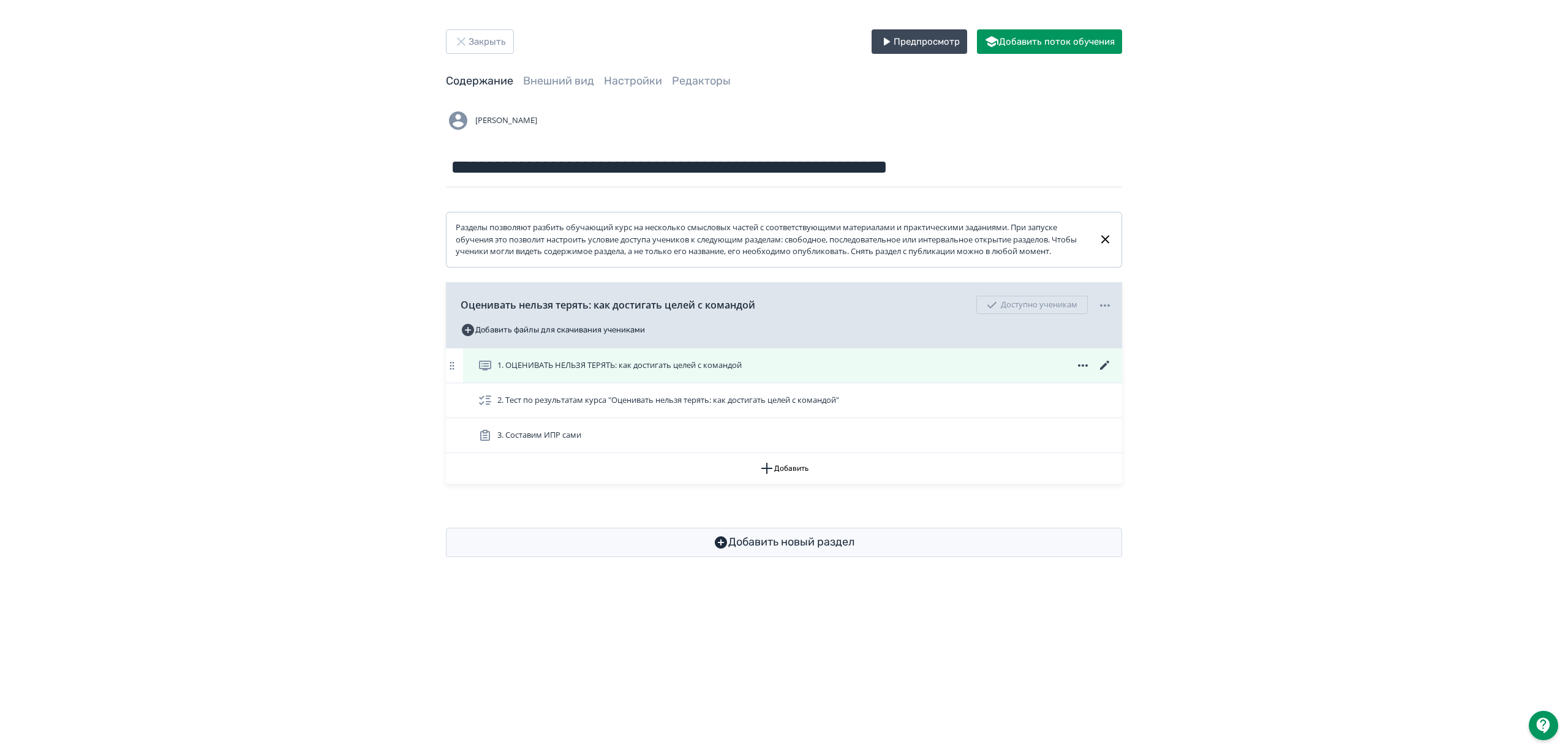
click at [1099, 373] on icon at bounding box center [1105, 365] width 15 height 15
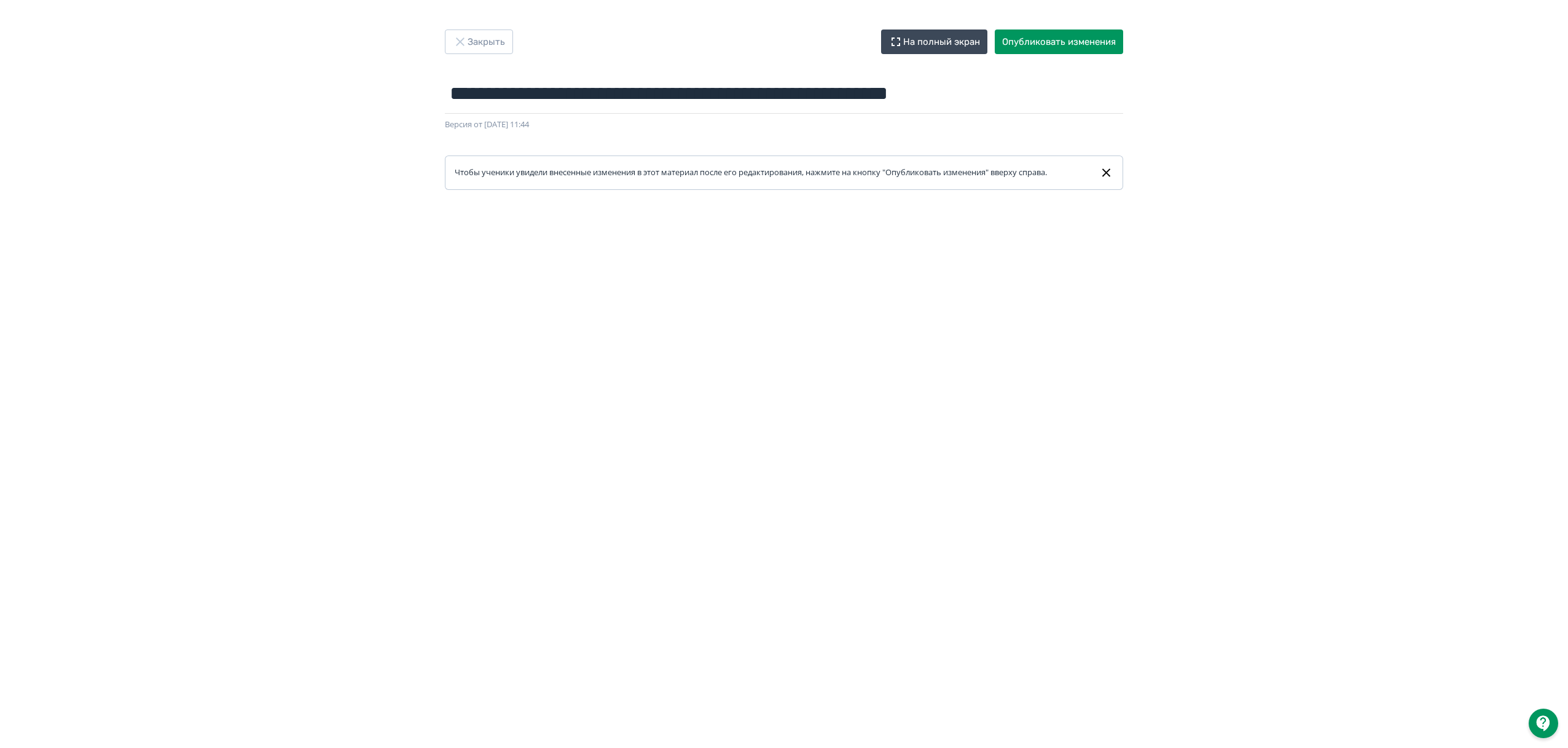
scroll to position [19, 0]
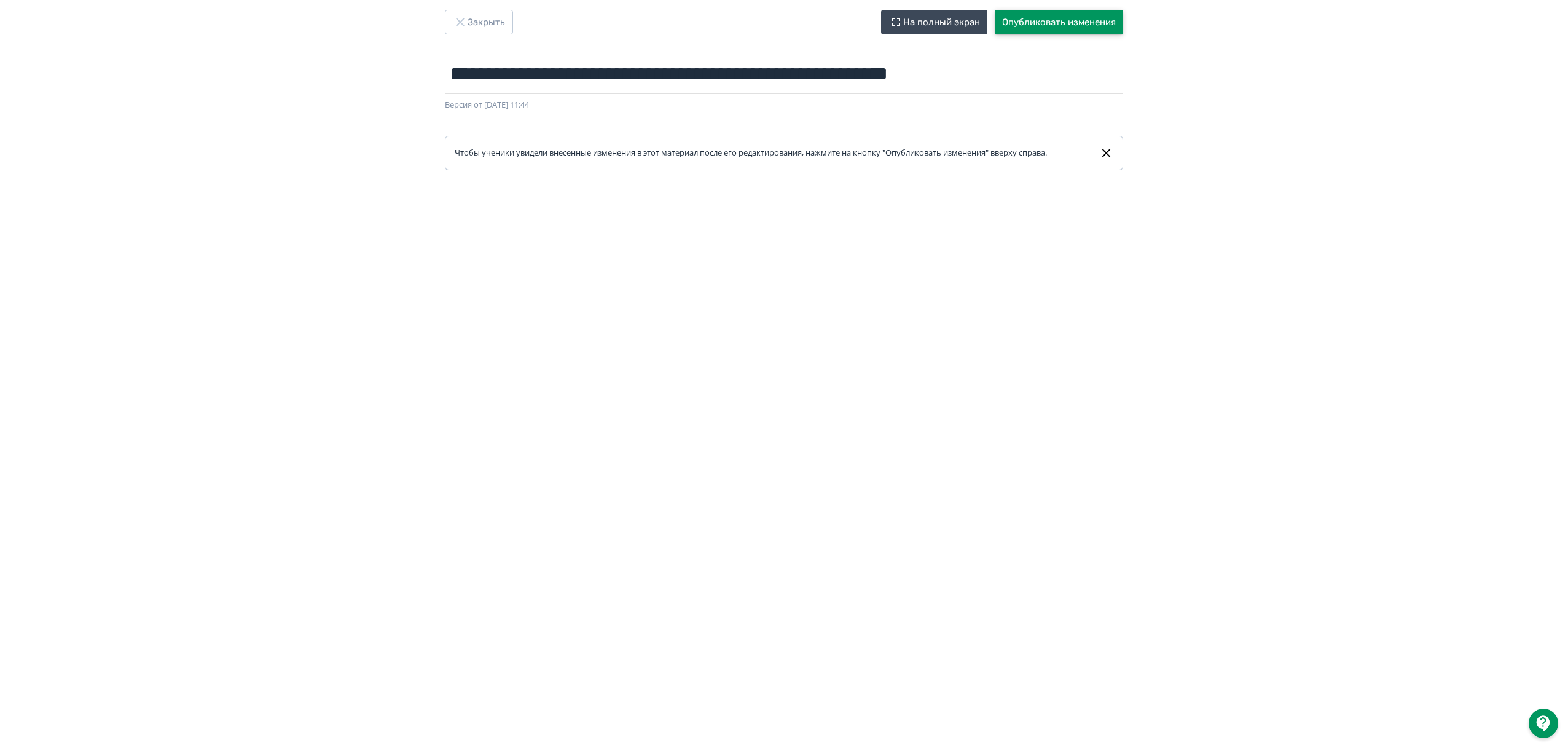
click at [1043, 28] on button "Опубликовать изменения" at bounding box center [1059, 22] width 128 height 24
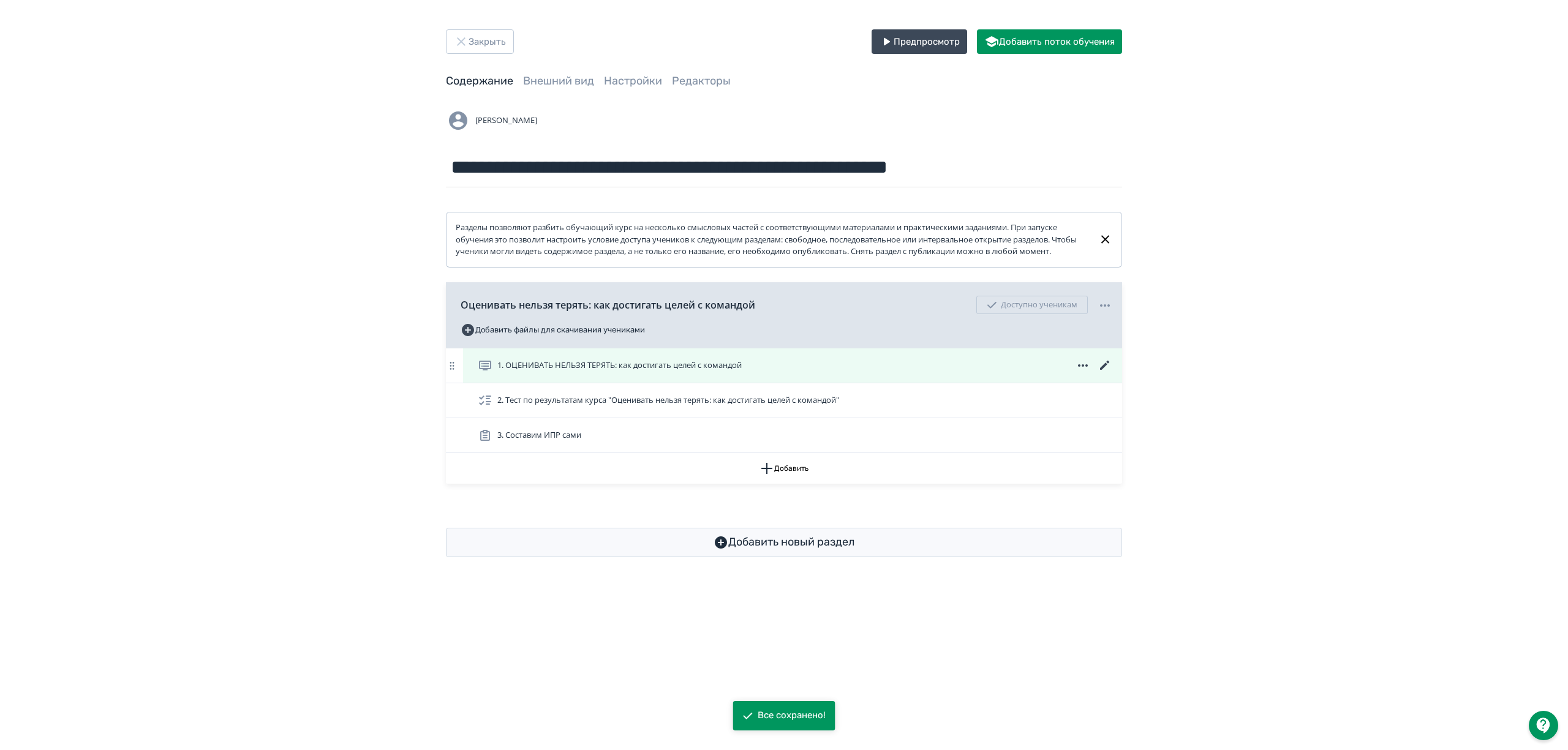
click at [1108, 373] on icon at bounding box center [1105, 365] width 15 height 15
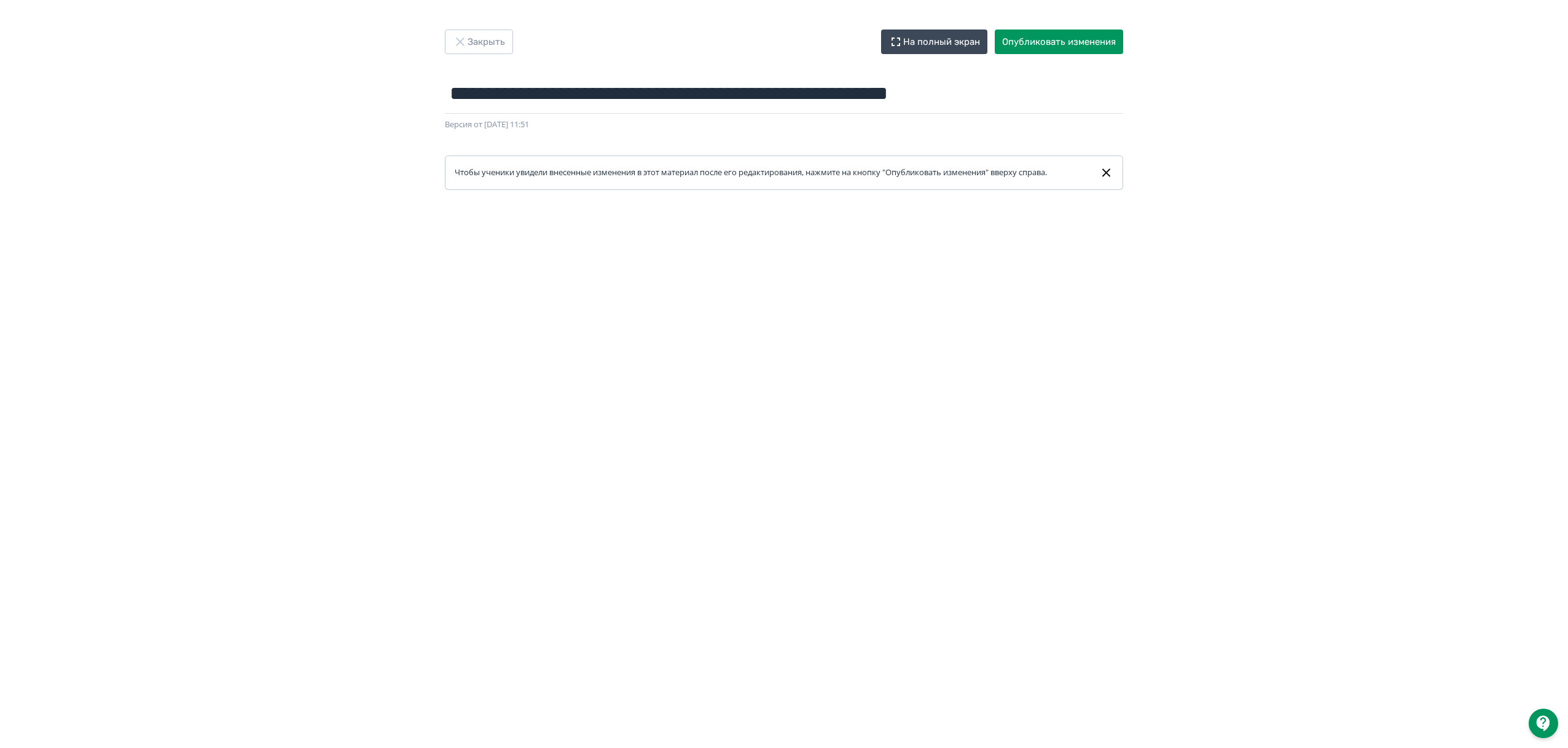
click at [778, 212] on div at bounding box center [784, 466] width 1568 height 553
click at [1039, 42] on button "Опубликовать изменения" at bounding box center [1059, 41] width 128 height 24
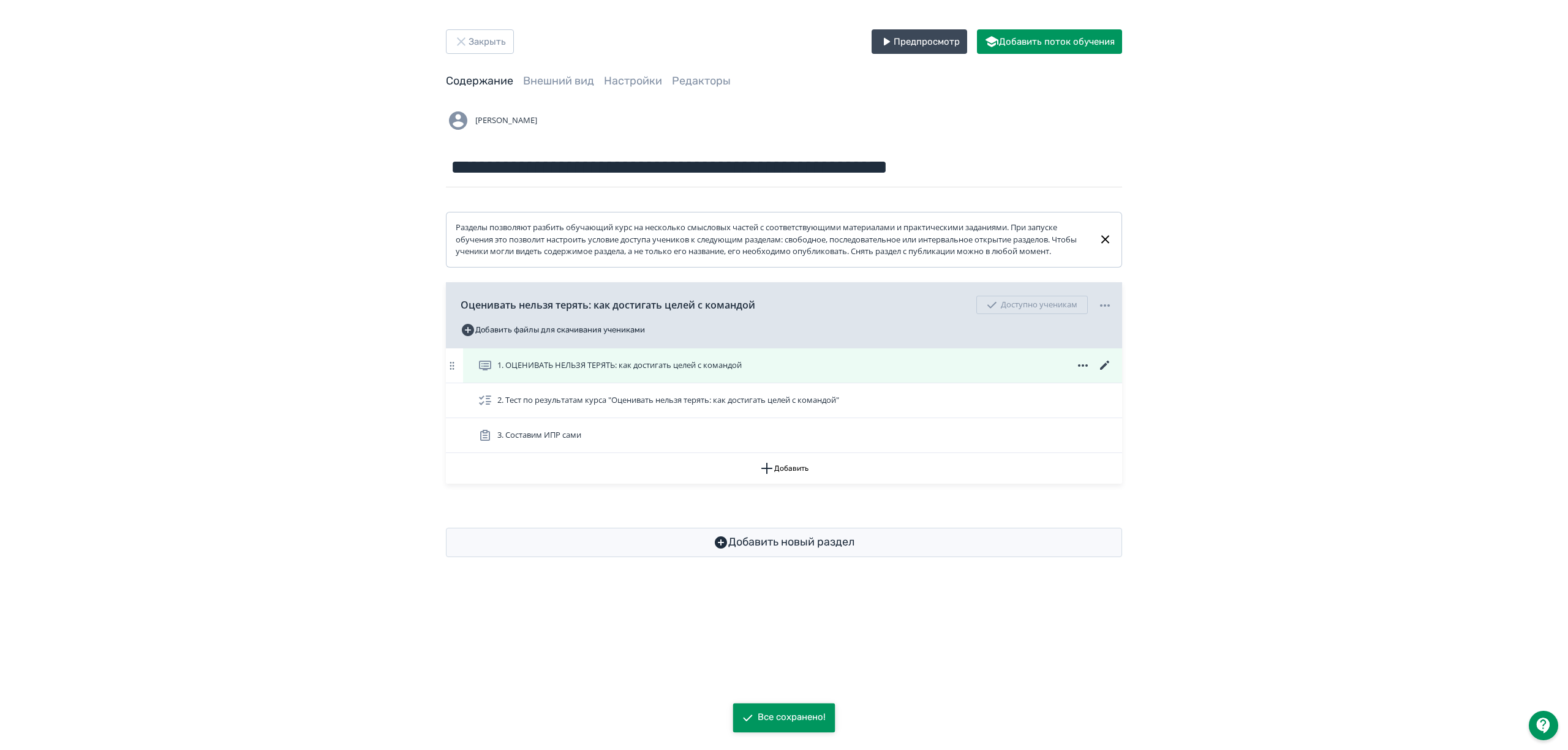
click at [1109, 373] on icon at bounding box center [1105, 365] width 15 height 15
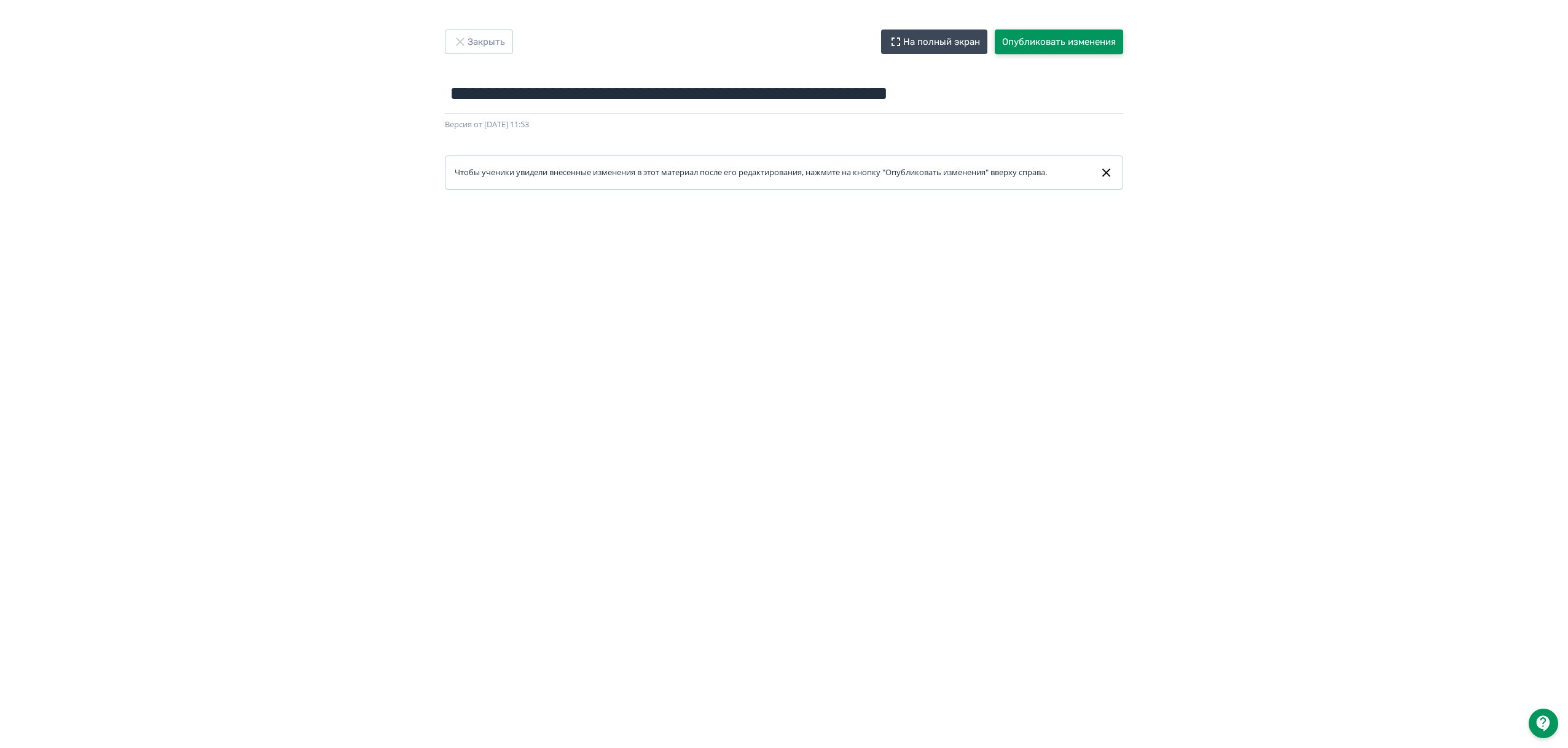
click at [1035, 42] on button "Опубликовать изменения" at bounding box center [1059, 41] width 128 height 24
